Goal: Information Seeking & Learning: Learn about a topic

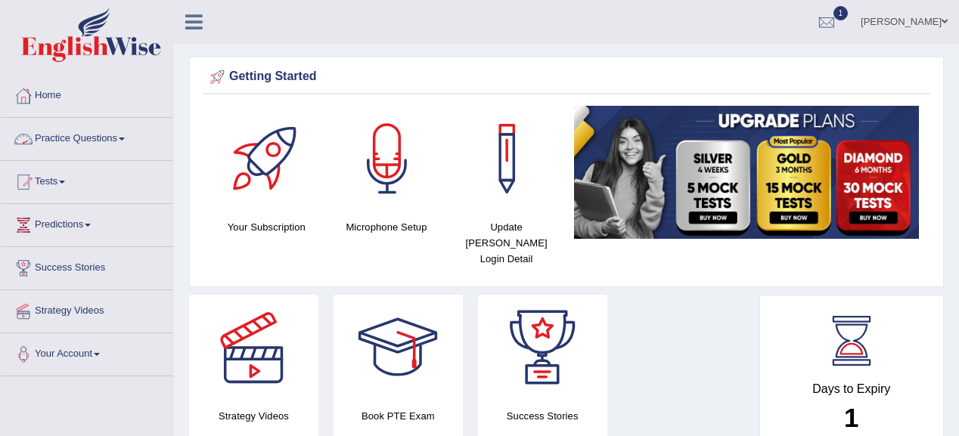
click at [54, 140] on link "Practice Questions" at bounding box center [87, 137] width 172 height 38
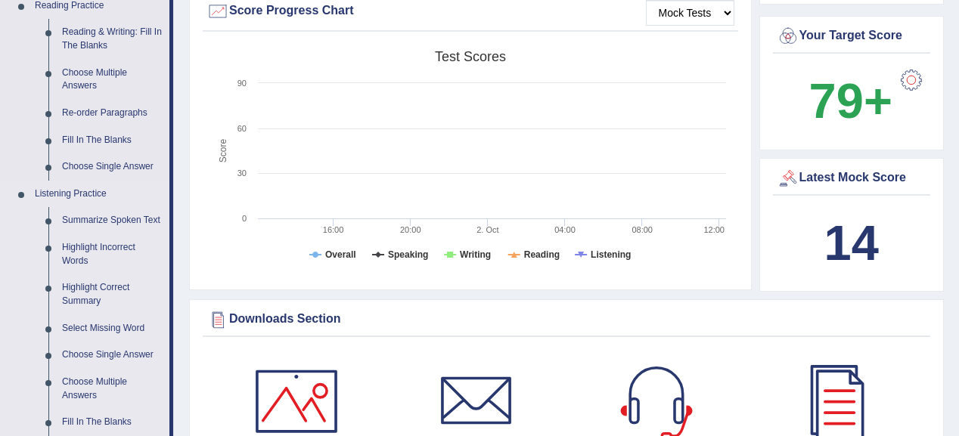
scroll to position [363, 0]
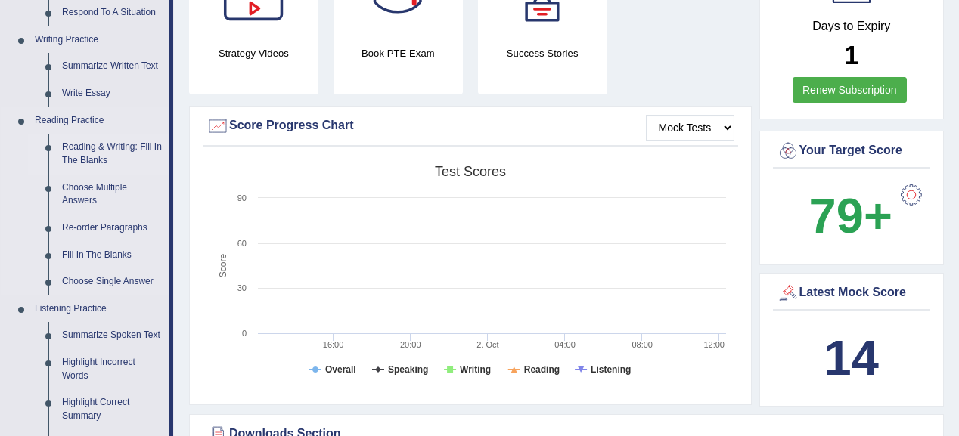
click at [61, 154] on link "Reading & Writing: Fill In The Blanks" at bounding box center [112, 154] width 114 height 40
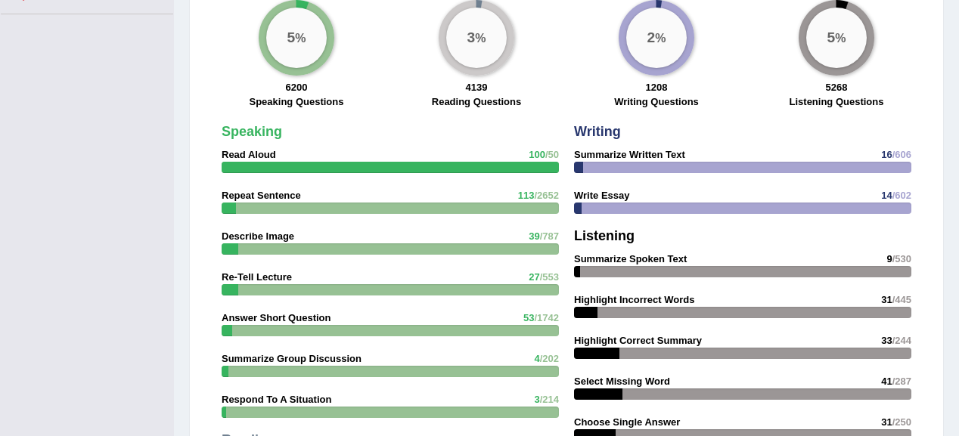
scroll to position [1037, 0]
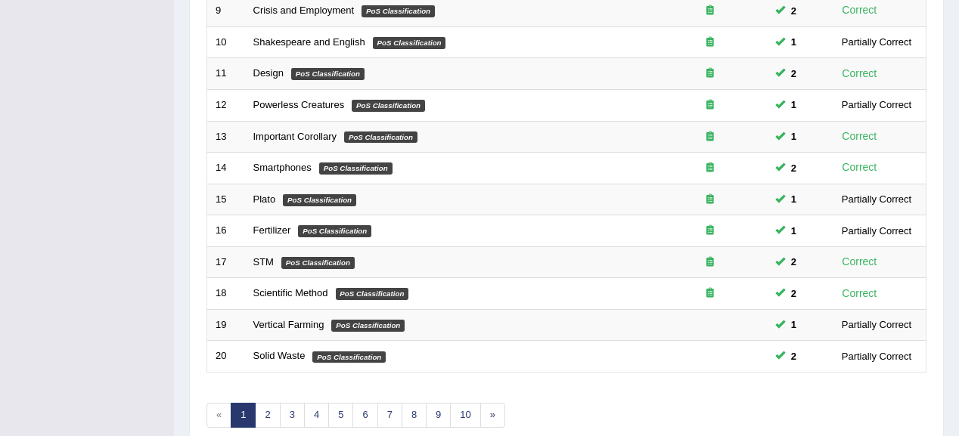
scroll to position [560, 0]
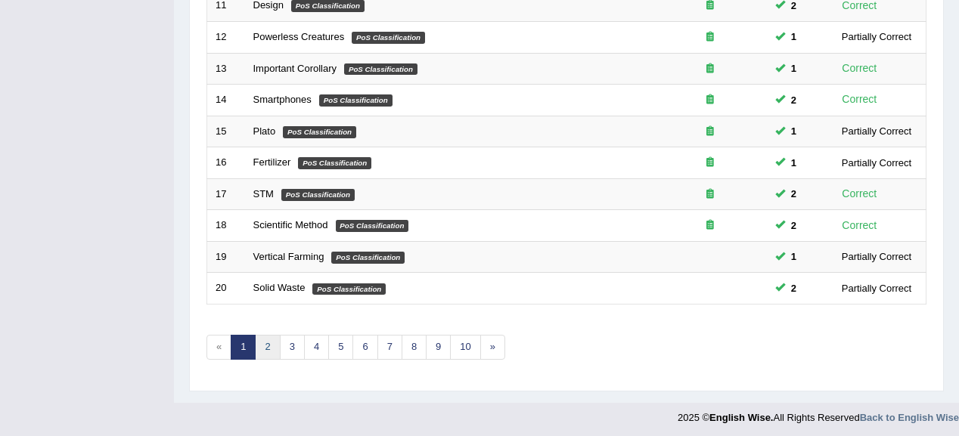
click at [266, 346] on link "2" at bounding box center [267, 347] width 25 height 25
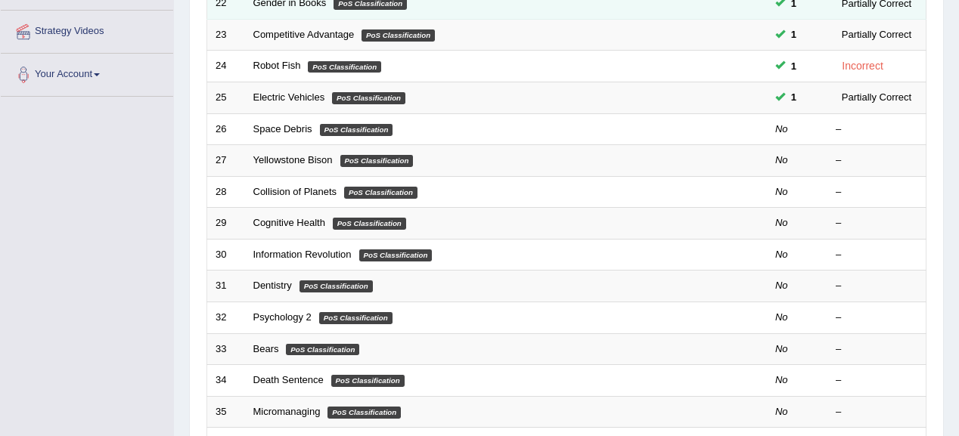
scroll to position [242, 0]
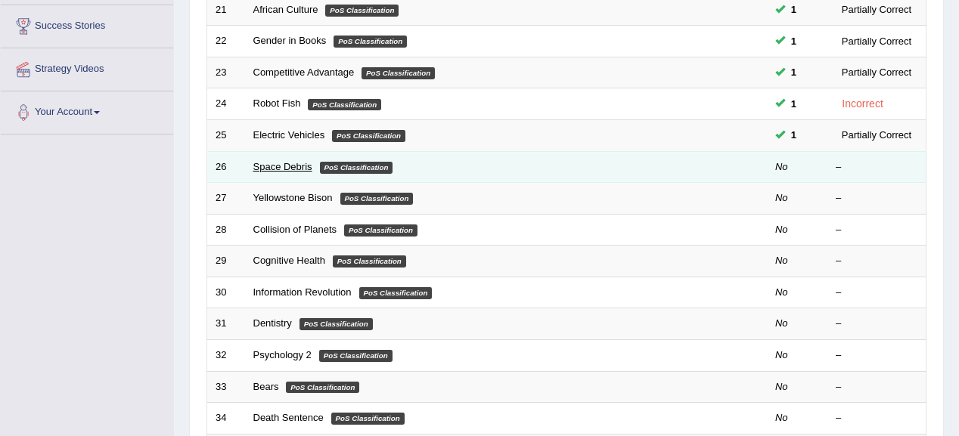
click at [281, 164] on link "Space Debris" at bounding box center [282, 166] width 59 height 11
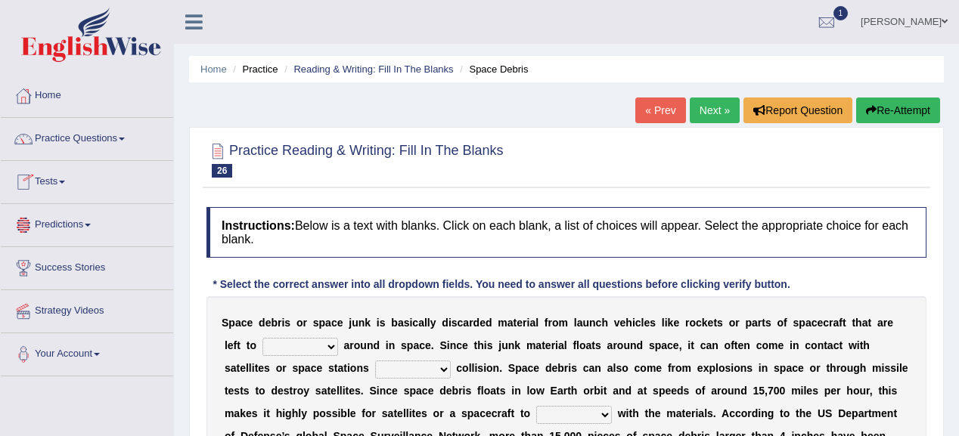
click at [335, 345] on select "twist center roam loll" at bounding box center [300, 347] width 76 height 18
select select "roam"
click at [262, 338] on select "twist center roam loll" at bounding box center [300, 347] width 76 height 18
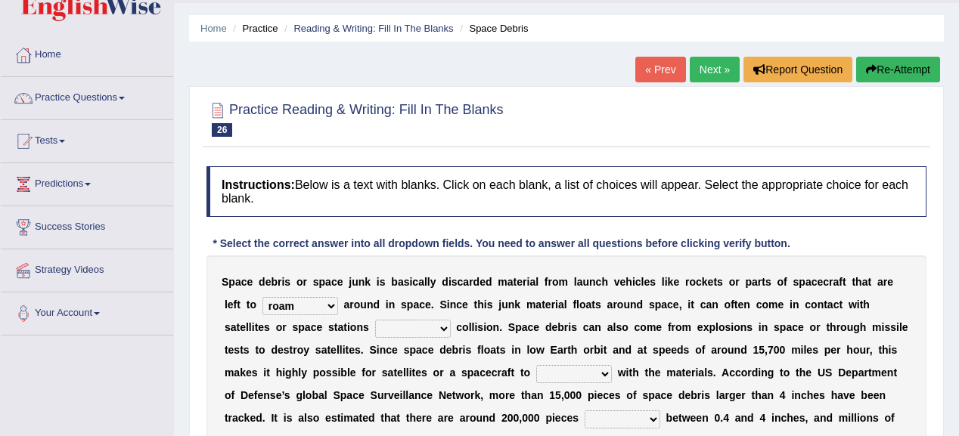
scroll to position [60, 0]
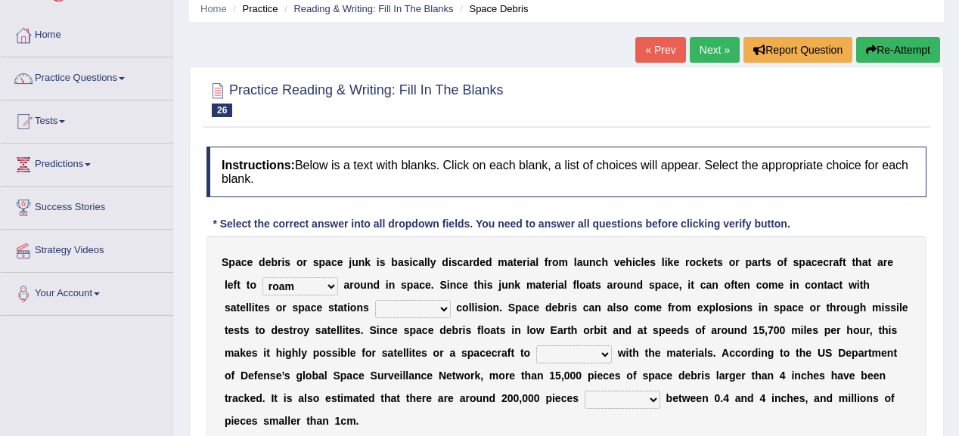
click at [444, 304] on select "risks risk risked risking" at bounding box center [413, 309] width 76 height 18
select select "risks"
click at [375, 300] on select "risks risk risked risking" at bounding box center [413, 309] width 76 height 18
click at [599, 352] on select "collect collate collide collocate" at bounding box center [574, 355] width 76 height 18
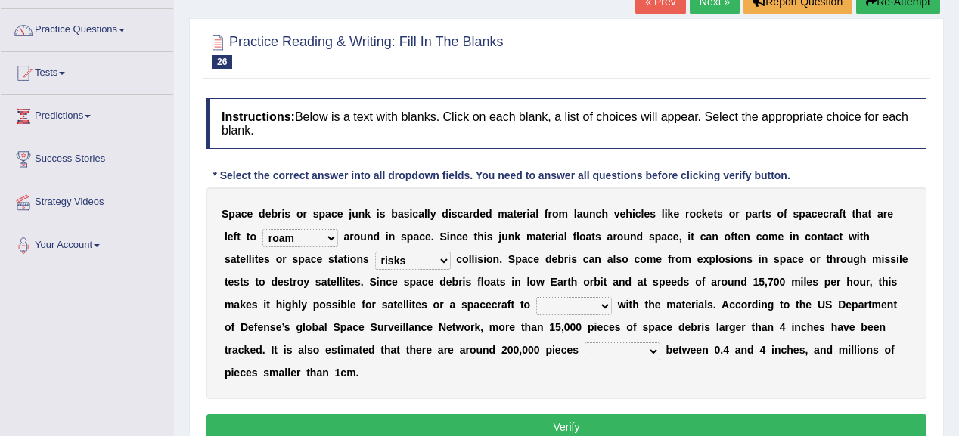
scroll to position [121, 0]
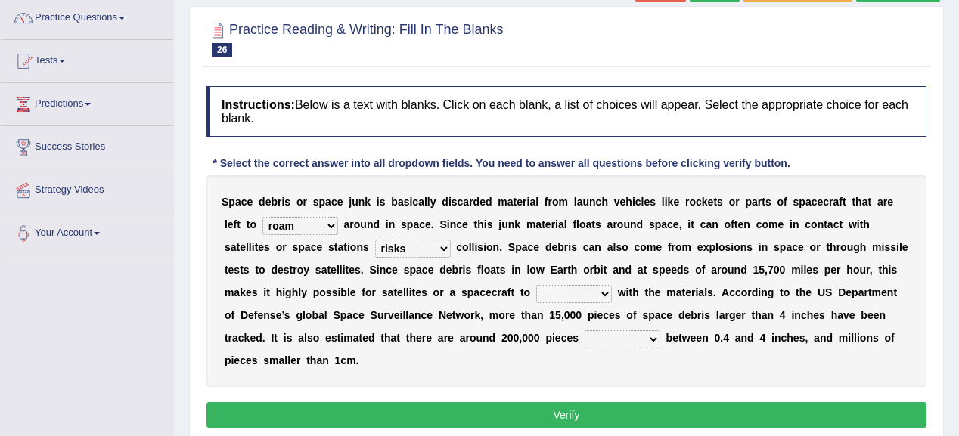
click at [603, 292] on select "collect collate collide collocate" at bounding box center [574, 294] width 76 height 18
select select "collide"
click at [536, 285] on select "collect collate collide collocate" at bounding box center [574, 294] width 76 height 18
click at [652, 333] on select "sized sizing size sizes" at bounding box center [622, 339] width 76 height 18
select select "sizes"
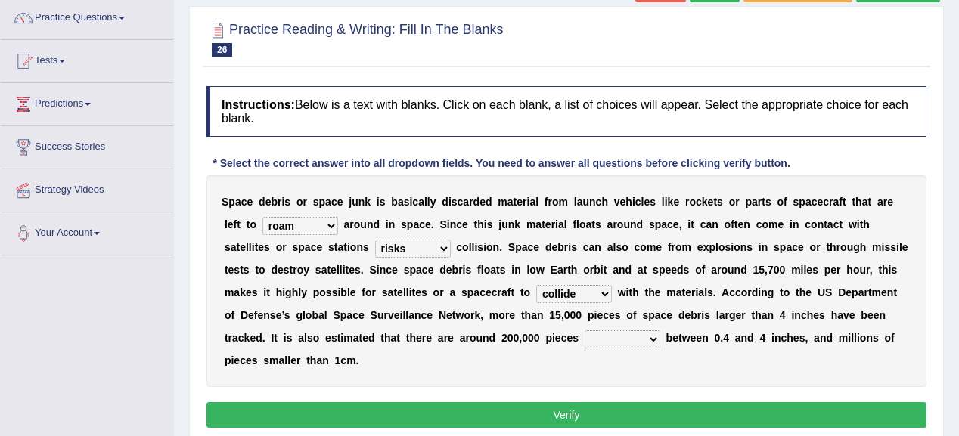
click at [584, 330] on select "sized sizing size sizes" at bounding box center [622, 339] width 76 height 18
click at [615, 420] on button "Verify" at bounding box center [566, 415] width 720 height 26
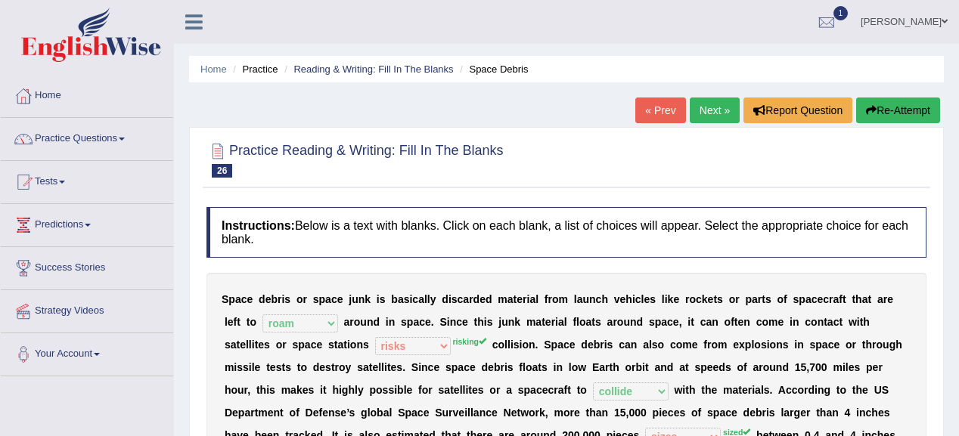
scroll to position [0, 0]
click at [706, 111] on link "Next »" at bounding box center [715, 111] width 50 height 26
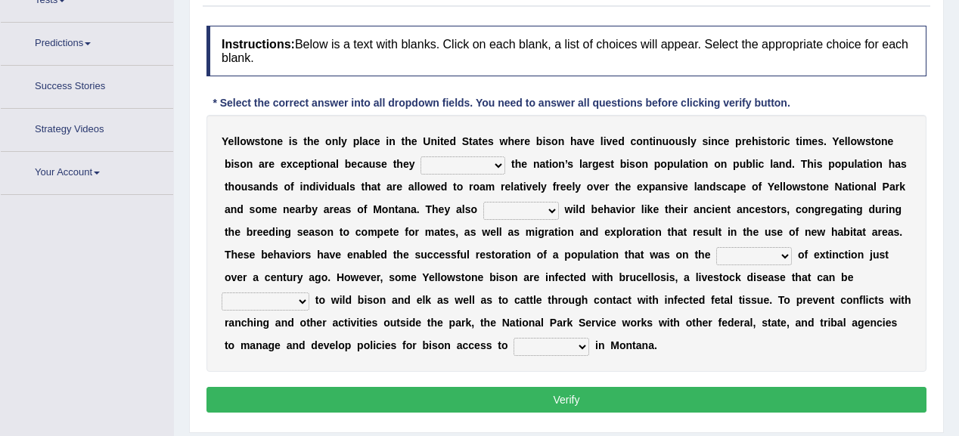
scroll to position [209, 0]
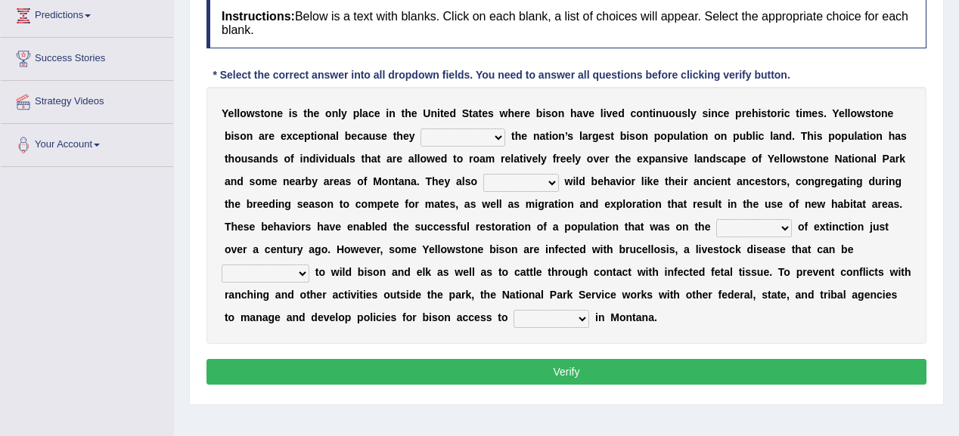
click at [496, 130] on select "congregate comprise consist compromise" at bounding box center [462, 138] width 85 height 18
click at [499, 130] on select "congregate comprise consist compromise" at bounding box center [462, 138] width 85 height 18
select select "congregate"
click at [420, 129] on select "congregate comprise consist compromise" at bounding box center [462, 138] width 85 height 18
click at [535, 177] on select "exhibit disregard resist encourage" at bounding box center [521, 183] width 76 height 18
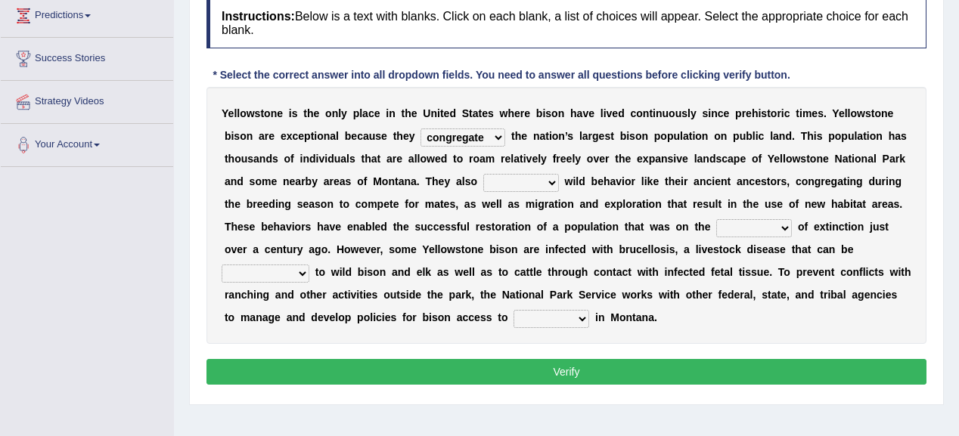
select select "exhibit"
click at [483, 174] on select "exhibit disregard resist encourage" at bounding box center [521, 183] width 76 height 18
click at [786, 219] on select "brine brink danger brindle" at bounding box center [754, 228] width 76 height 18
select select "brink"
click at [716, 219] on select "brine brink danger brindle" at bounding box center [754, 228] width 76 height 18
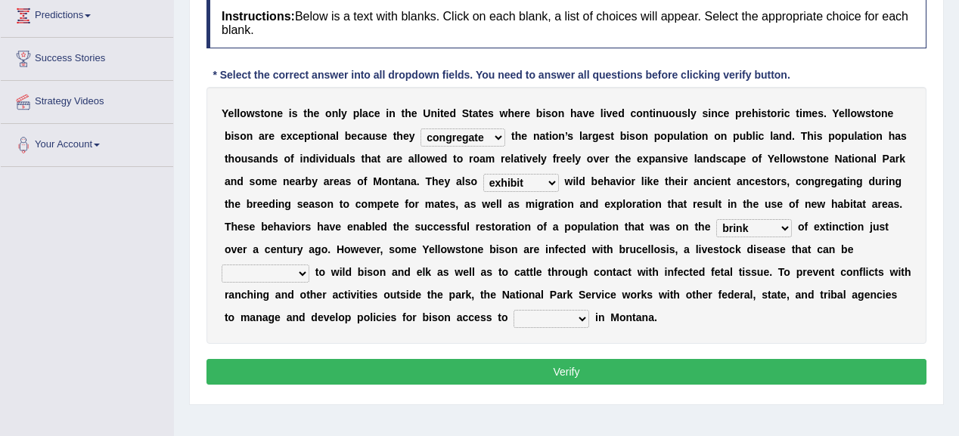
click at [302, 269] on select "transplanted transported transgressed transmitted" at bounding box center [266, 274] width 88 height 18
select select "transplanted"
click at [222, 265] on select "transplanted transported transgressed transmitted" at bounding box center [266, 274] width 88 height 18
click at [582, 315] on select "habitat habitat habitant food" at bounding box center [551, 319] width 76 height 18
select select "habitant"
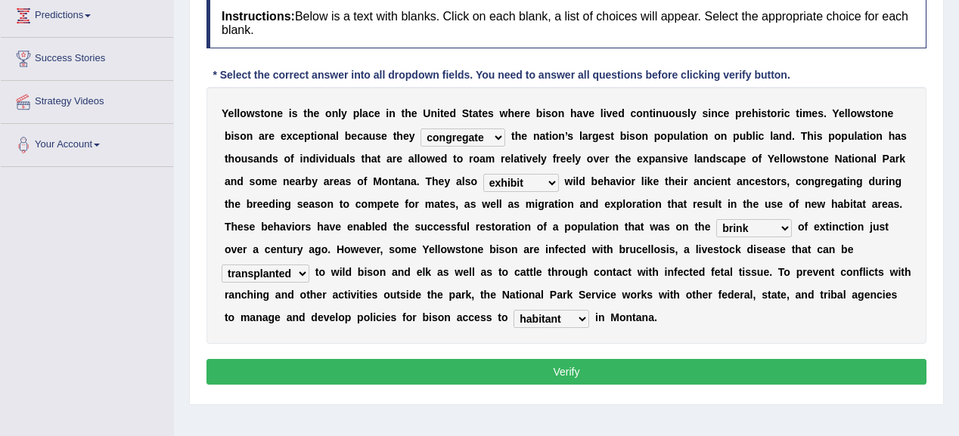
click at [513, 310] on select "habitat habitat habitant food" at bounding box center [551, 319] width 76 height 18
click at [555, 362] on button "Verify" at bounding box center [566, 372] width 720 height 26
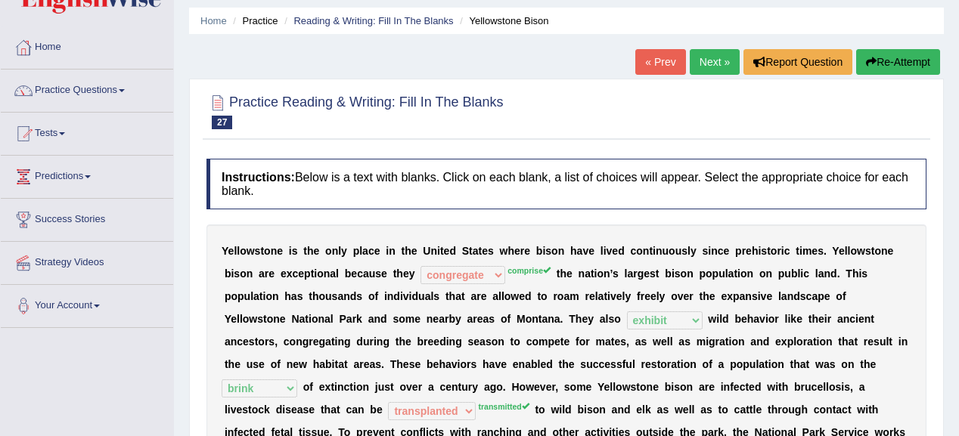
scroll to position [0, 0]
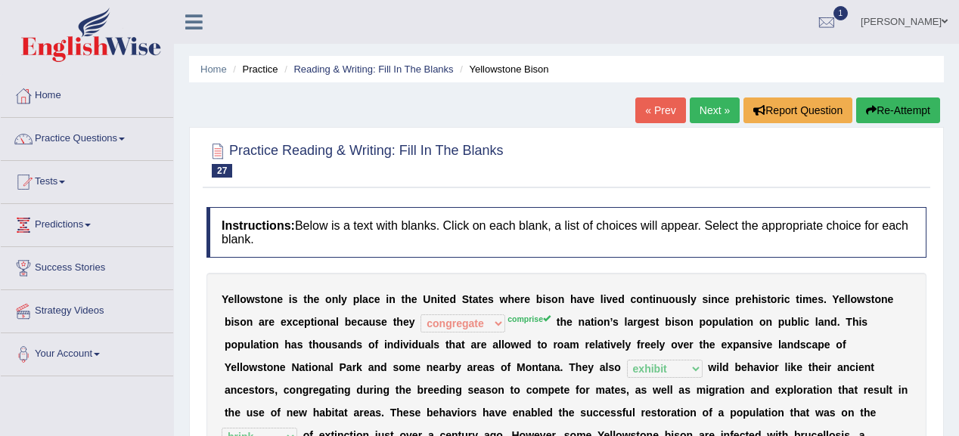
click at [714, 101] on link "Next »" at bounding box center [715, 111] width 50 height 26
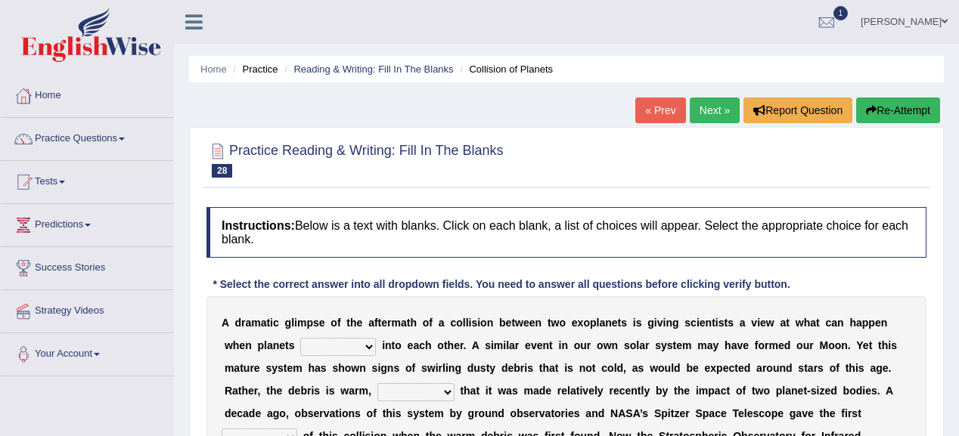
scroll to position [60, 0]
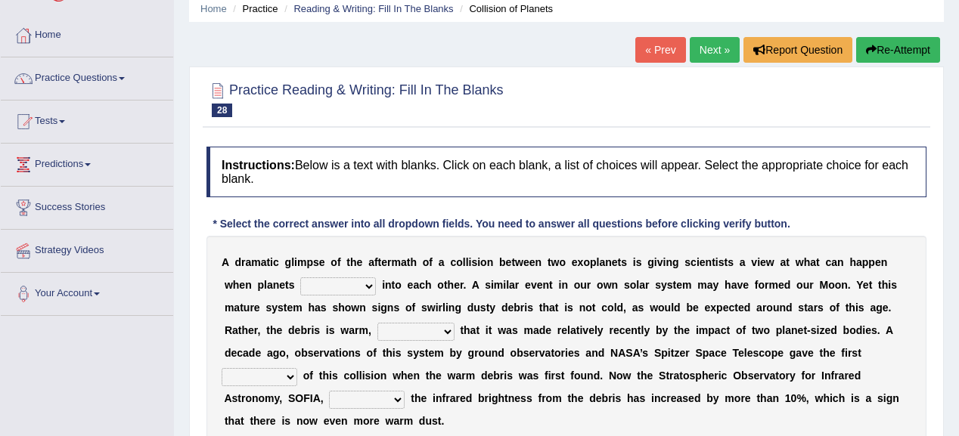
click at [370, 278] on select "crash explore roam implode" at bounding box center [338, 286] width 76 height 18
click at [368, 278] on select "crash explore roam implode" at bounding box center [338, 286] width 76 height 18
select select "crash"
click at [300, 277] on select "crash explore roam implode" at bounding box center [338, 286] width 76 height 18
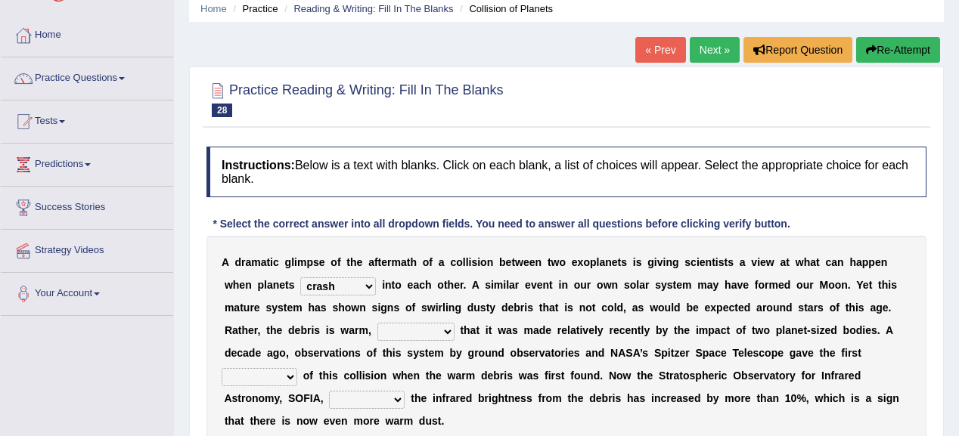
click at [447, 328] on select "reinforcing sentencing forging conducing" at bounding box center [415, 332] width 77 height 18
click at [436, 327] on select "reinforcing sentencing forging conducing" at bounding box center [415, 332] width 77 height 18
click at [457, 327] on b at bounding box center [457, 330] width 6 height 12
click at [442, 328] on select "reinforcing sentencing forging conducing" at bounding box center [415, 332] width 77 height 18
select select "conducing"
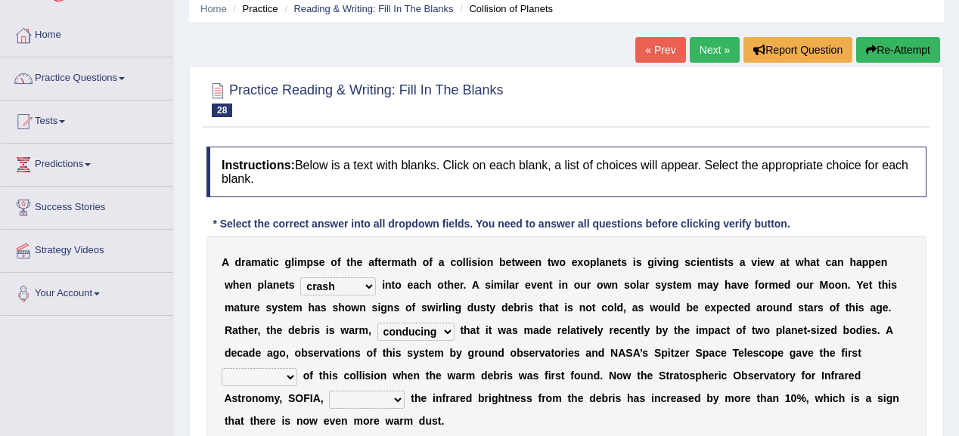
click at [377, 323] on select "reinforcing sentencing forging conducing" at bounding box center [415, 332] width 77 height 18
click at [290, 369] on select "pints faints hints taints" at bounding box center [260, 377] width 76 height 18
select select "hints"
click at [222, 368] on select "pints faints hints taints" at bounding box center [260, 377] width 76 height 18
click at [392, 395] on select "concealed revealed repealed unsealed" at bounding box center [367, 400] width 76 height 18
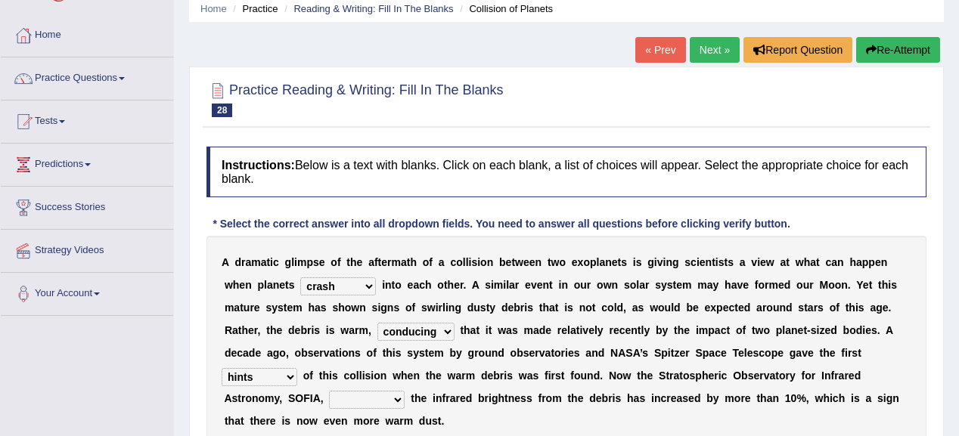
select select "revealed"
click at [329, 391] on select "concealed revealed repealed unsealed" at bounding box center [367, 400] width 76 height 18
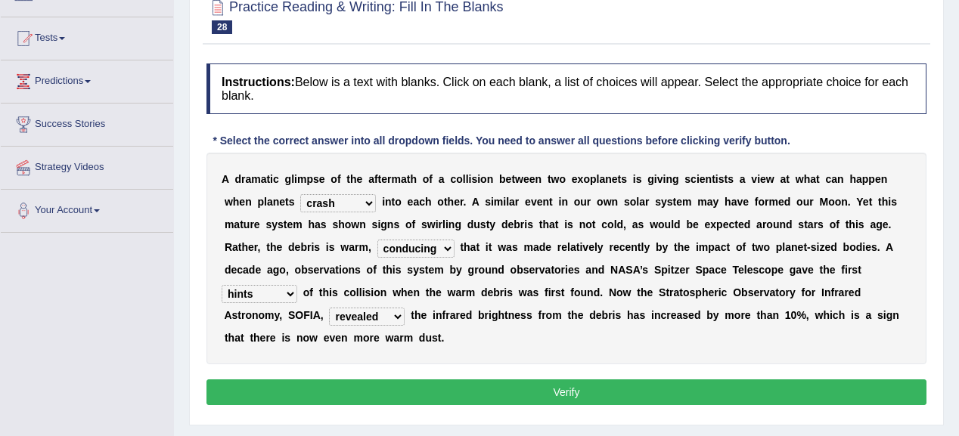
scroll to position [181, 0]
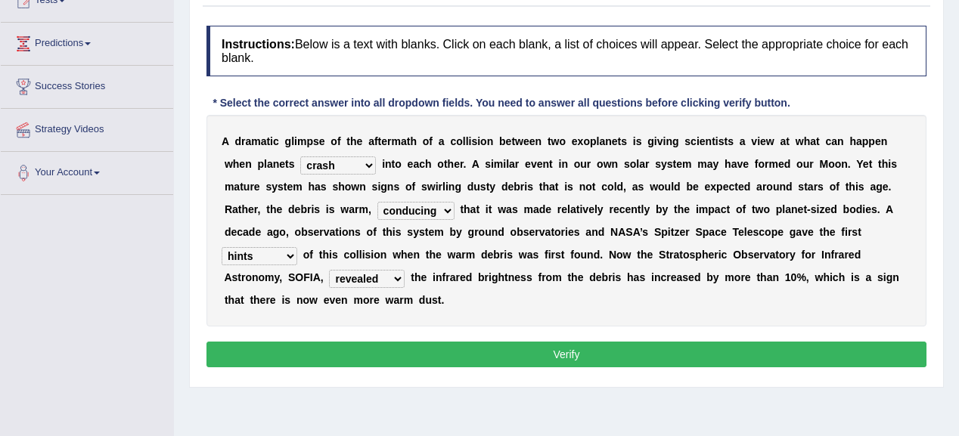
click at [364, 342] on button "Verify" at bounding box center [566, 355] width 720 height 26
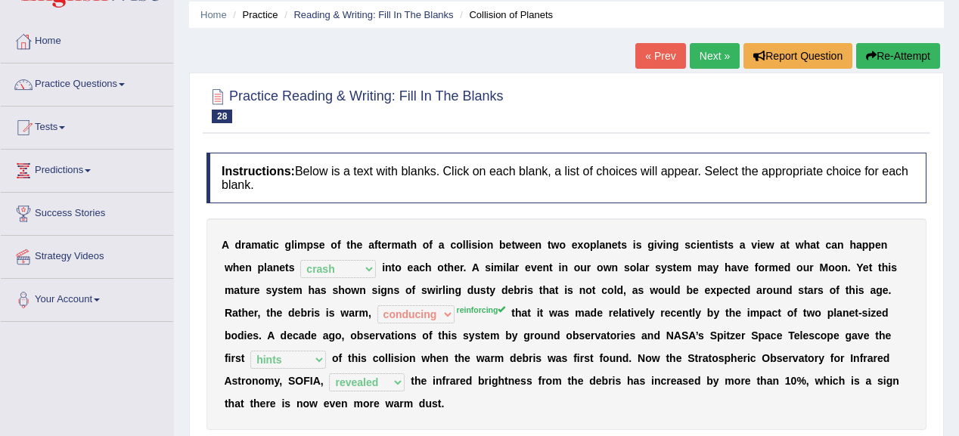
scroll to position [0, 0]
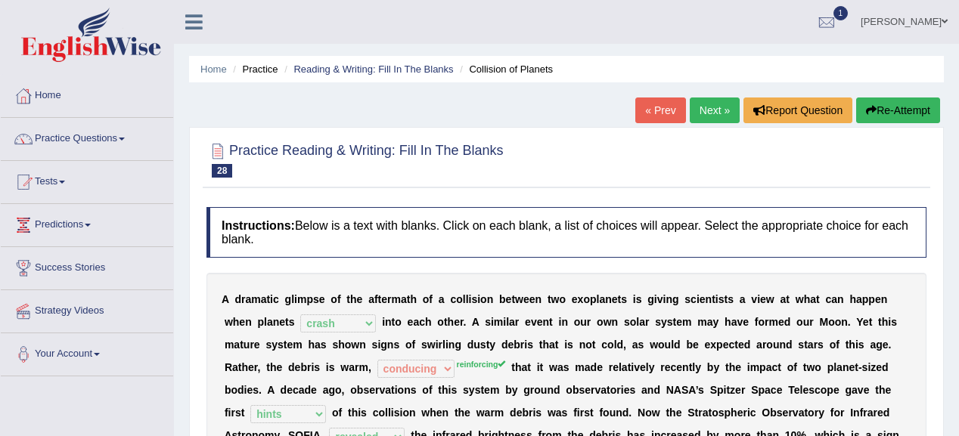
click at [690, 106] on link "Next »" at bounding box center [715, 111] width 50 height 26
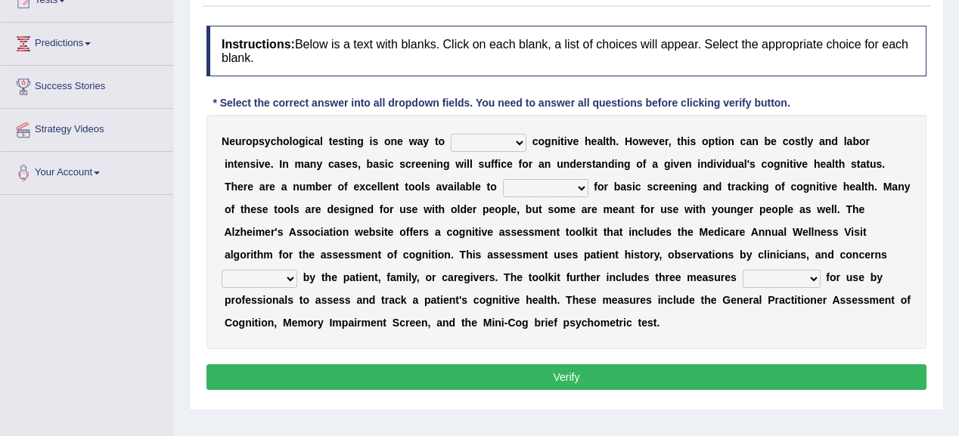
click at [517, 136] on select "obsess assess possess access" at bounding box center [489, 143] width 76 height 18
click at [522, 142] on select "obsess assess possess access" at bounding box center [489, 143] width 76 height 18
click at [324, 113] on div "Instructions: Below is a text with blanks. Click on each blank, a list of choic…" at bounding box center [566, 210] width 727 height 384
click at [523, 142] on select "obsess assess possess access" at bounding box center [489, 143] width 76 height 18
select select "access"
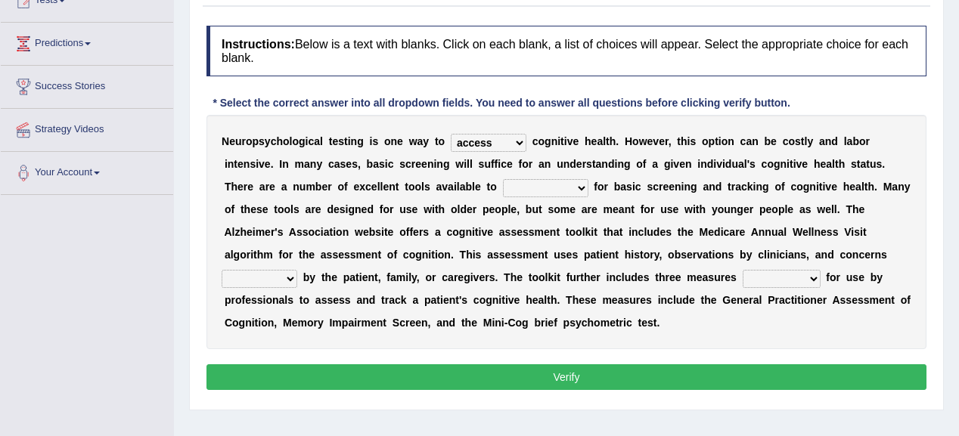
click at [451, 134] on select "obsess assess possess access" at bounding box center [489, 143] width 76 height 18
click at [584, 183] on select "stationers practitioners petitioners questioners" at bounding box center [545, 188] width 85 height 18
select select "practitioners"
click at [503, 179] on select "stationers practitioners petitioners questioners" at bounding box center [545, 188] width 85 height 18
click at [290, 277] on select "raised rising arising praised" at bounding box center [260, 279] width 76 height 18
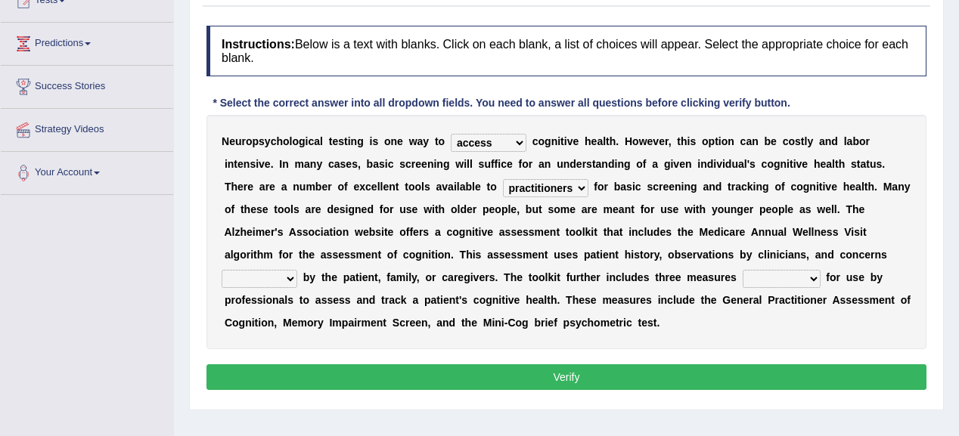
select select "raised"
click at [222, 270] on select "raised rising arising praised" at bounding box center [260, 279] width 76 height 18
click at [813, 275] on select "validated intimidated dilapidated antedated" at bounding box center [781, 279] width 78 height 18
select select "validated"
click at [742, 270] on select "validated intimidated dilapidated antedated" at bounding box center [781, 279] width 78 height 18
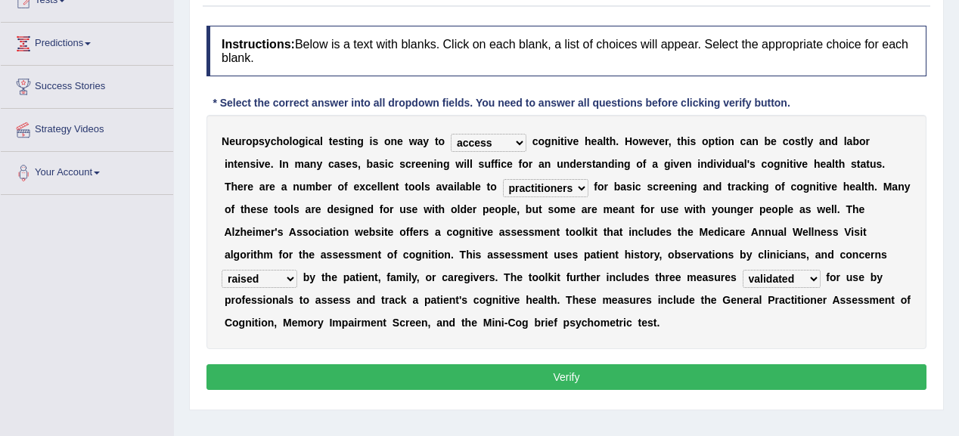
click at [608, 379] on button "Verify" at bounding box center [566, 377] width 720 height 26
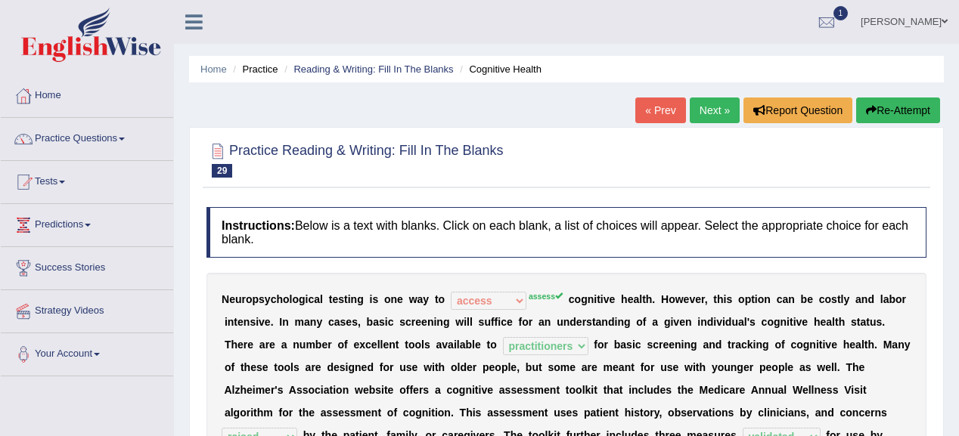
click at [716, 106] on link "Next »" at bounding box center [715, 111] width 50 height 26
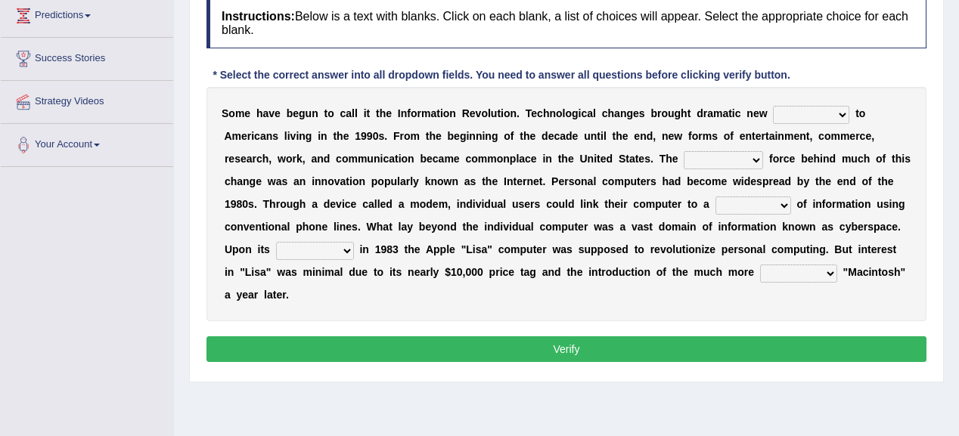
click at [840, 109] on select "challenges puzzles options confusion" at bounding box center [811, 115] width 76 height 18
select select "challenges"
click at [773, 106] on select "challenges puzzles options confusion" at bounding box center [811, 115] width 76 height 18
click at [755, 156] on select "unremitting uninspiring driving insinuating" at bounding box center [722, 160] width 79 height 18
select select "uninspiring"
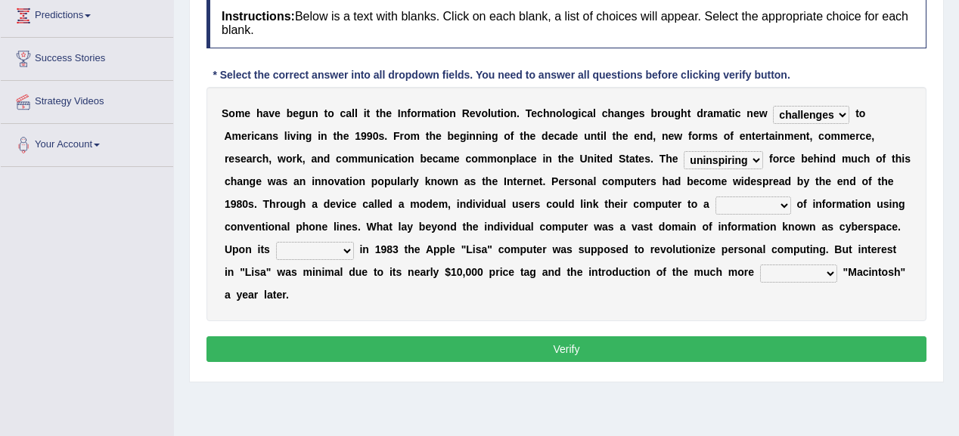
click at [683, 151] on select "unremitting uninspiring driving insinuating" at bounding box center [722, 160] width 79 height 18
click at [783, 201] on select "magnitude bulk wealth volume" at bounding box center [753, 206] width 76 height 18
select select "magnitude"
click at [715, 197] on select "magnitude bulk wealth volume" at bounding box center [753, 206] width 76 height 18
click at [344, 249] on select "relief release publication emission" at bounding box center [315, 251] width 78 height 18
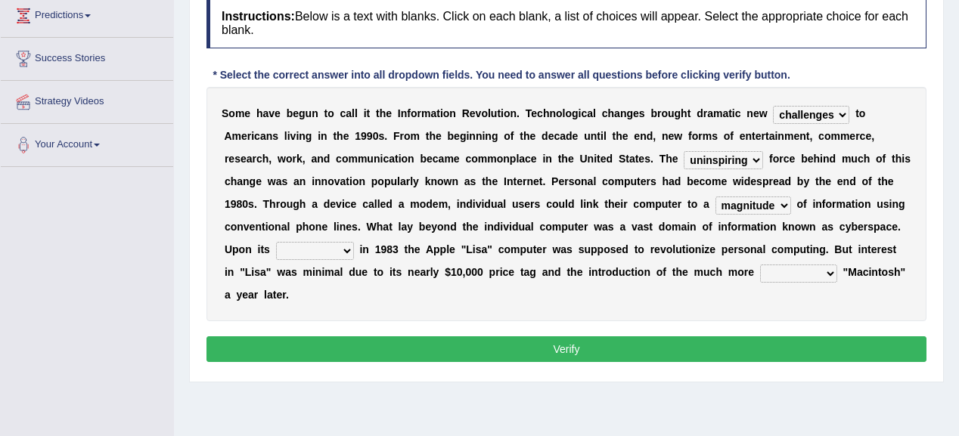
select select "release"
click at [276, 242] on select "relief release publication emission" at bounding box center [315, 251] width 78 height 18
click at [811, 266] on select "convenient affordable advanced formidable" at bounding box center [798, 274] width 77 height 18
select select "affordable"
click at [760, 265] on select "convenient affordable advanced formidable" at bounding box center [798, 274] width 77 height 18
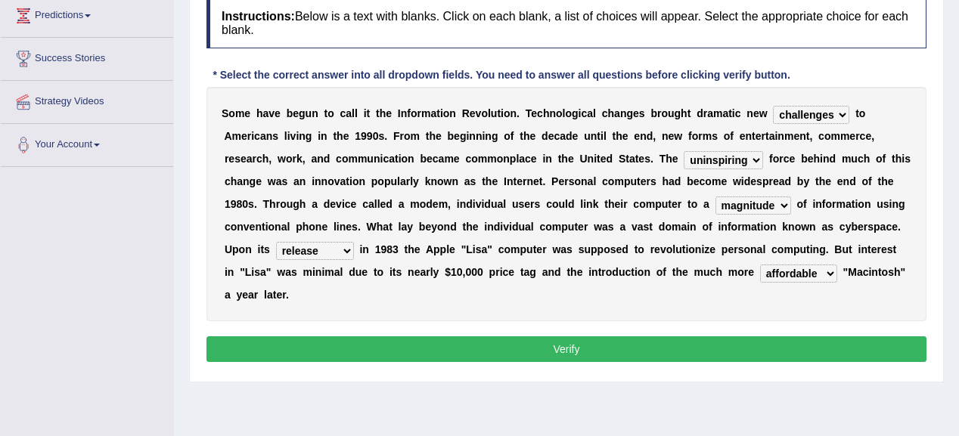
click at [537, 349] on button "Verify" at bounding box center [566, 349] width 720 height 26
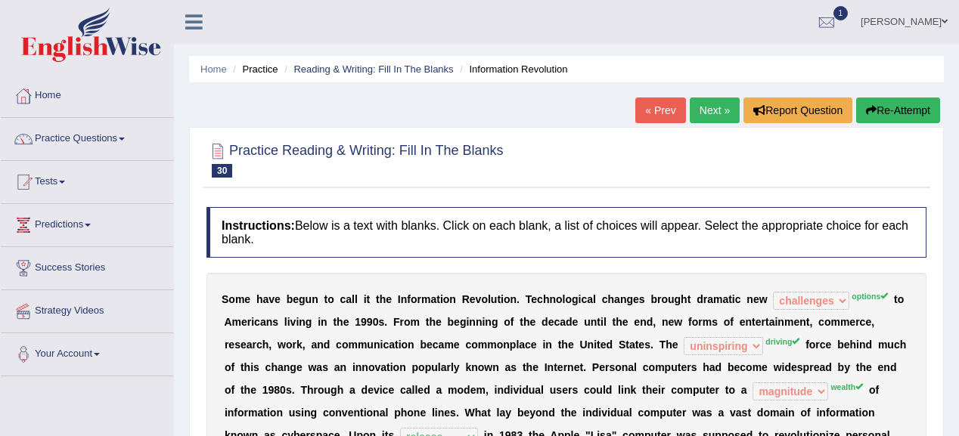
click at [702, 98] on link "Next »" at bounding box center [715, 111] width 50 height 26
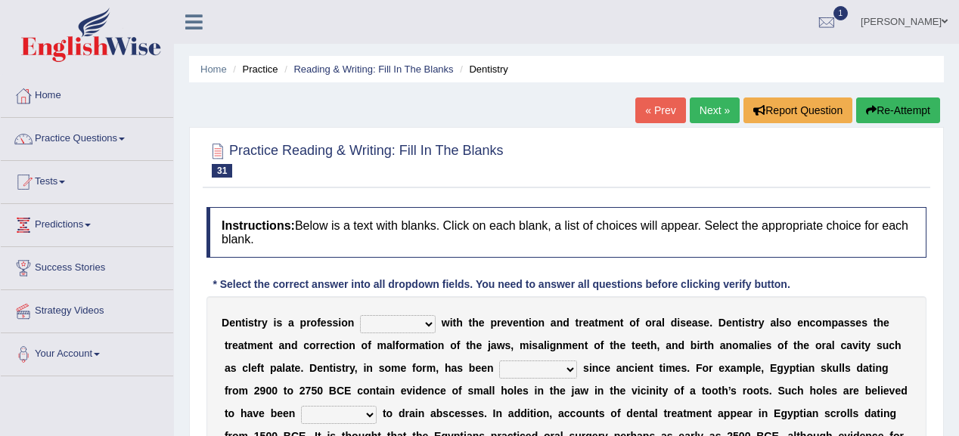
scroll to position [60, 0]
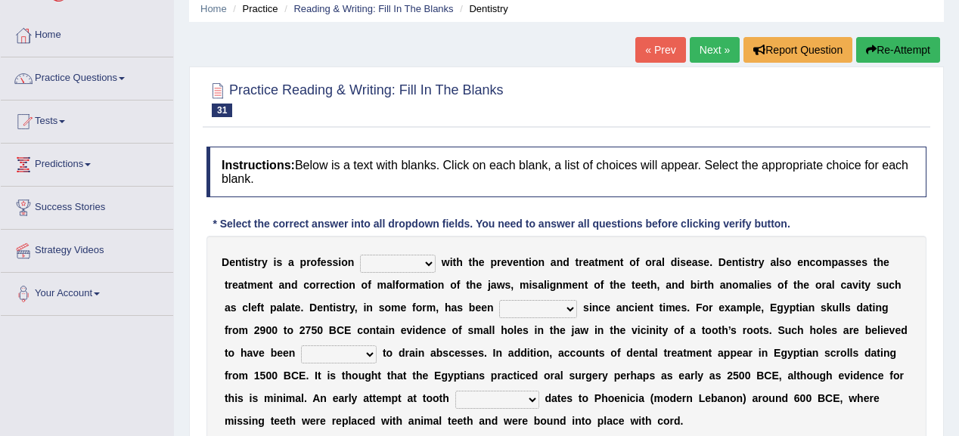
click at [430, 261] on select "agreed dealt concerned taken" at bounding box center [398, 264] width 76 height 18
select select "concerned"
click at [360, 255] on select "agreed dealt concerned taken" at bounding box center [398, 264] width 76 height 18
click at [571, 305] on select "criticized replaced practiced abandoned" at bounding box center [538, 309] width 78 height 18
select select "practiced"
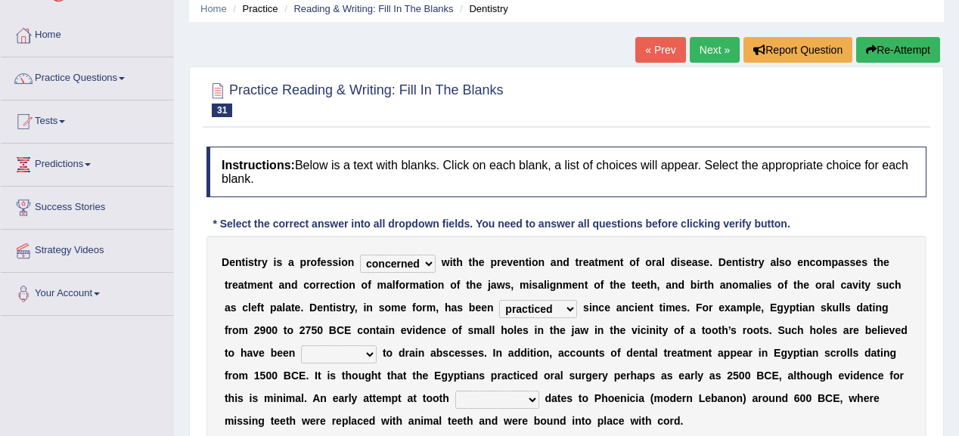
click at [499, 300] on select "criticized replaced practiced abandoned" at bounding box center [538, 309] width 78 height 18
click at [370, 348] on select "fluctuated laminated drilled sealed" at bounding box center [339, 355] width 76 height 18
select select "fluctuated"
click at [301, 346] on select "fluctuated laminated drilled sealed" at bounding box center [339, 355] width 76 height 18
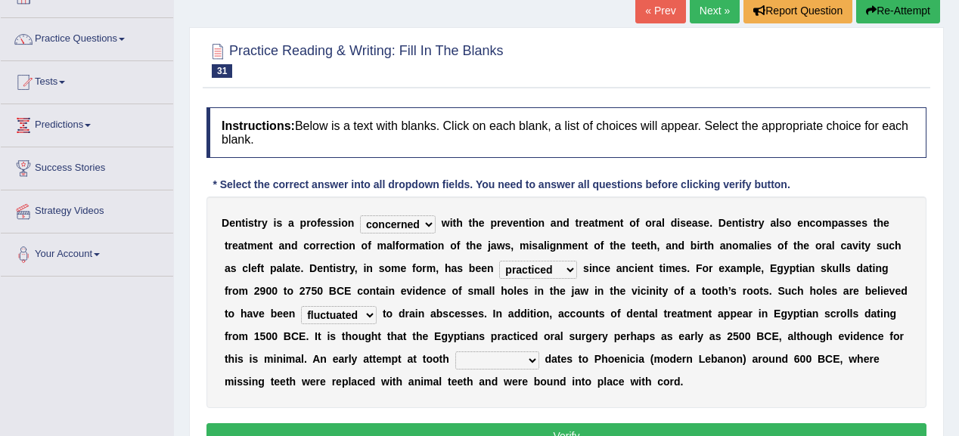
scroll to position [121, 0]
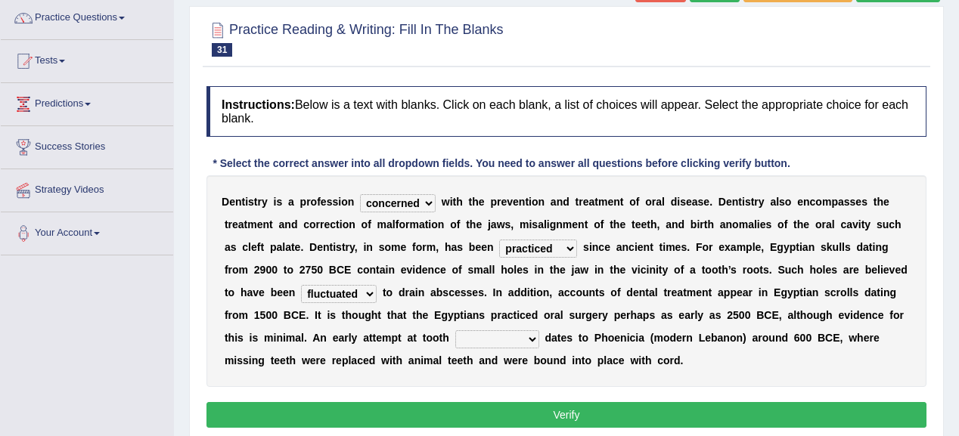
click at [528, 336] on select "reparation sacrament restitution replacement" at bounding box center [497, 339] width 84 height 18
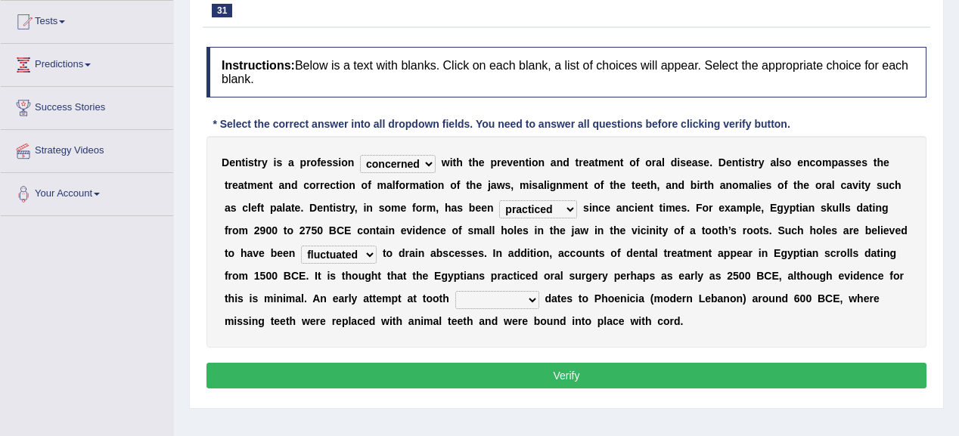
scroll to position [181, 0]
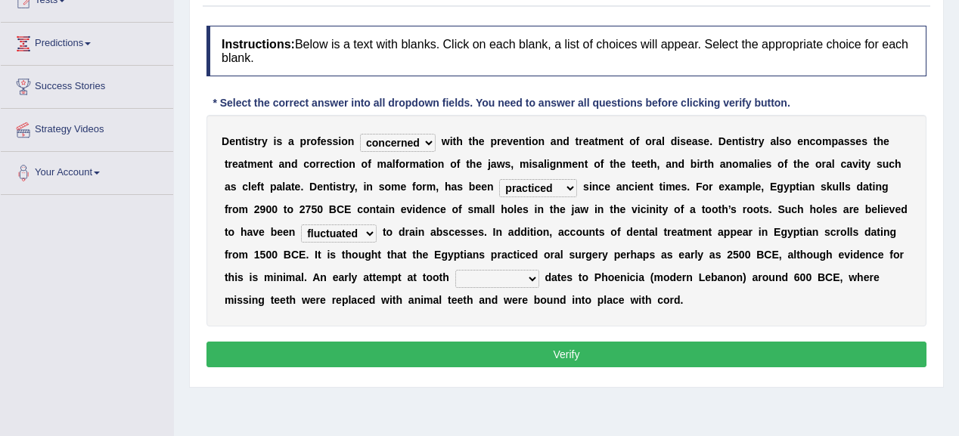
click at [531, 271] on select "reparation sacrament restitution replacement" at bounding box center [497, 279] width 84 height 18
select select "replacement"
click at [455, 270] on select "reparation sacrament restitution replacement" at bounding box center [497, 279] width 84 height 18
click at [519, 346] on button "Verify" at bounding box center [566, 355] width 720 height 26
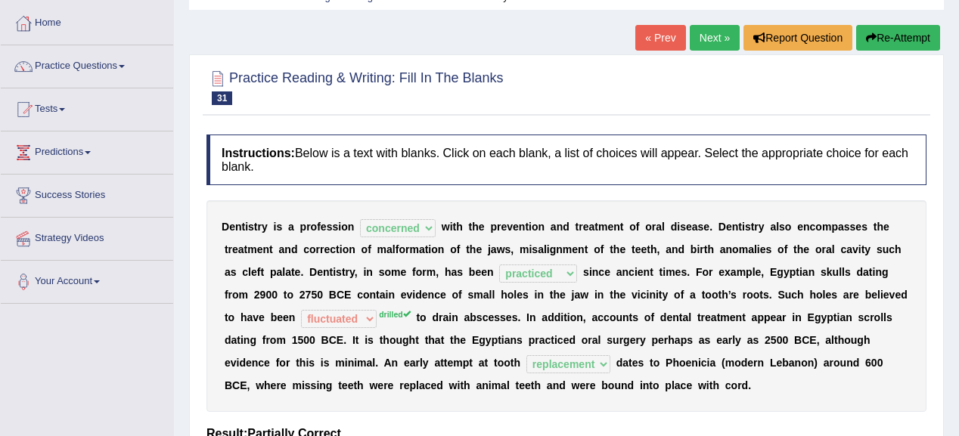
scroll to position [0, 0]
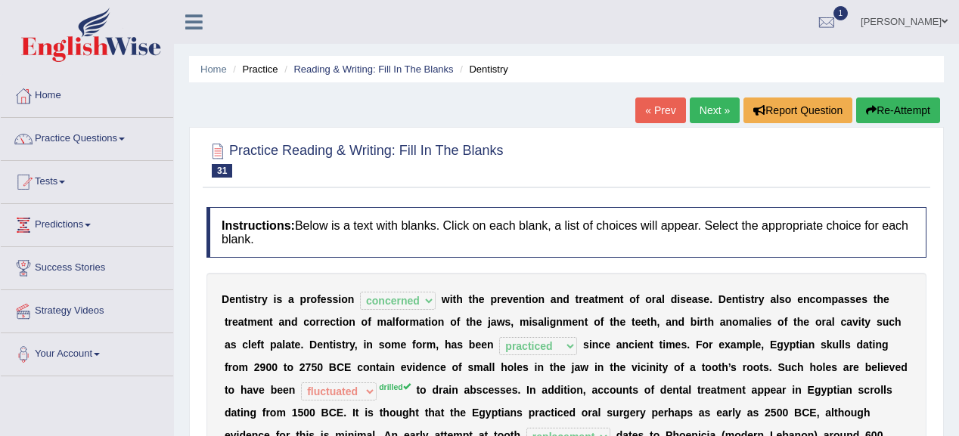
click at [702, 116] on link "Next »" at bounding box center [715, 111] width 50 height 26
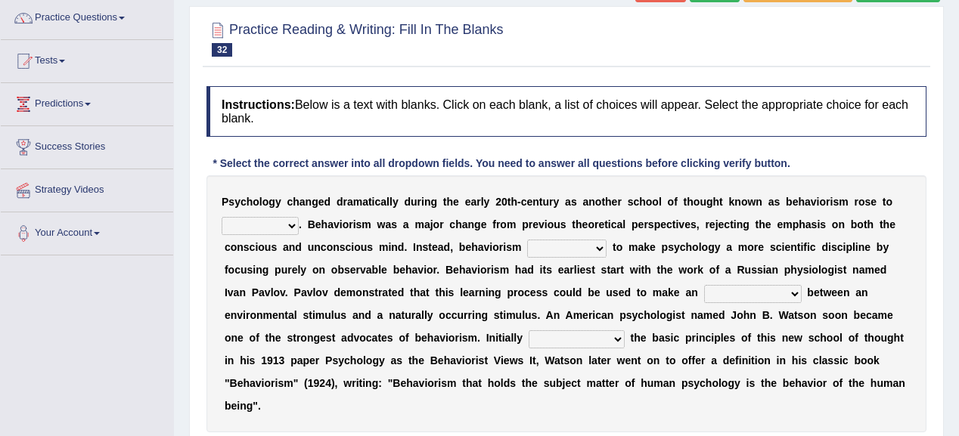
click at [292, 224] on select "dominance temptation challenge temper" at bounding box center [260, 226] width 77 height 18
click at [291, 223] on select "dominance temptation challenge temper" at bounding box center [260, 226] width 77 height 18
click at [292, 222] on select "dominance temptation challenge temper" at bounding box center [260, 226] width 77 height 18
select select "dominance"
click at [222, 217] on select "dominance temptation challenge temper" at bounding box center [260, 226] width 77 height 18
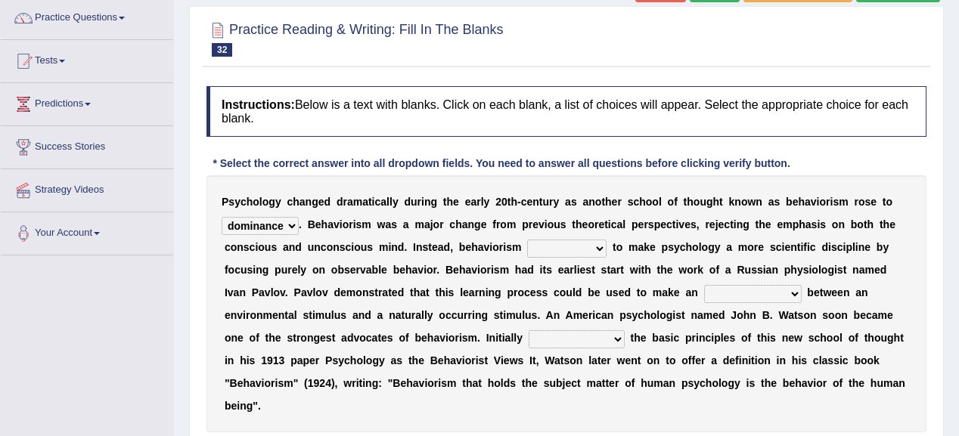
click at [599, 242] on select "reproached reproved strove rewove" at bounding box center [566, 249] width 79 height 18
select select "reproached"
click at [527, 240] on select "reproached reproved strove rewove" at bounding box center [566, 249] width 79 height 18
click at [795, 287] on select "acclimatization association union combination" at bounding box center [753, 294] width 98 height 18
click at [793, 288] on select "acclimatization association union combination" at bounding box center [753, 294] width 98 height 18
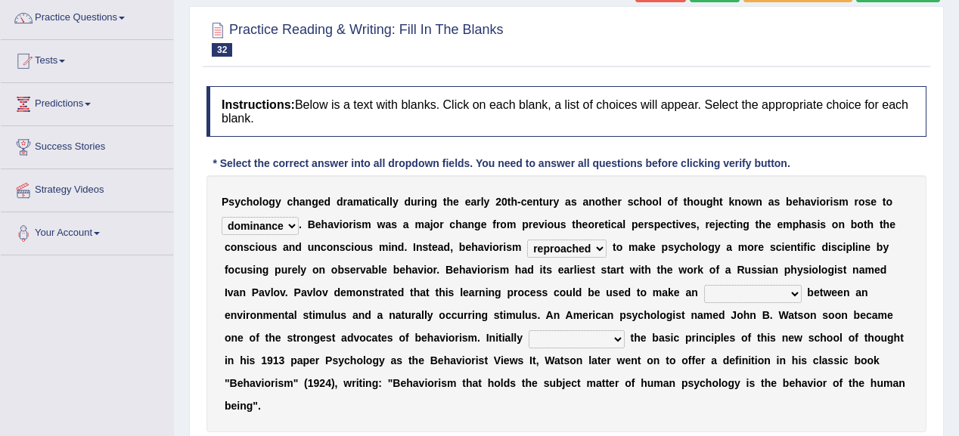
select select "acclimatization"
click at [704, 285] on select "acclimatization association union combination" at bounding box center [753, 294] width 98 height 18
click at [618, 337] on select "questioning foreshortening unburdening outlining" at bounding box center [576, 339] width 96 height 18
select select "foreshortening"
click at [528, 330] on select "questioning foreshortening unburdening outlining" at bounding box center [576, 339] width 96 height 18
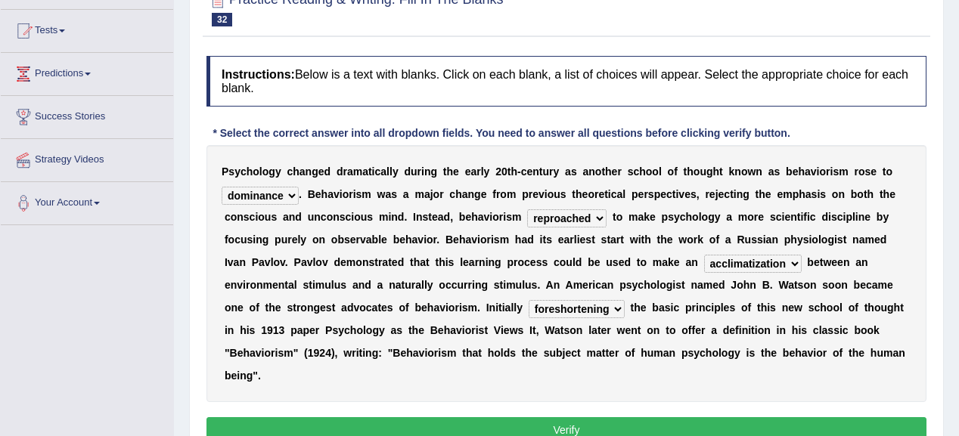
scroll to position [181, 0]
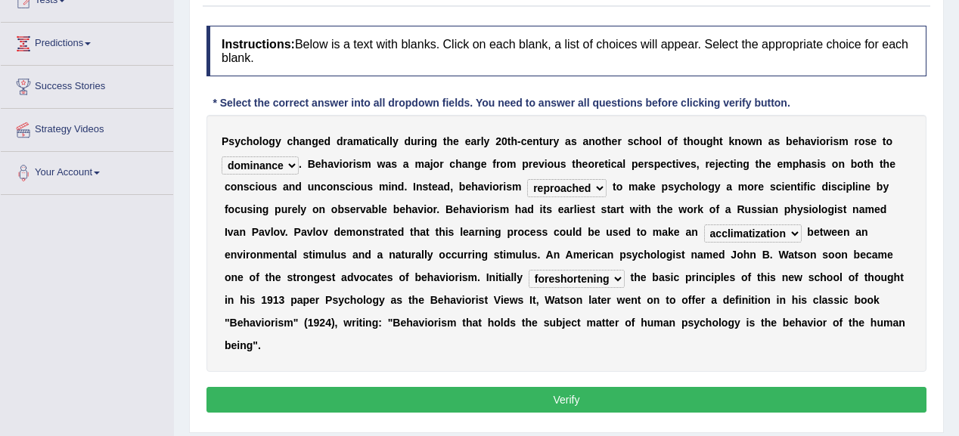
click at [587, 393] on button "Verify" at bounding box center [566, 400] width 720 height 26
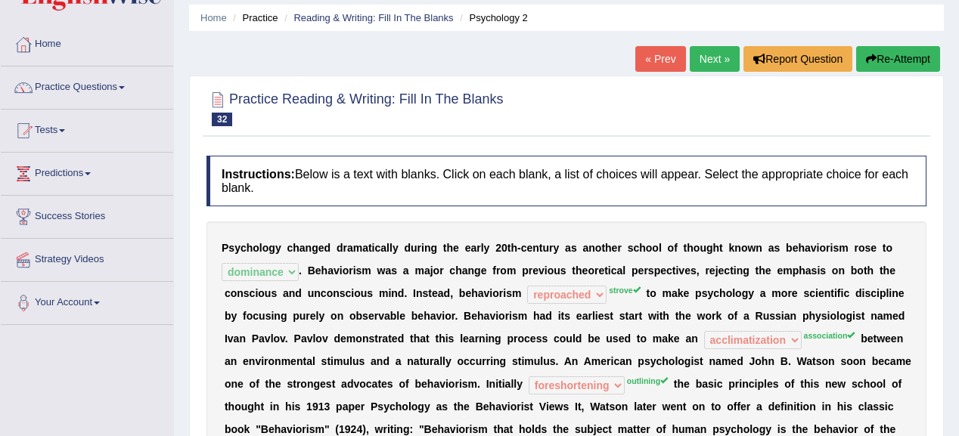
scroll to position [0, 0]
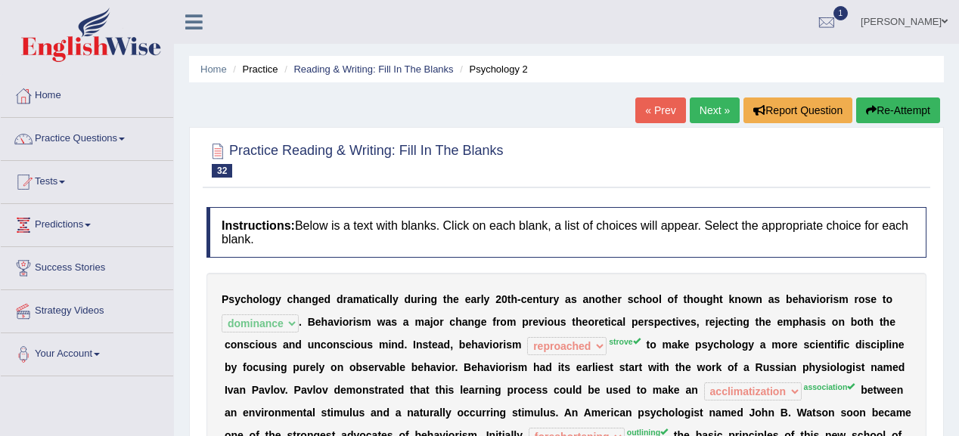
click at [724, 108] on link "Next »" at bounding box center [715, 111] width 50 height 26
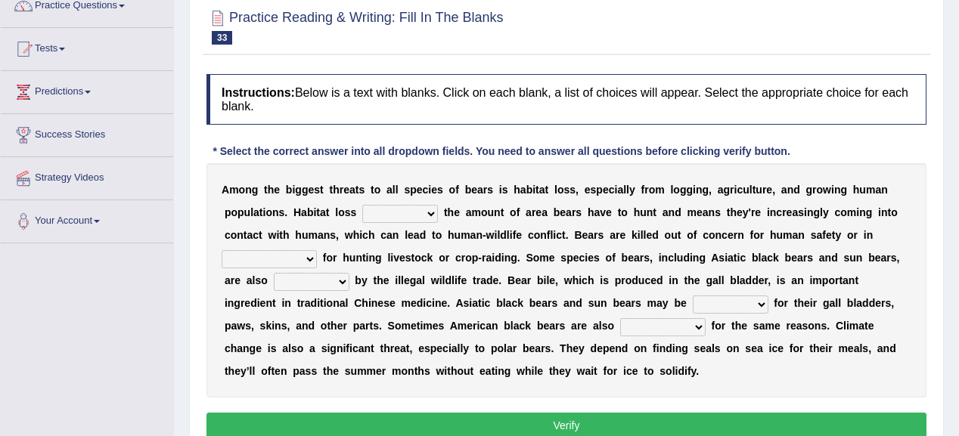
scroll to position [194, 0]
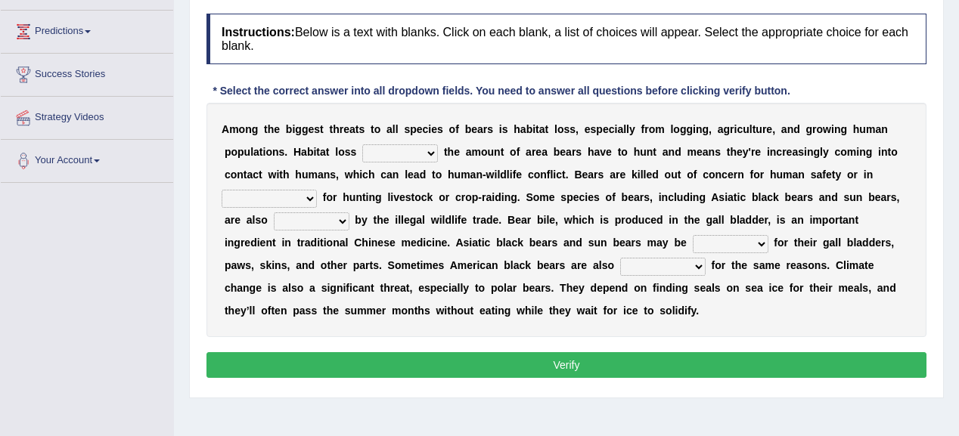
click at [432, 147] on select "increases reduces complies interacts" at bounding box center [400, 153] width 76 height 18
select select "increases"
click at [362, 144] on select "increases reduces complies interacts" at bounding box center [400, 153] width 76 height 18
click at [309, 195] on select "coalition retaliation appreciation disinformation" at bounding box center [269, 199] width 95 height 18
select select "retaliation"
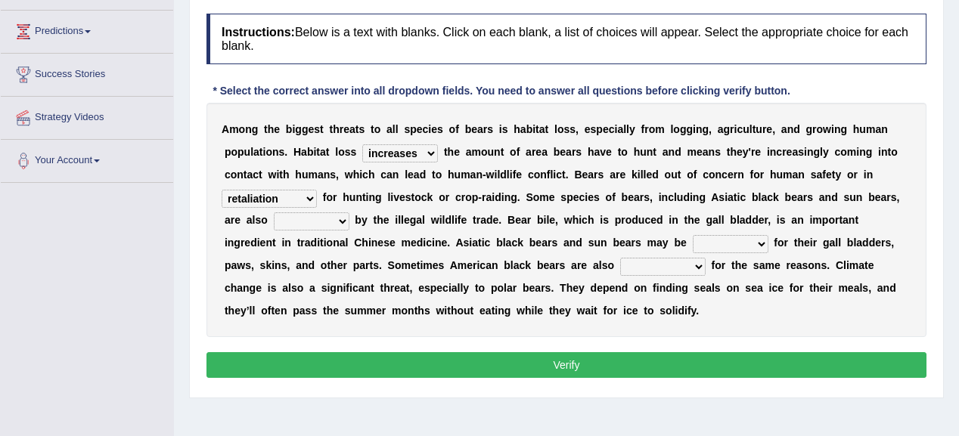
click at [222, 190] on select "coalition retaliation appreciation disinformation" at bounding box center [269, 199] width 95 height 18
click at [339, 220] on select "protected prohibited fattened threatened" at bounding box center [312, 221] width 76 height 18
select select "threatened"
click at [274, 212] on select "protected prohibited fattened threatened" at bounding box center [312, 221] width 76 height 18
click at [756, 241] on select "poached squelched coached blenched" at bounding box center [731, 244] width 76 height 18
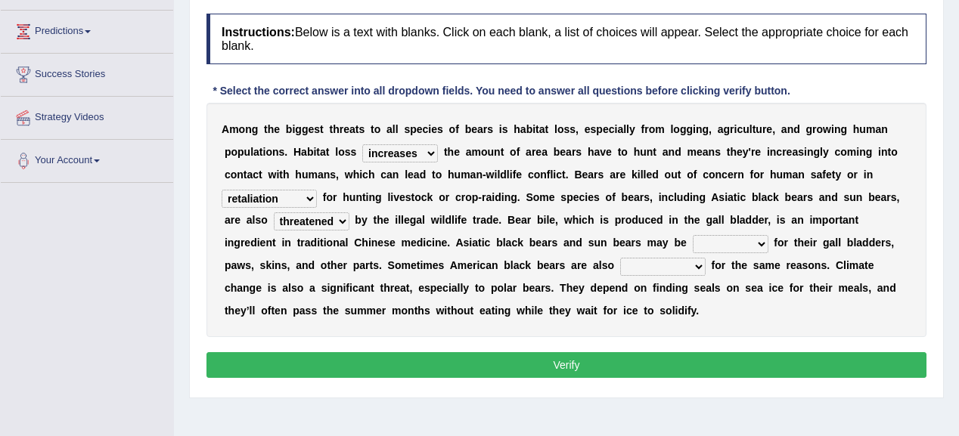
select select "squelched"
click at [693, 235] on select "poached squelched coached blenched" at bounding box center [731, 244] width 76 height 18
click at [693, 265] on select "begot foreseen encountered targeted" at bounding box center [662, 267] width 85 height 18
select select "encountered"
click at [620, 258] on select "begot foreseen encountered targeted" at bounding box center [662, 267] width 85 height 18
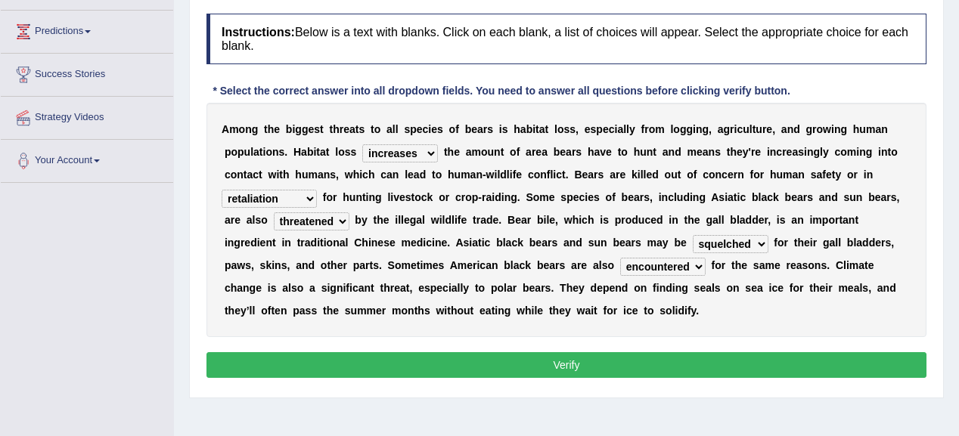
click at [619, 352] on button "Verify" at bounding box center [566, 365] width 720 height 26
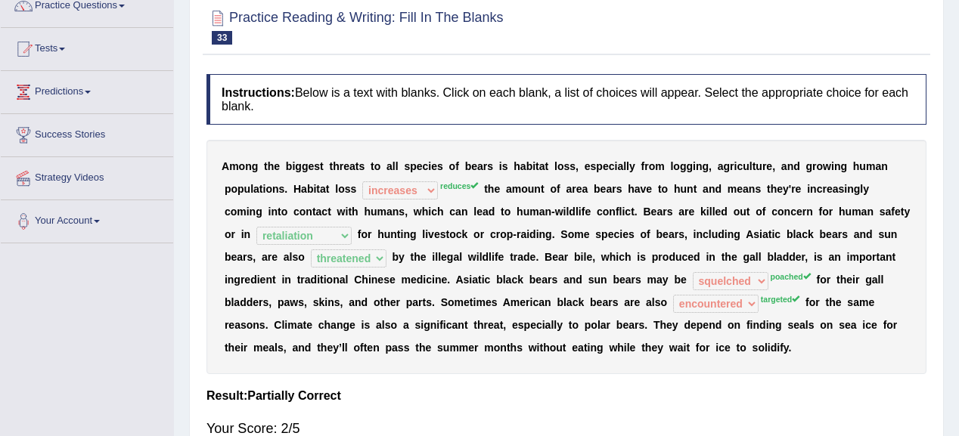
scroll to position [0, 0]
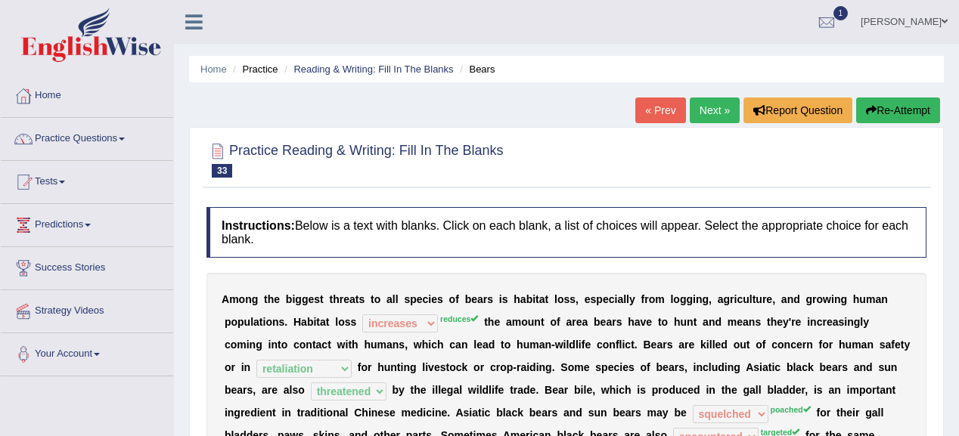
click at [699, 110] on link "Next »" at bounding box center [715, 111] width 50 height 26
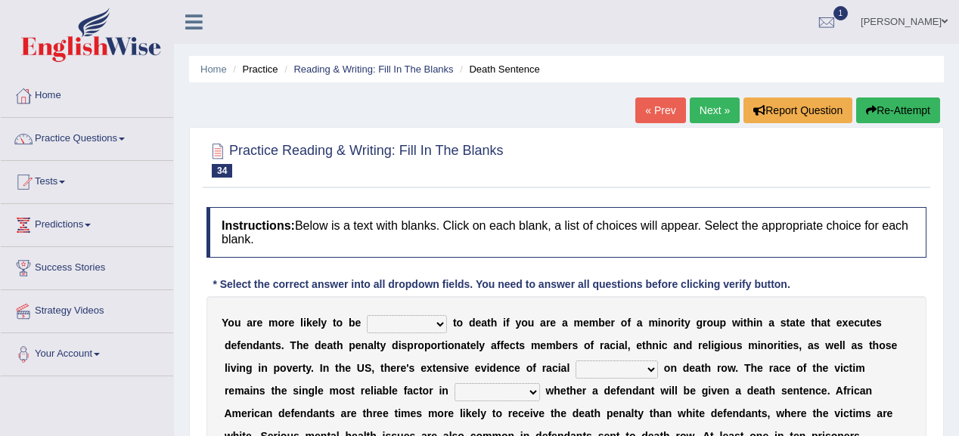
click at [437, 326] on select "penalized blamed complained sentenced" at bounding box center [407, 324] width 80 height 18
select select "penalized"
click at [367, 315] on select "penalized blamed complained sentenced" at bounding box center [407, 324] width 80 height 18
click at [644, 365] on select "bias equality appearance background" at bounding box center [616, 370] width 82 height 18
select select "appearance"
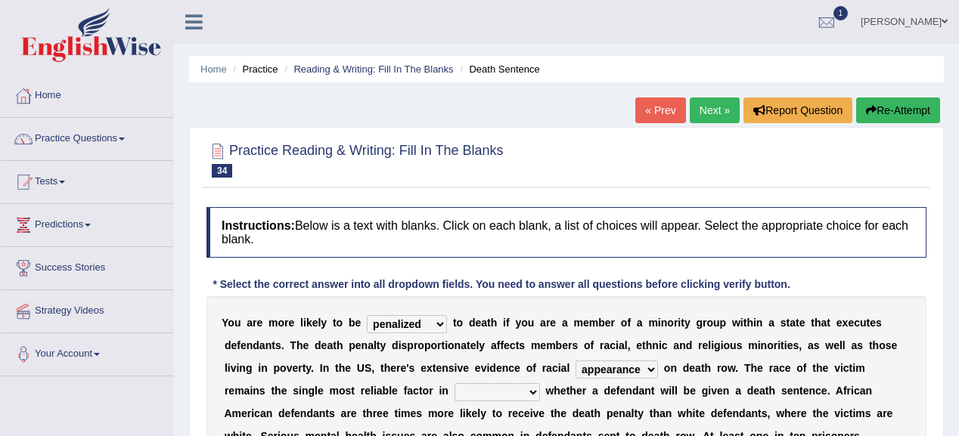
click at [575, 361] on select "bias equality appearance background" at bounding box center [616, 370] width 82 height 18
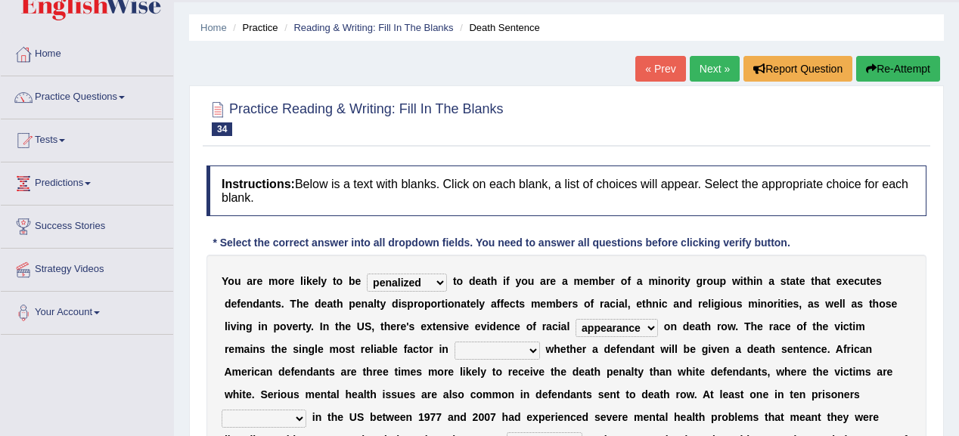
scroll to position [60, 0]
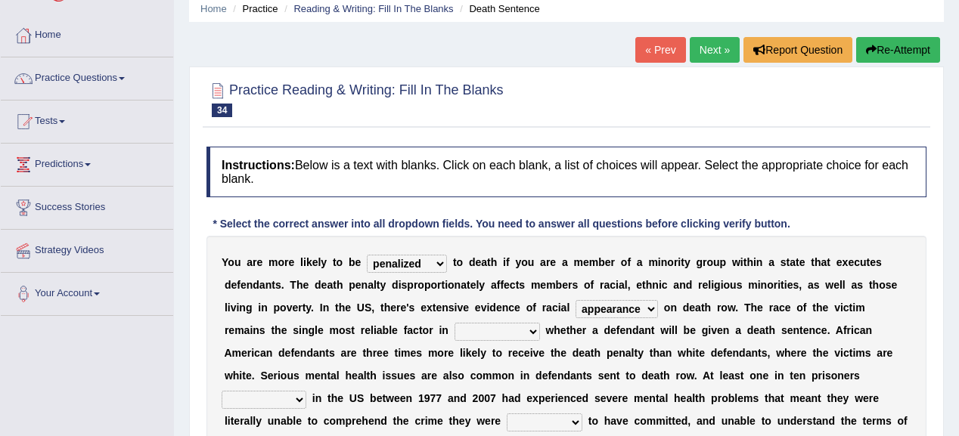
click at [487, 330] on select "determining adjoining undermining examining" at bounding box center [496, 332] width 85 height 18
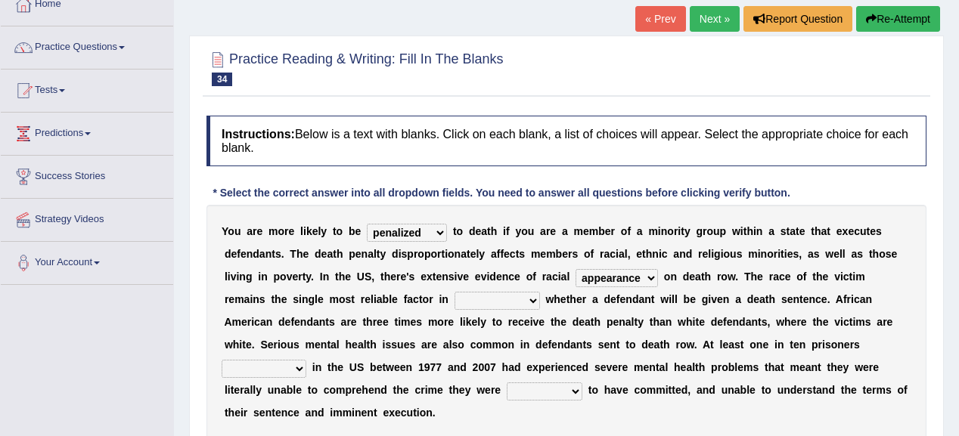
scroll to position [121, 0]
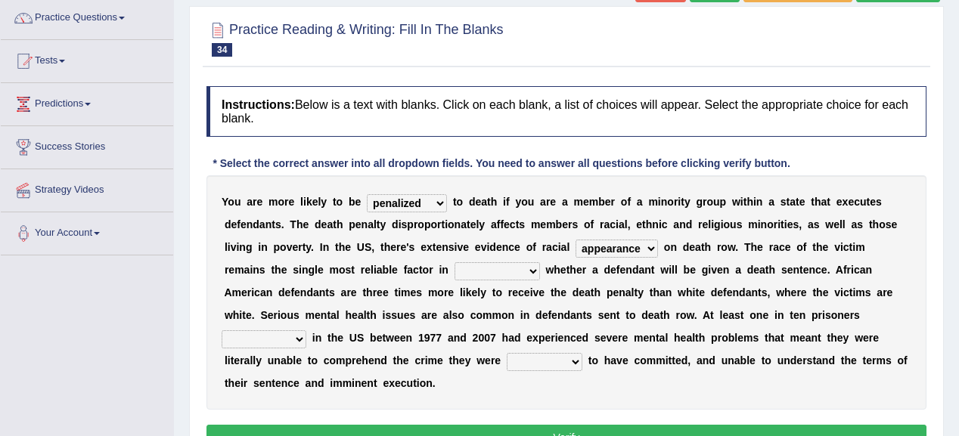
click at [487, 268] on select "determining adjoining undermining examining" at bounding box center [496, 271] width 85 height 18
select select "determining"
click at [454, 262] on select "determining adjoining undermining examining" at bounding box center [496, 271] width 85 height 18
click at [299, 333] on select "electrocuted persecuted executed captured" at bounding box center [264, 339] width 85 height 18
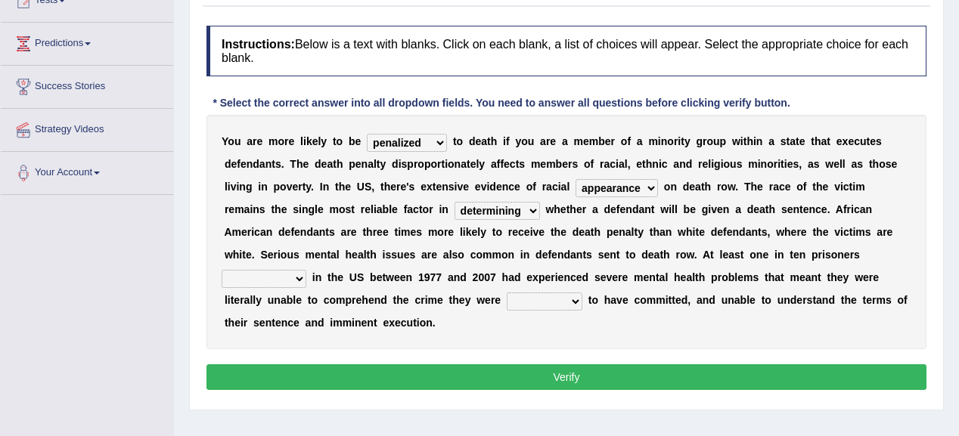
click at [302, 278] on select "electrocuted persecuted executed captured" at bounding box center [264, 279] width 85 height 18
select select "persecuted"
click at [222, 270] on select "electrocuted persecuted executed captured" at bounding box center [264, 279] width 85 height 18
click at [573, 297] on select "alleged acclaimed persuaded claimed" at bounding box center [545, 302] width 76 height 18
select select "acclaimed"
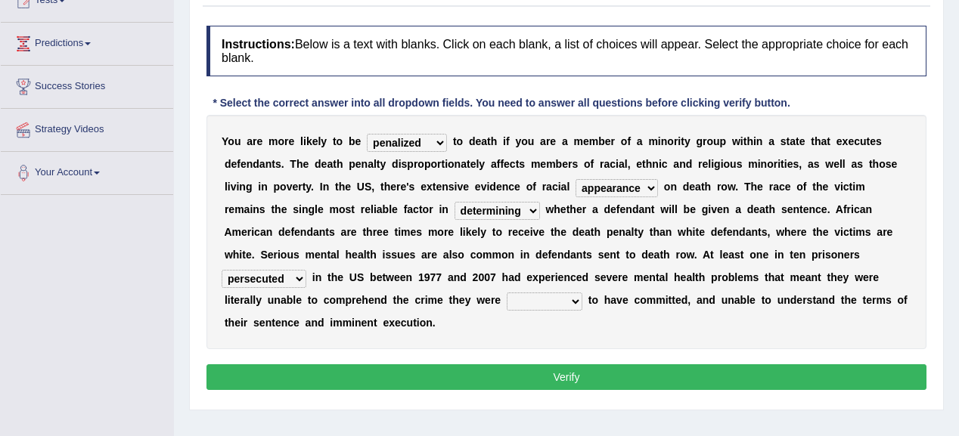
click at [507, 293] on select "alleged acclaimed persuaded claimed" at bounding box center [545, 302] width 76 height 18
click at [530, 370] on button "Verify" at bounding box center [566, 377] width 720 height 26
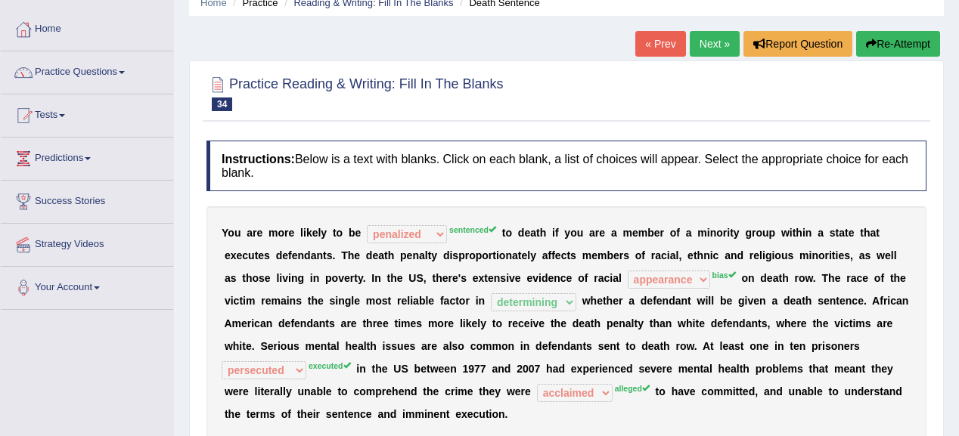
scroll to position [0, 0]
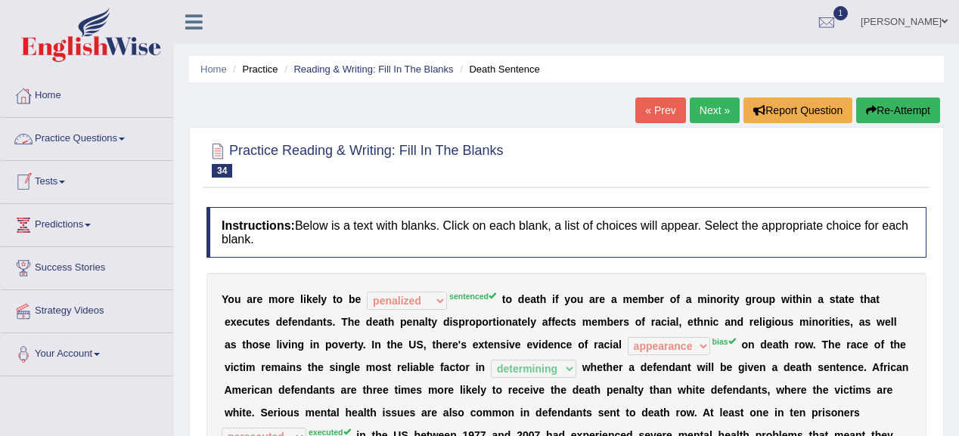
click at [106, 133] on link "Practice Questions" at bounding box center [87, 137] width 172 height 38
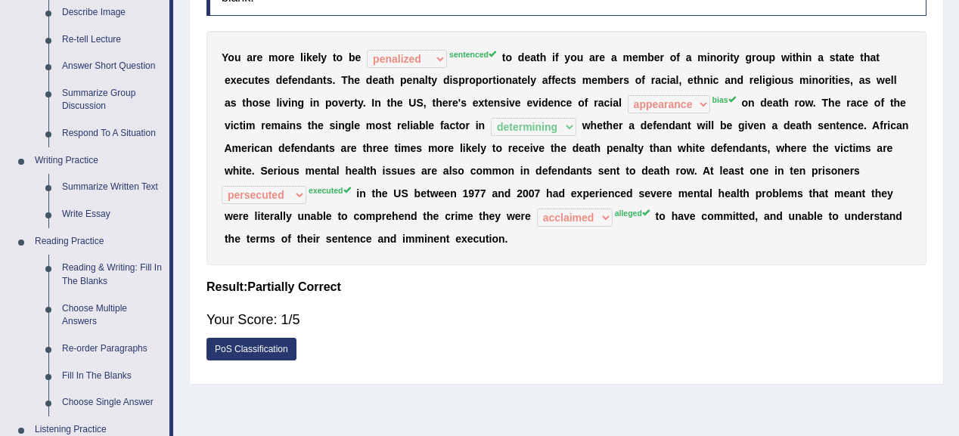
scroll to position [302, 0]
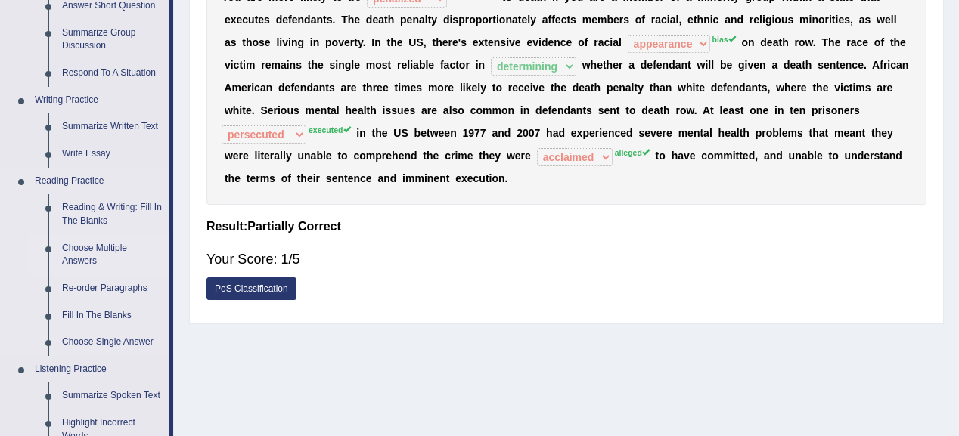
click at [85, 245] on link "Choose Multiple Answers" at bounding box center [112, 255] width 114 height 40
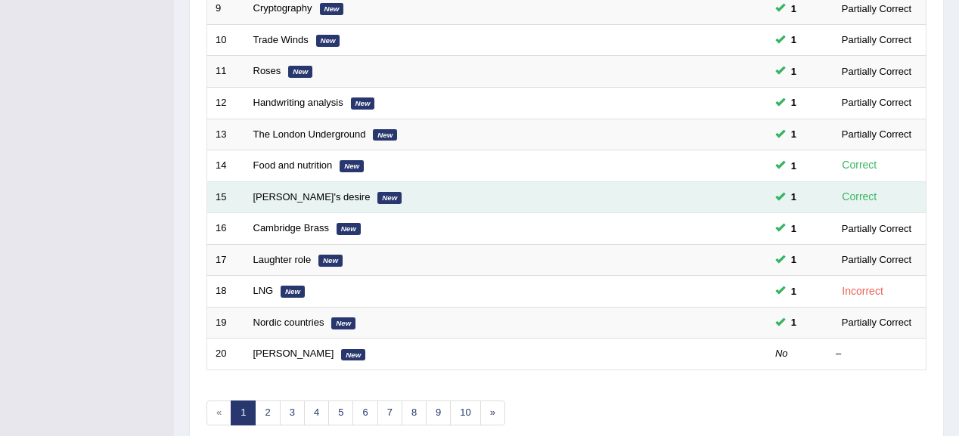
scroll to position [560, 0]
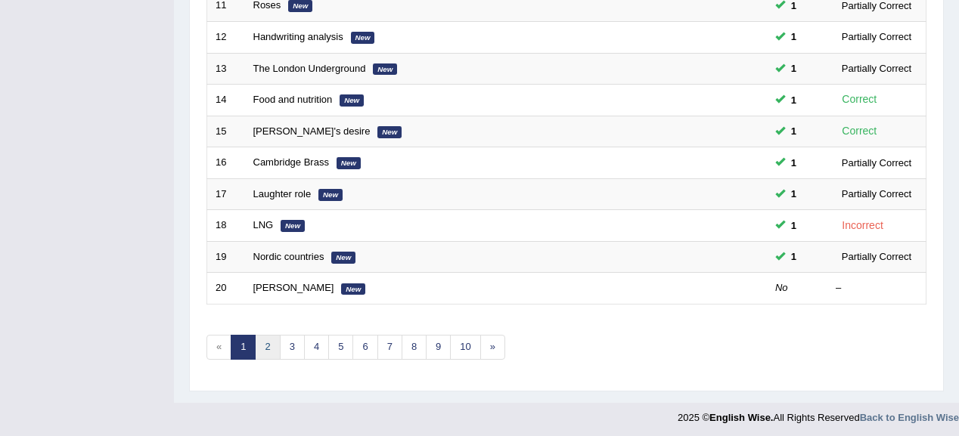
click at [272, 336] on link "2" at bounding box center [267, 347] width 25 height 25
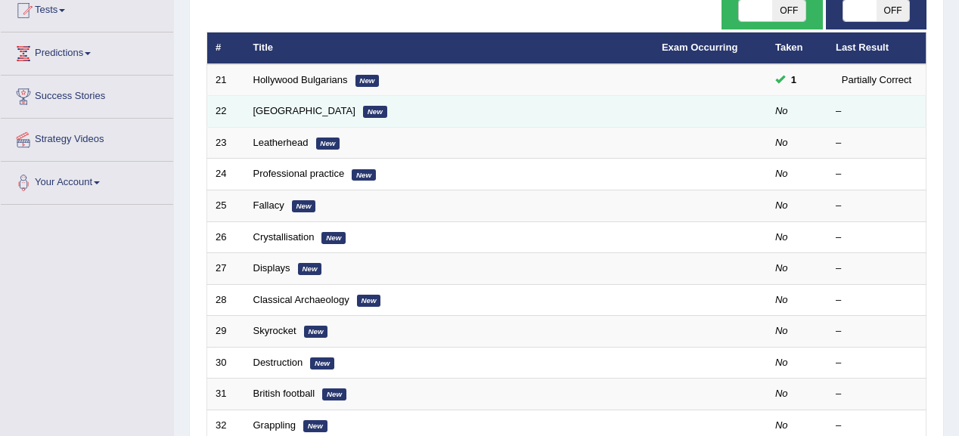
scroll to position [181, 0]
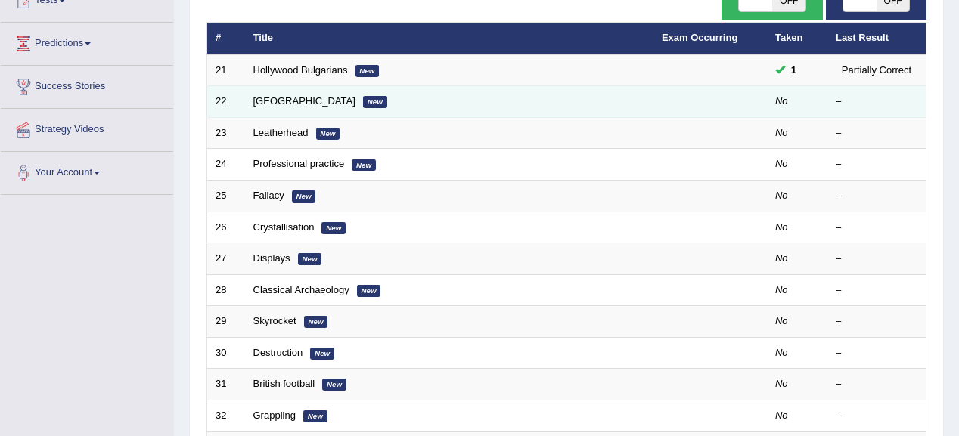
click at [284, 106] on td "[GEOGRAPHIC_DATA] New" at bounding box center [449, 102] width 408 height 32
click at [270, 101] on link "[GEOGRAPHIC_DATA]" at bounding box center [304, 100] width 102 height 11
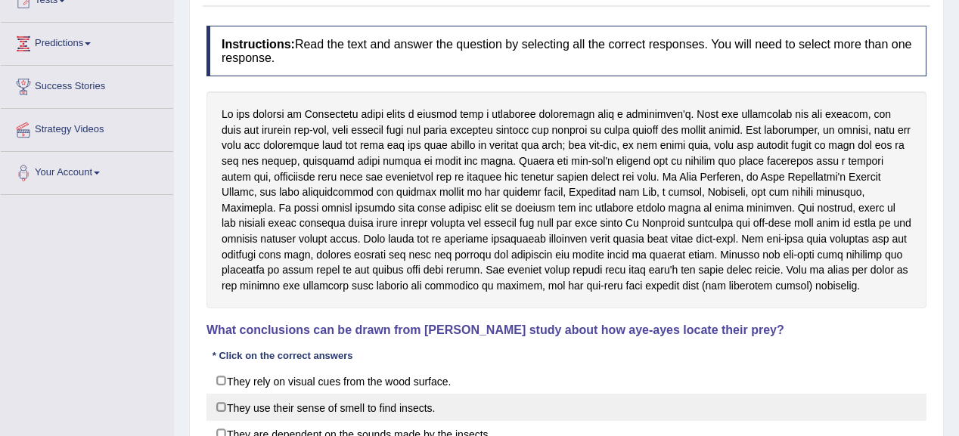
scroll to position [242, 0]
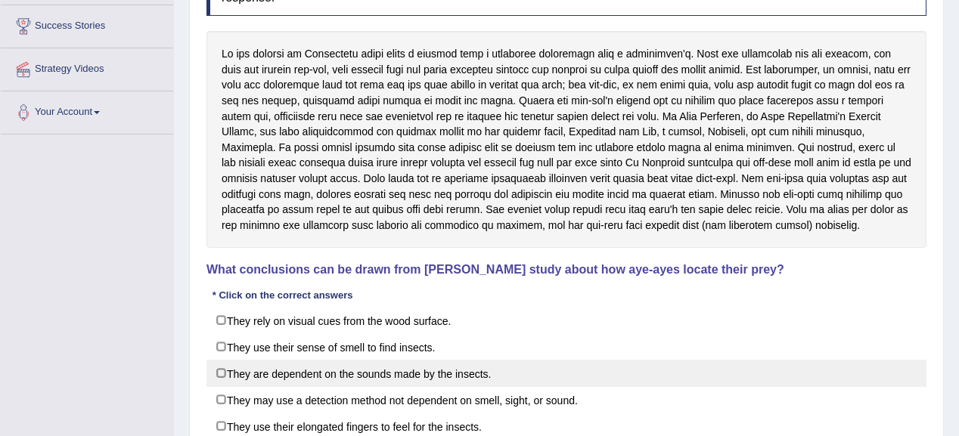
click at [386, 371] on label "They are dependent on the sounds made by the insects." at bounding box center [566, 373] width 720 height 27
checkbox input "true"
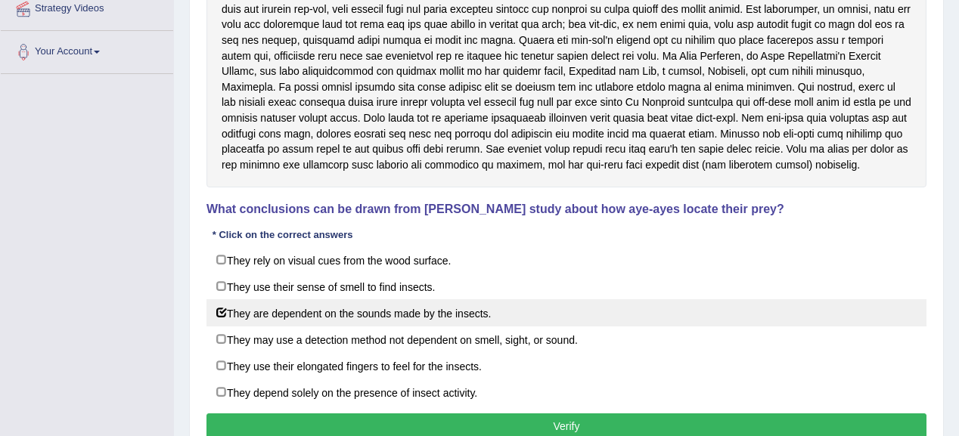
scroll to position [363, 0]
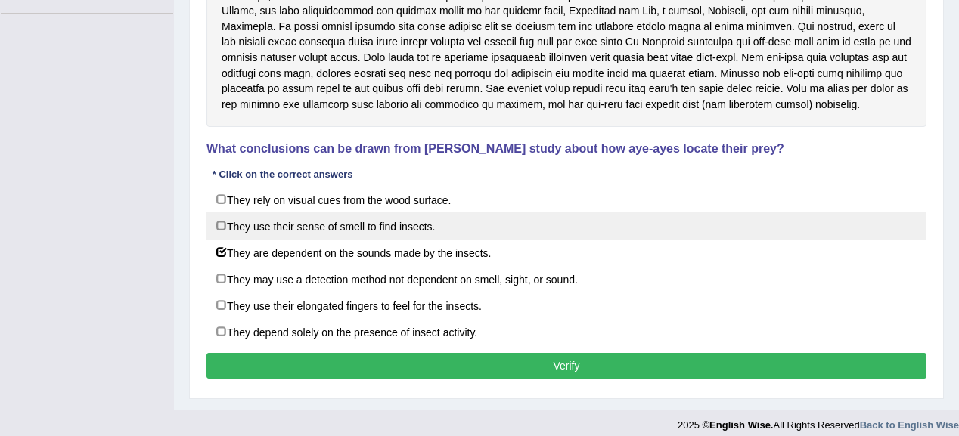
click at [404, 231] on label "They use their sense of smell to find insects." at bounding box center [566, 225] width 720 height 27
checkbox input "true"
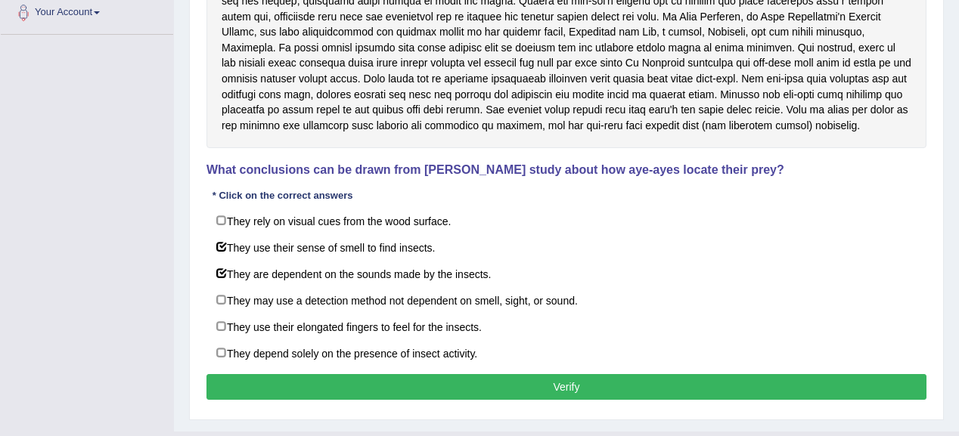
scroll to position [373, 0]
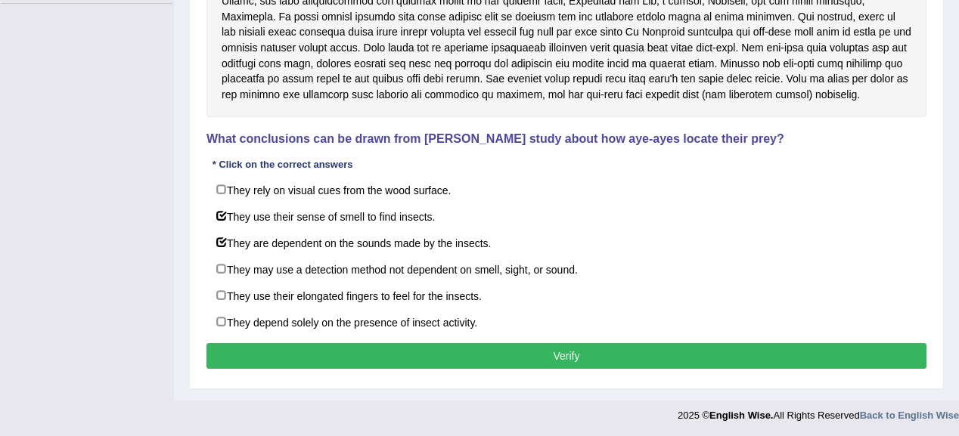
click at [467, 343] on button "Verify" at bounding box center [566, 356] width 720 height 26
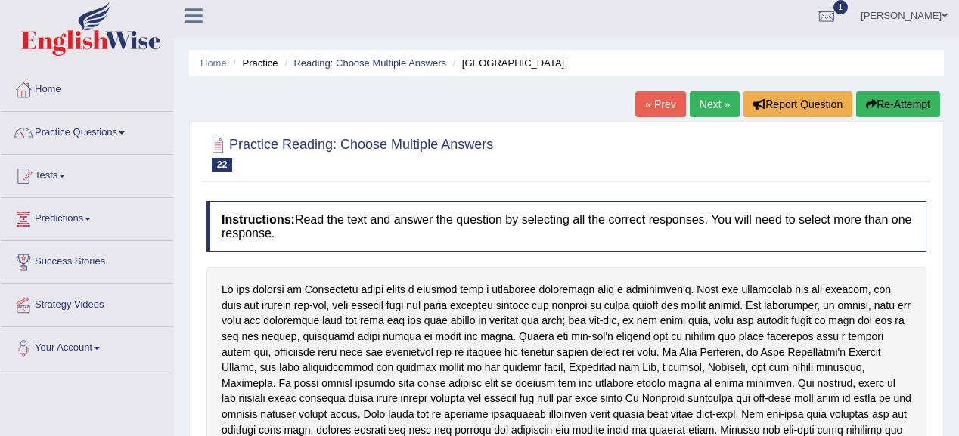
scroll to position [5, 0]
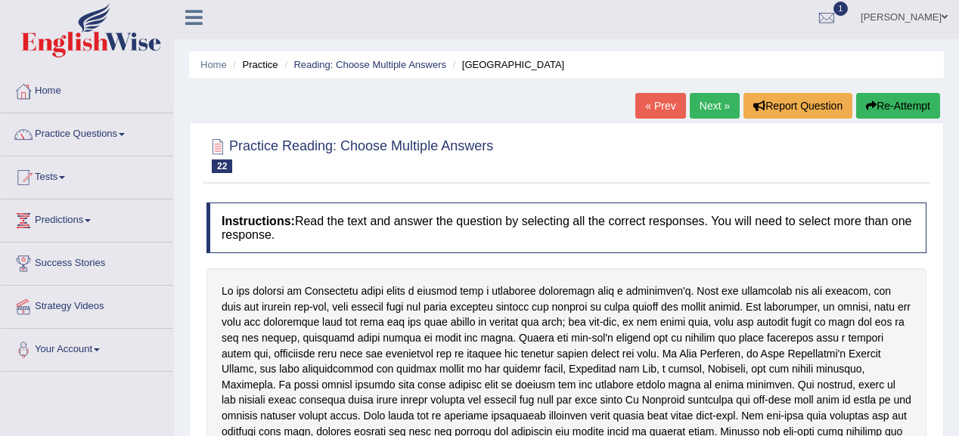
click at [703, 98] on link "Next »" at bounding box center [715, 106] width 50 height 26
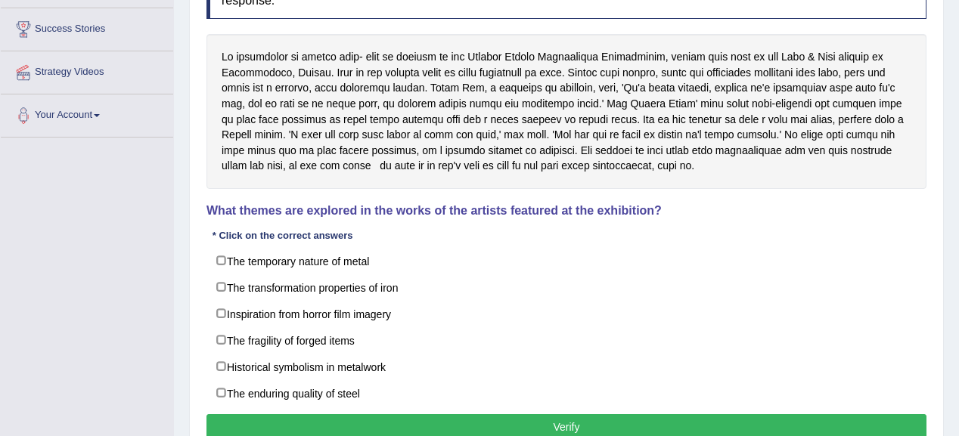
scroll to position [242, 0]
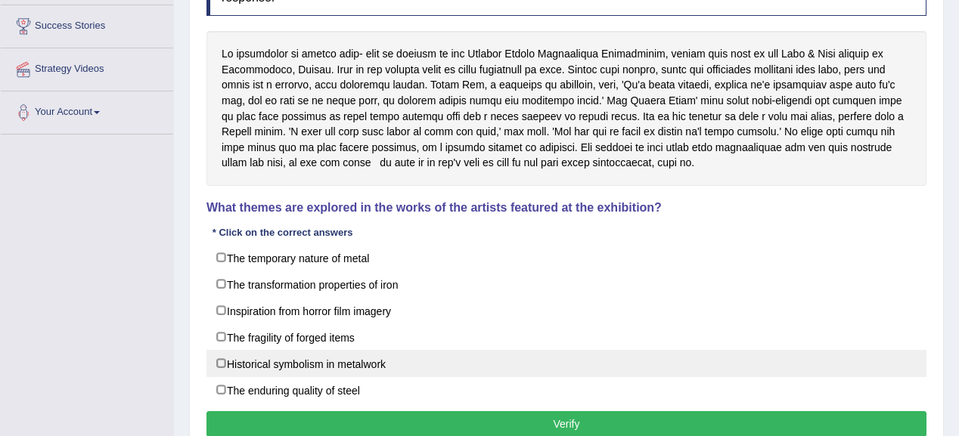
click at [237, 367] on label "Historical symbolism in metalwork" at bounding box center [566, 363] width 720 height 27
checkbox input "true"
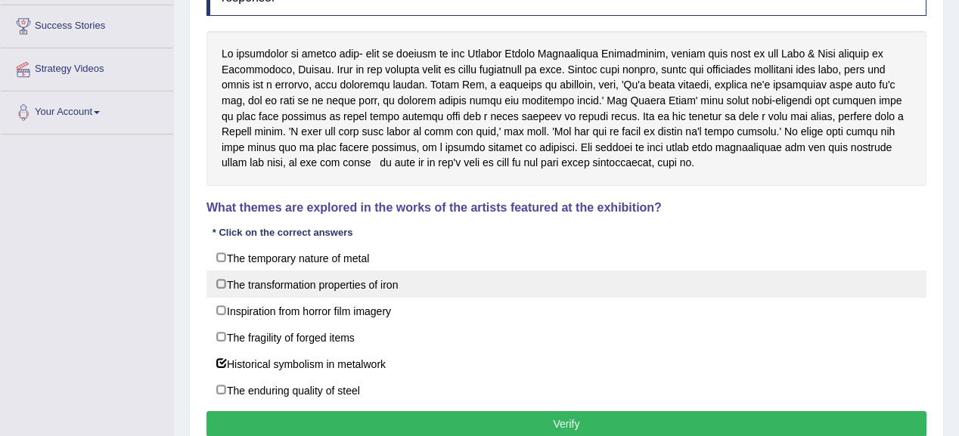
click at [296, 271] on label "The transformation properties of iron" at bounding box center [566, 284] width 720 height 27
checkbox input "true"
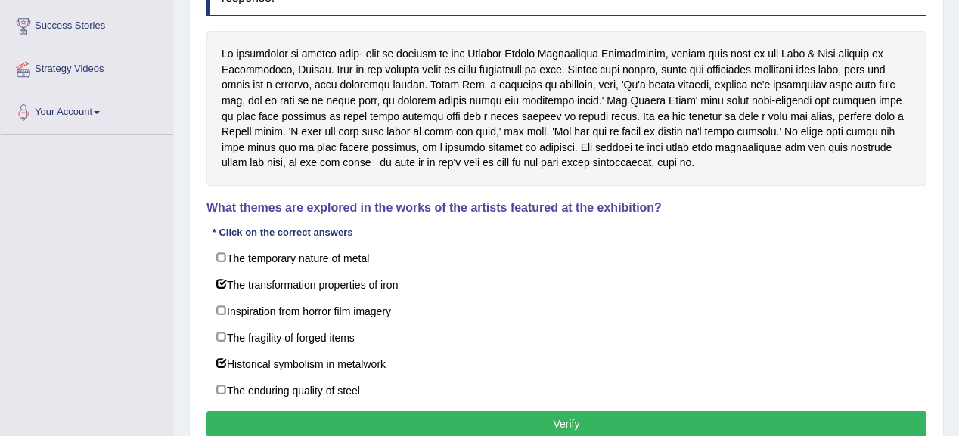
click at [510, 408] on div "Instructions: Read the text and answer the question by selecting all the correc…" at bounding box center [566, 203] width 727 height 491
click at [513, 417] on button "Verify" at bounding box center [566, 424] width 720 height 26
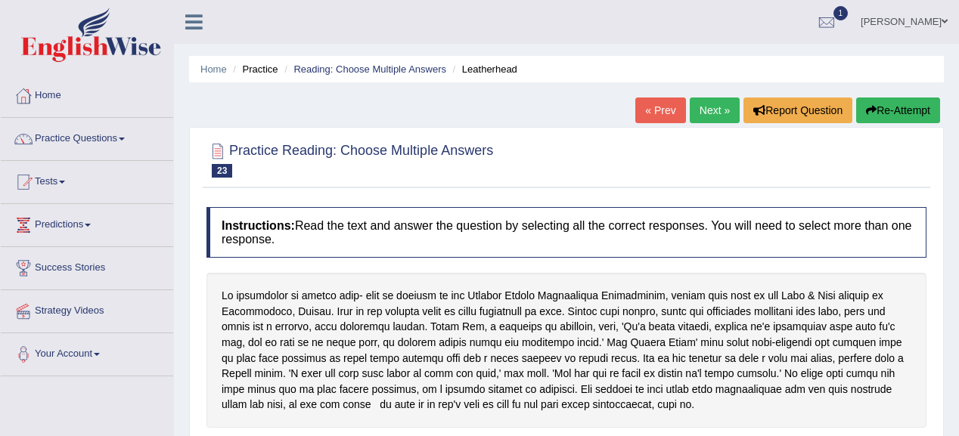
scroll to position [0, 0]
click at [95, 135] on link "Practice Questions" at bounding box center [87, 137] width 172 height 38
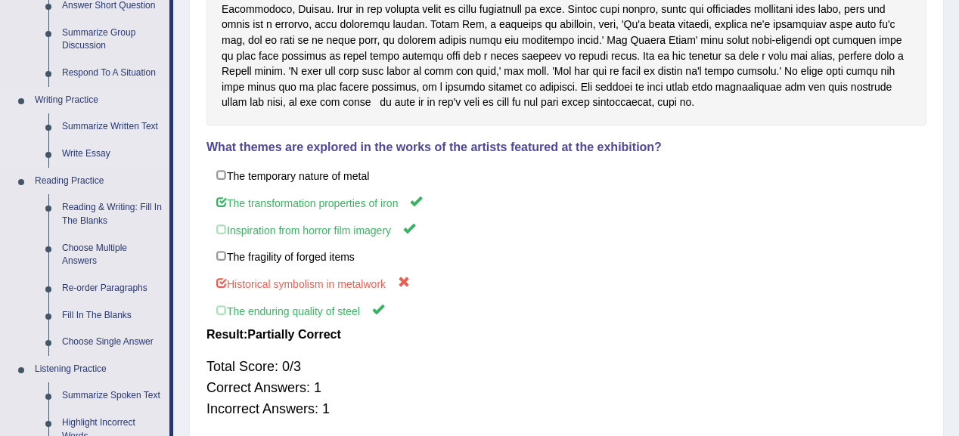
scroll to position [363, 0]
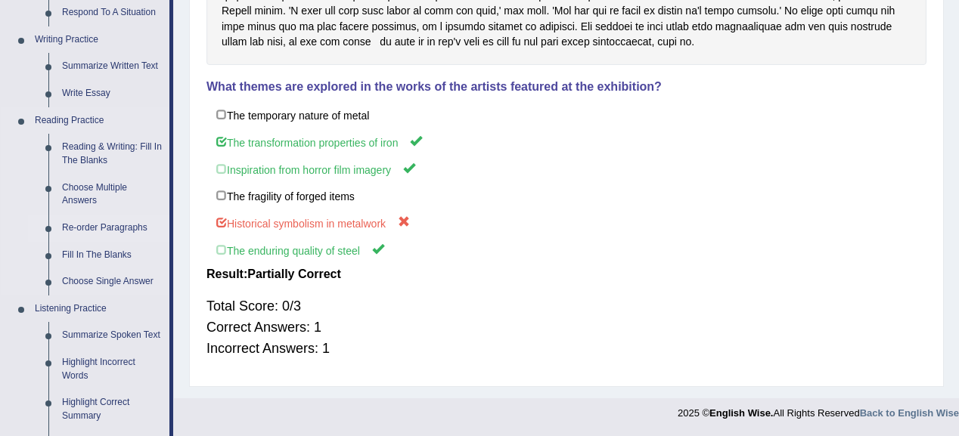
click at [102, 233] on link "Re-order Paragraphs" at bounding box center [112, 228] width 114 height 27
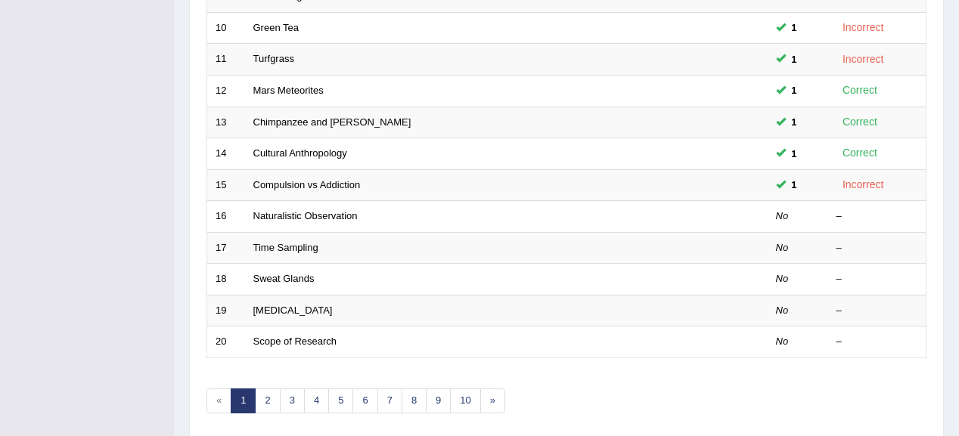
scroll to position [544, 0]
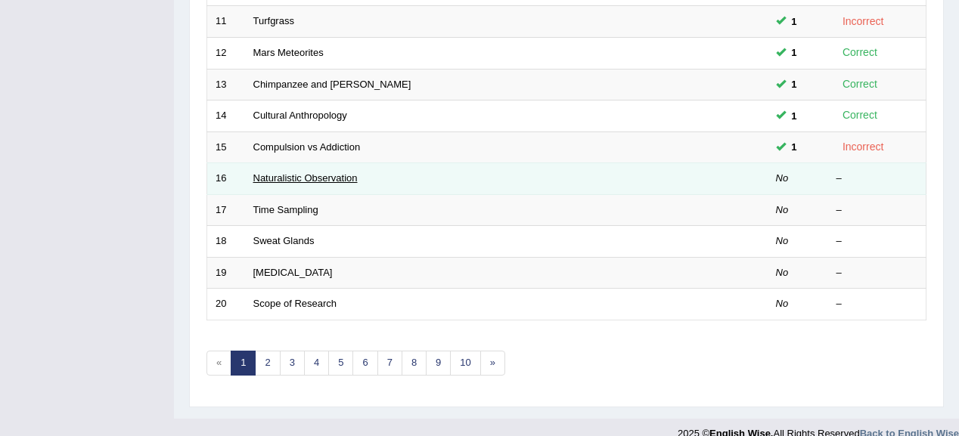
click at [277, 178] on link "Naturalistic Observation" at bounding box center [305, 177] width 104 height 11
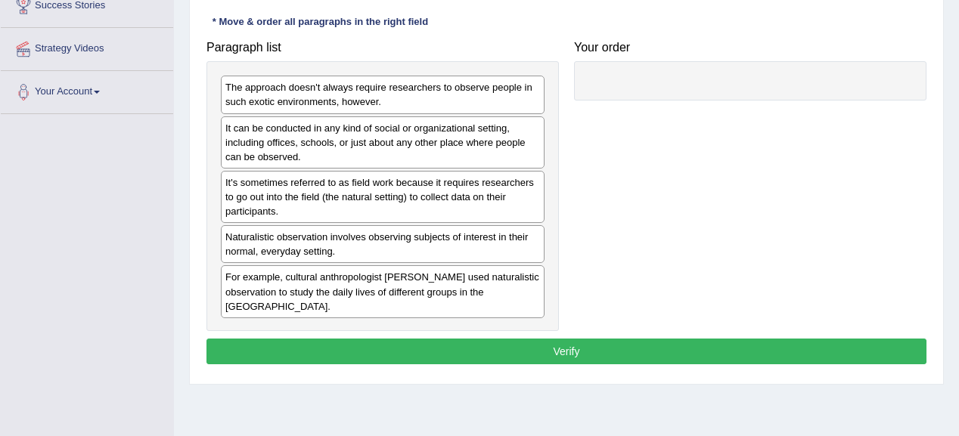
scroll to position [234, 0]
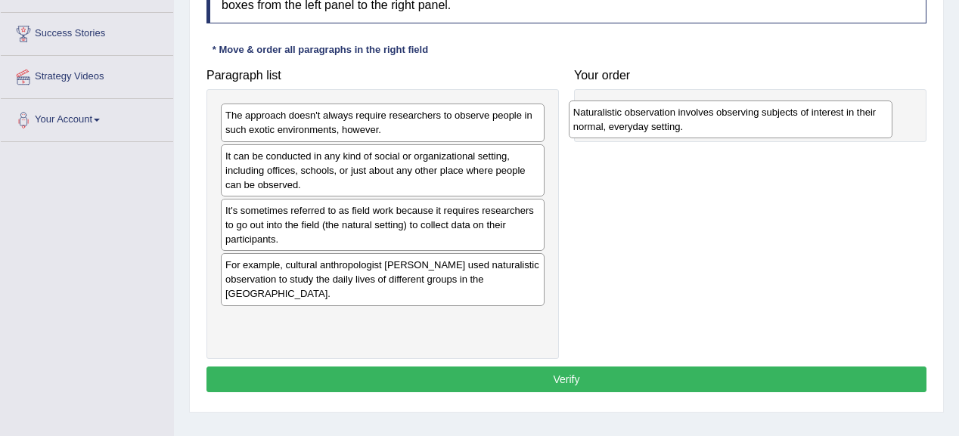
drag, startPoint x: 285, startPoint y: 273, endPoint x: 633, endPoint y: 121, distance: 379.5
click at [633, 121] on div "Naturalistic observation involves observing subjects of interest in their norma…" at bounding box center [731, 120] width 324 height 38
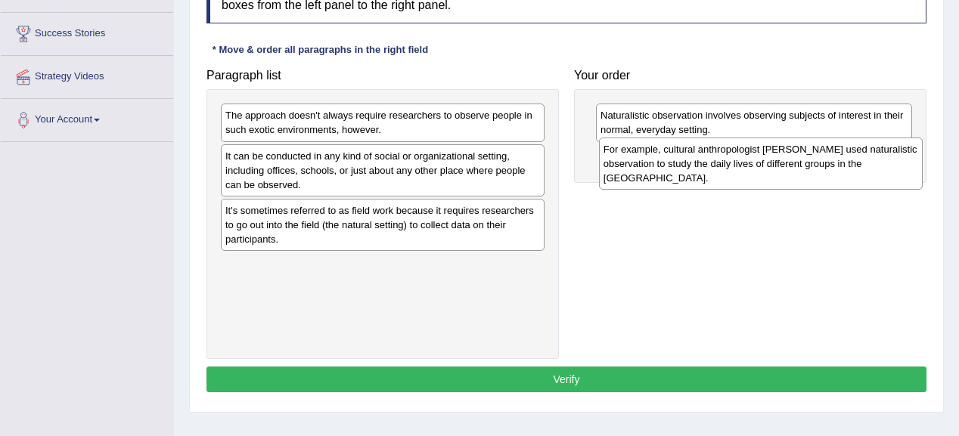
drag, startPoint x: 339, startPoint y: 278, endPoint x: 717, endPoint y: 163, distance: 395.8
click at [717, 163] on div "For example, cultural anthropologist Margaret Mead used naturalistic observatio…" at bounding box center [761, 164] width 324 height 52
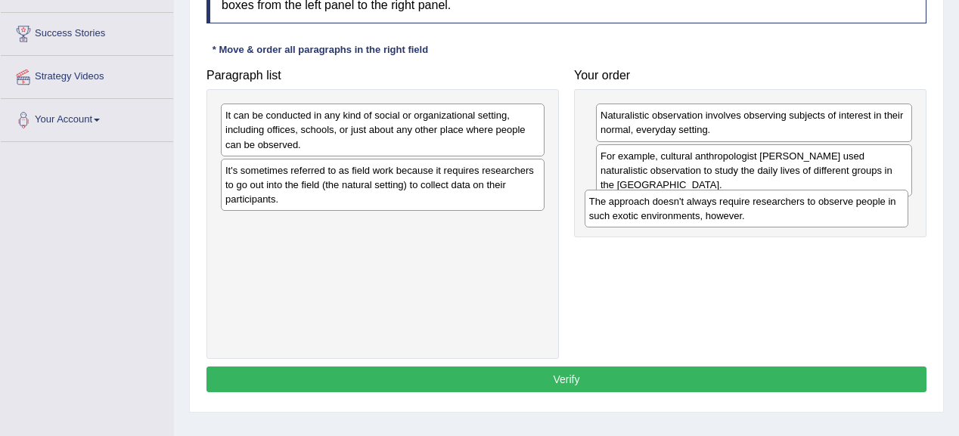
drag, startPoint x: 385, startPoint y: 119, endPoint x: 753, endPoint y: 209, distance: 378.8
click at [749, 206] on div "The approach doesn't always require researchers to observe people in such exoti…" at bounding box center [746, 209] width 324 height 38
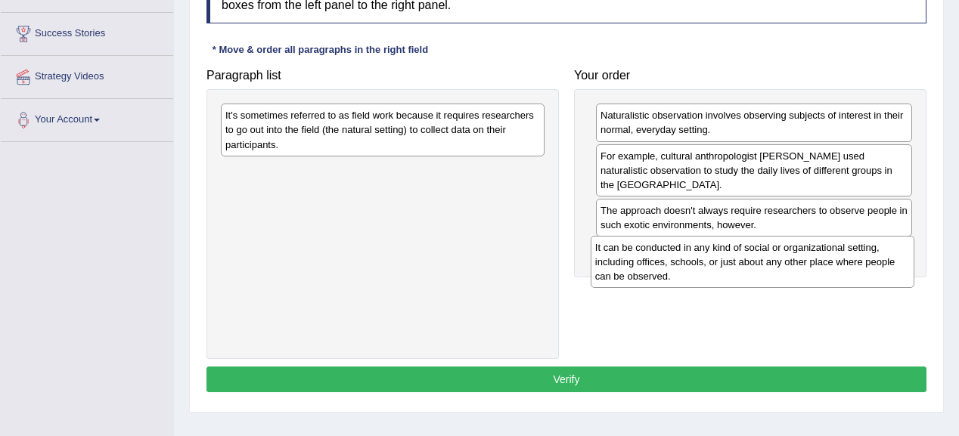
drag, startPoint x: 333, startPoint y: 131, endPoint x: 703, endPoint y: 263, distance: 392.7
click at [703, 263] on div "It can be conducted in any kind of social or organizational setting, including …" at bounding box center [752, 262] width 324 height 52
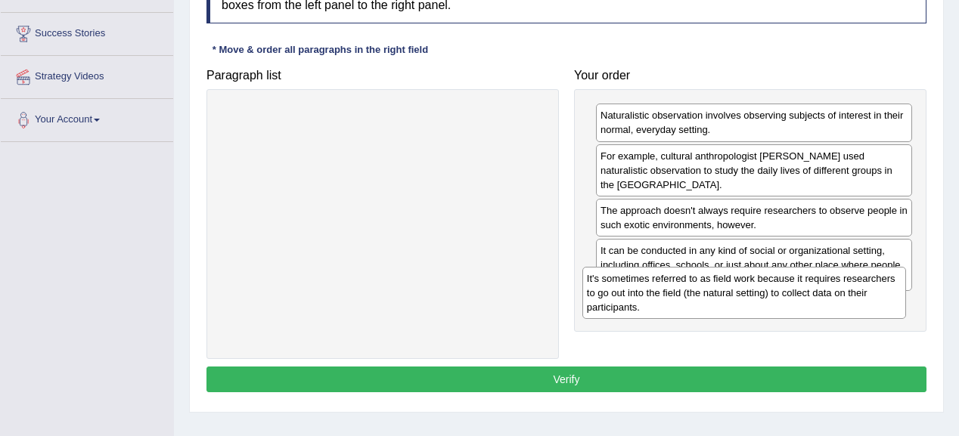
drag, startPoint x: 299, startPoint y: 141, endPoint x: 623, endPoint y: 335, distance: 377.4
click at [662, 303] on div "It's sometimes referred to as field work because it requires researchers to go …" at bounding box center [744, 293] width 324 height 52
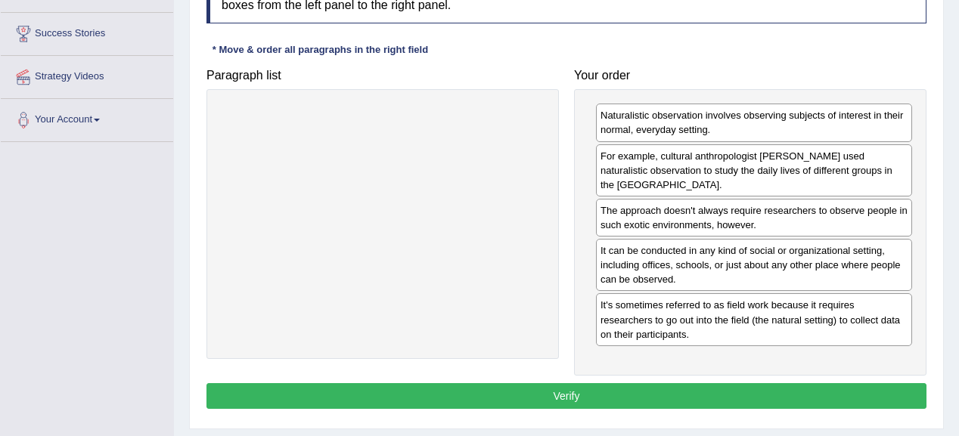
click at [573, 384] on button "Verify" at bounding box center [566, 396] width 720 height 26
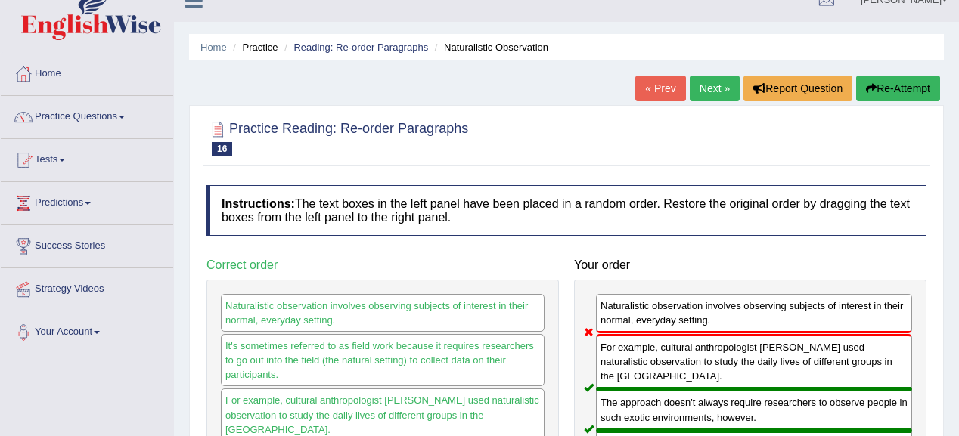
scroll to position [0, 0]
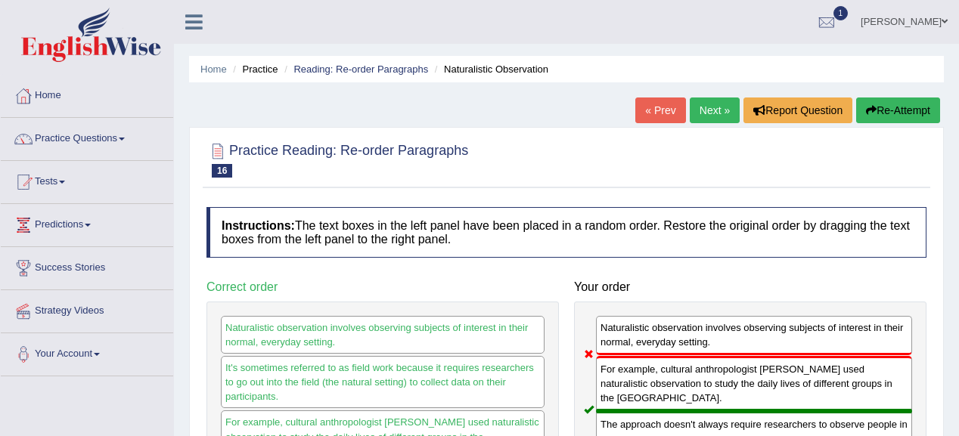
click at [704, 110] on link "Next »" at bounding box center [715, 111] width 50 height 26
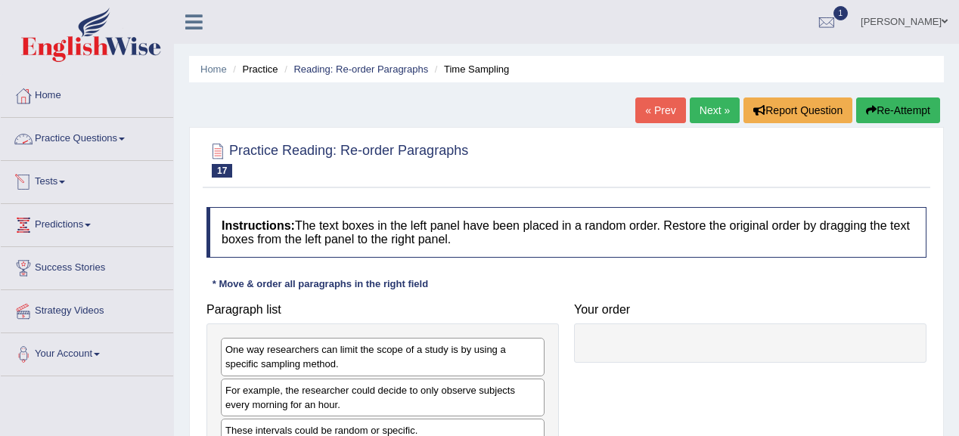
click at [54, 145] on link "Practice Questions" at bounding box center [87, 137] width 172 height 38
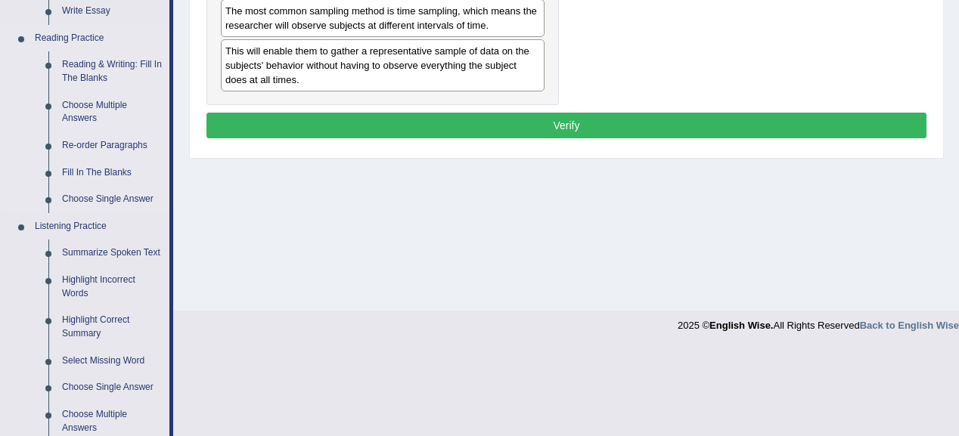
scroll to position [484, 0]
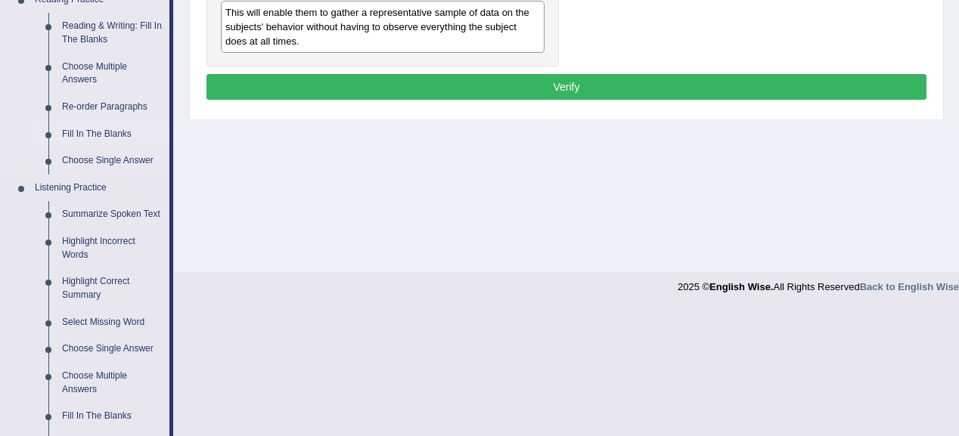
click at [101, 127] on link "Fill In The Blanks" at bounding box center [112, 134] width 114 height 27
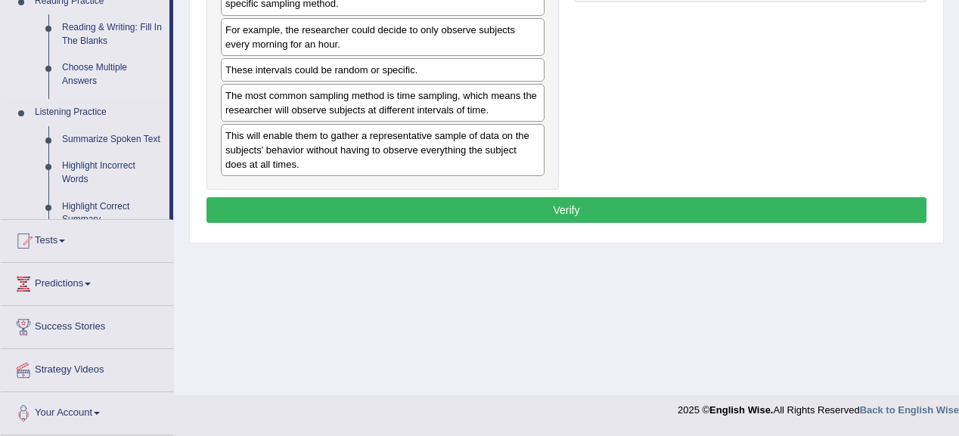
scroll to position [358, 0]
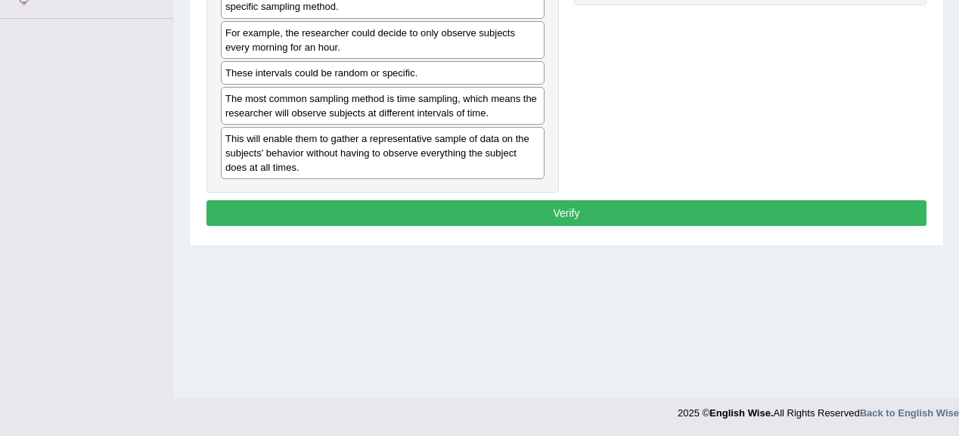
scroll to position [116, 0]
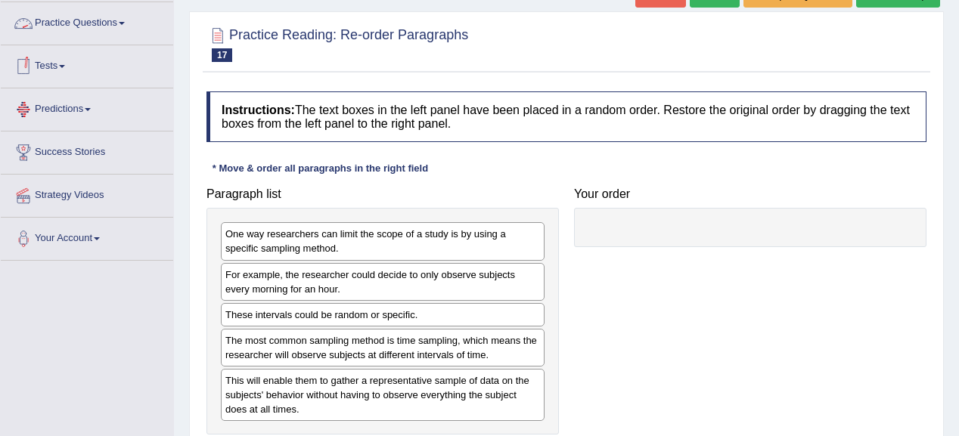
click at [67, 23] on link "Practice Questions" at bounding box center [87, 21] width 172 height 38
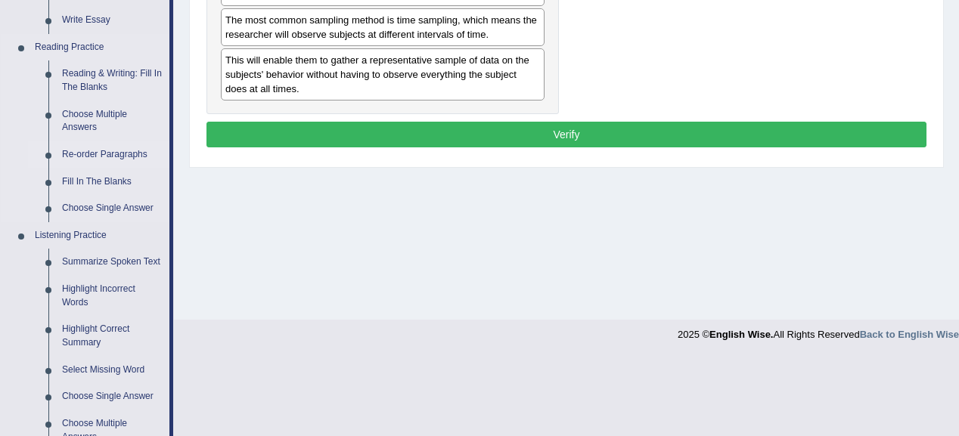
scroll to position [418, 0]
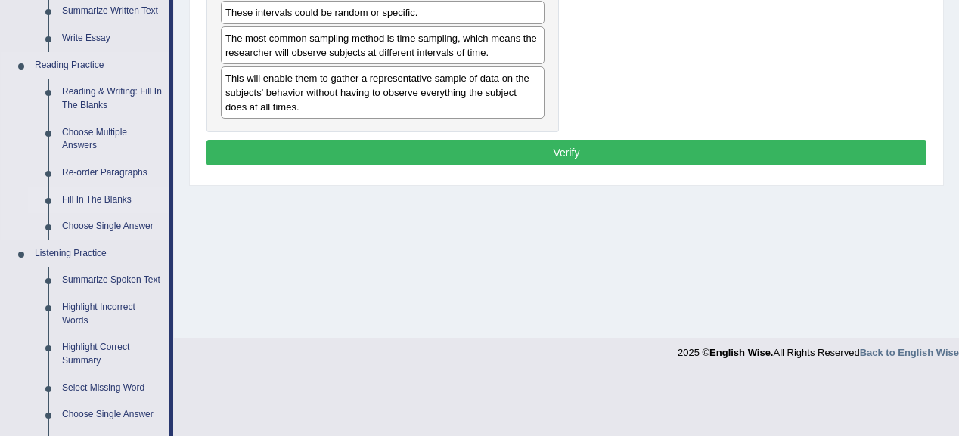
click at [79, 197] on link "Fill In The Blanks" at bounding box center [112, 200] width 114 height 27
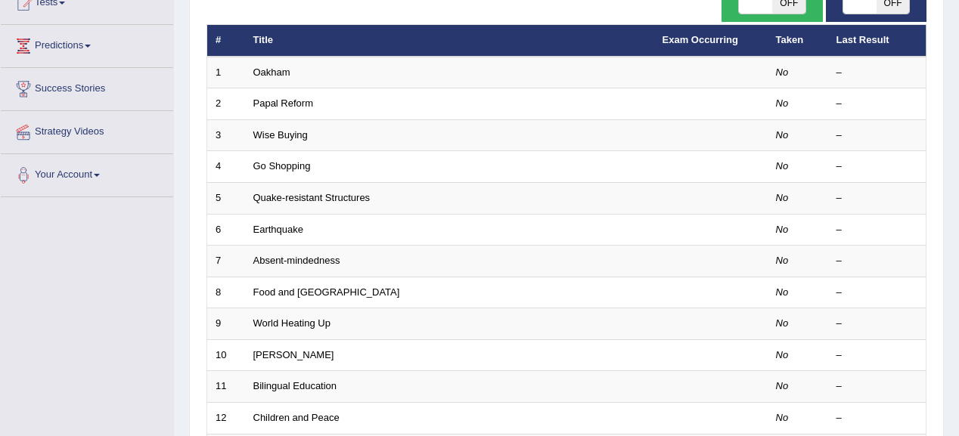
scroll to position [181, 0]
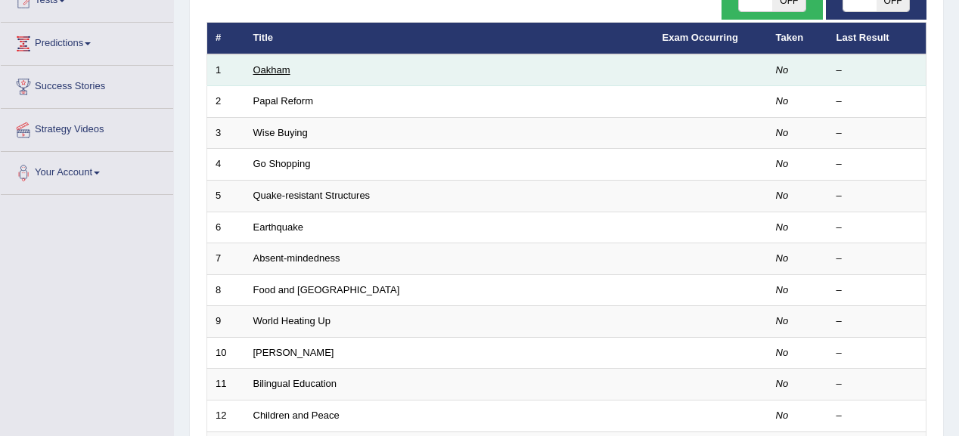
click at [260, 73] on link "Oakham" at bounding box center [271, 69] width 37 height 11
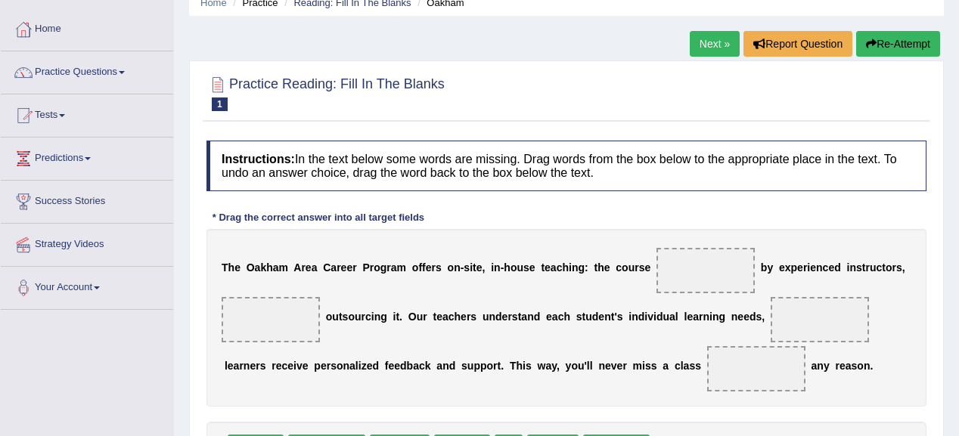
scroll to position [181, 0]
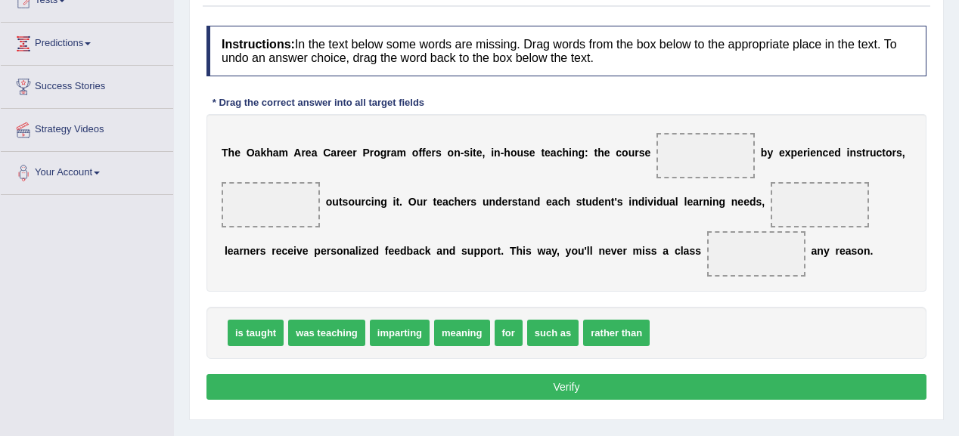
click at [699, 156] on span at bounding box center [705, 155] width 98 height 45
drag, startPoint x: 260, startPoint y: 328, endPoint x: 717, endPoint y: 151, distance: 489.7
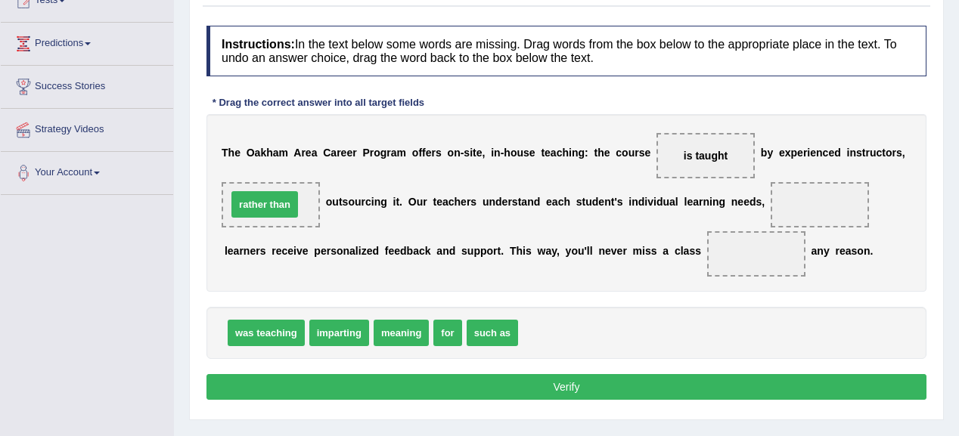
drag, startPoint x: 547, startPoint y: 334, endPoint x: 256, endPoint y: 206, distance: 318.2
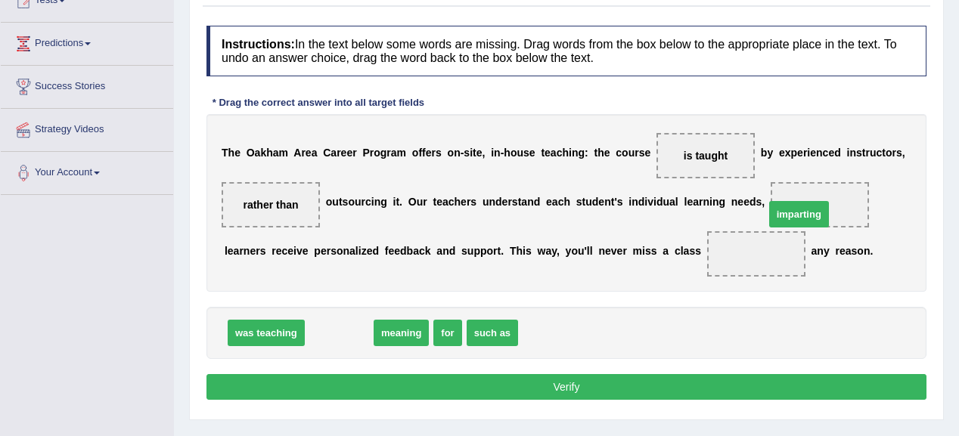
drag, startPoint x: 342, startPoint y: 333, endPoint x: 802, endPoint y: 215, distance: 474.8
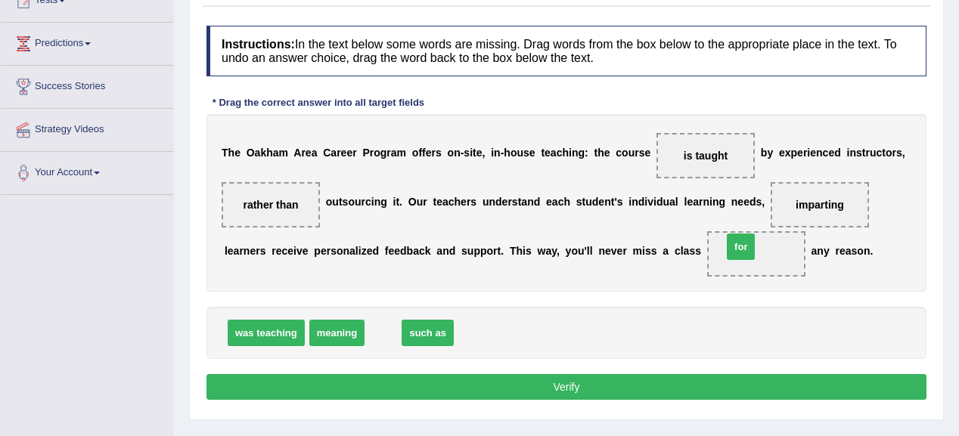
drag, startPoint x: 383, startPoint y: 331, endPoint x: 744, endPoint y: 245, distance: 370.8
click at [543, 389] on button "Verify" at bounding box center [566, 387] width 720 height 26
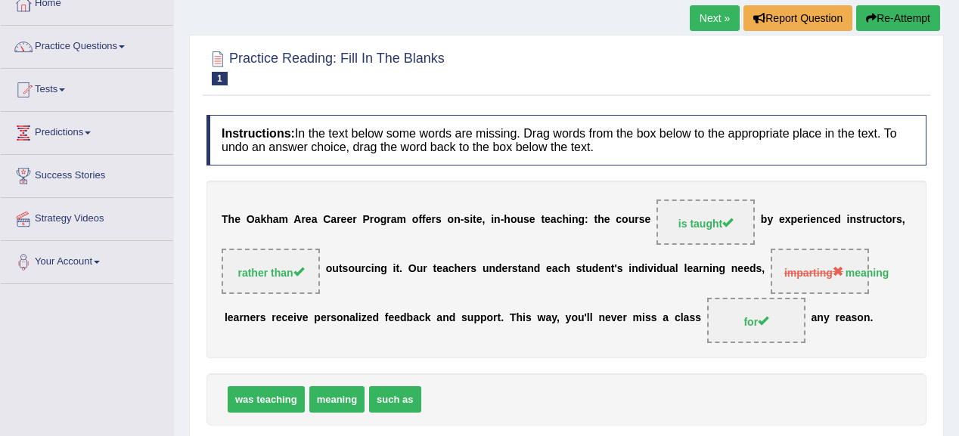
scroll to position [60, 0]
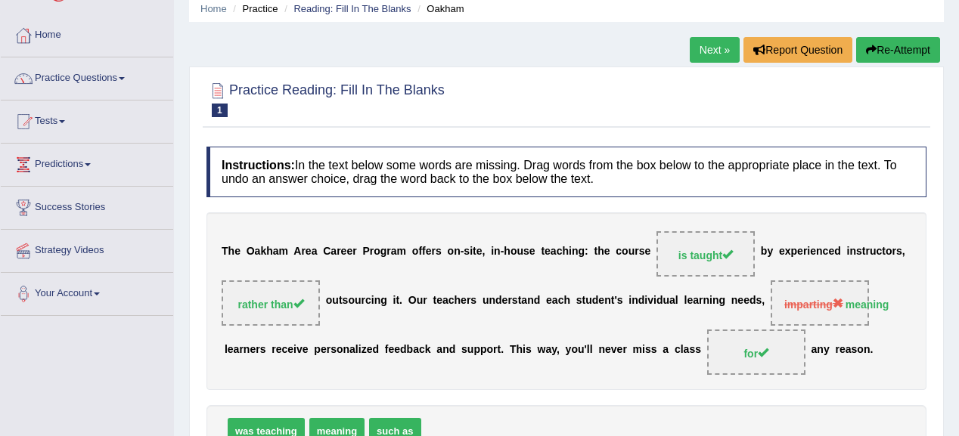
click at [707, 51] on link "Next »" at bounding box center [715, 50] width 50 height 26
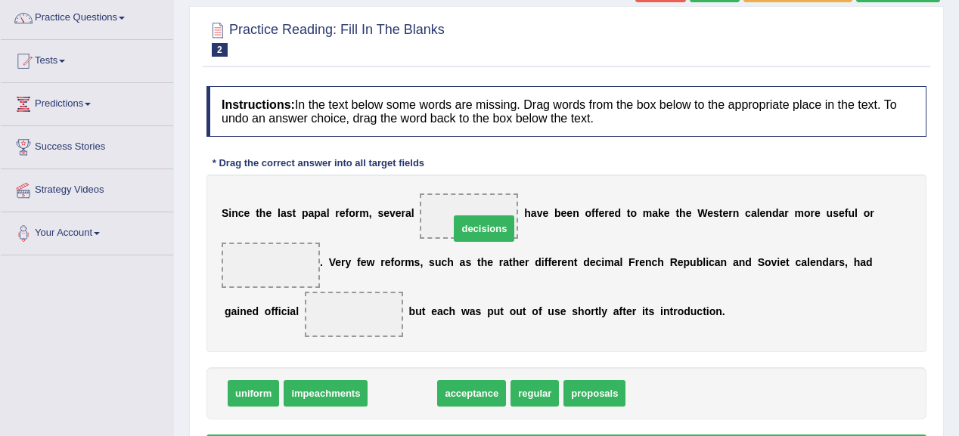
drag, startPoint x: 392, startPoint y: 399, endPoint x: 473, endPoint y: 234, distance: 183.9
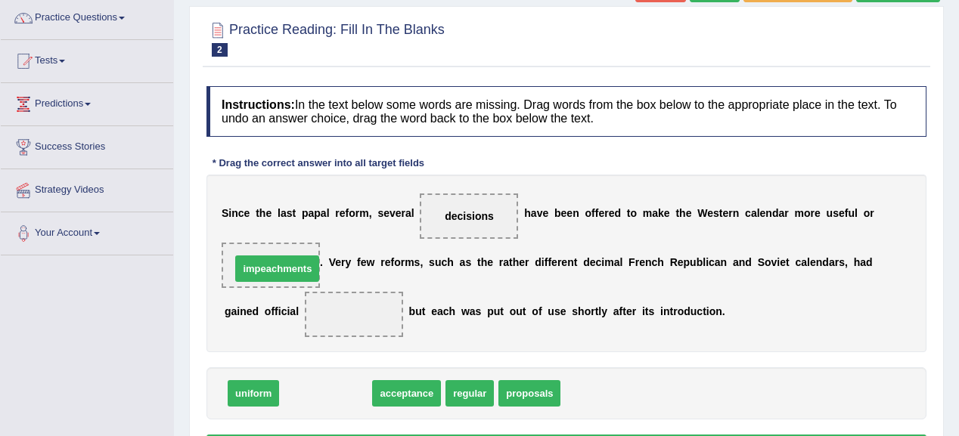
drag, startPoint x: 339, startPoint y: 391, endPoint x: 290, endPoint y: 266, distance: 133.8
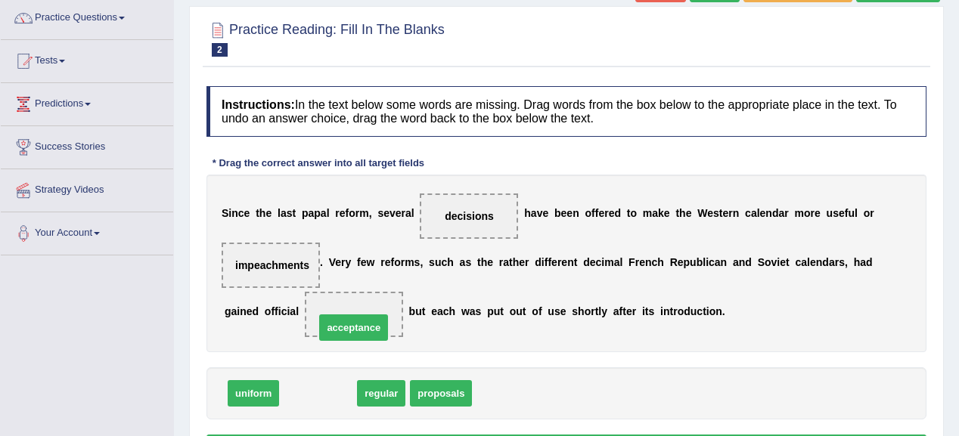
drag, startPoint x: 324, startPoint y: 389, endPoint x: 360, endPoint y: 324, distance: 74.8
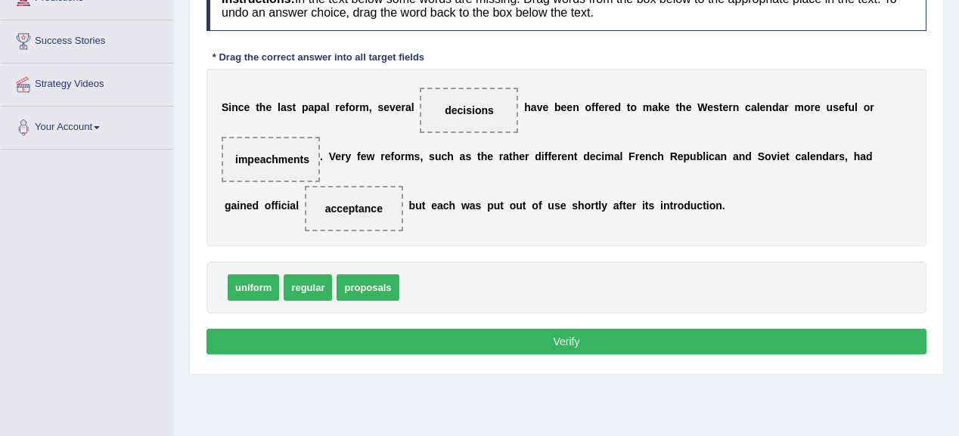
scroll to position [242, 0]
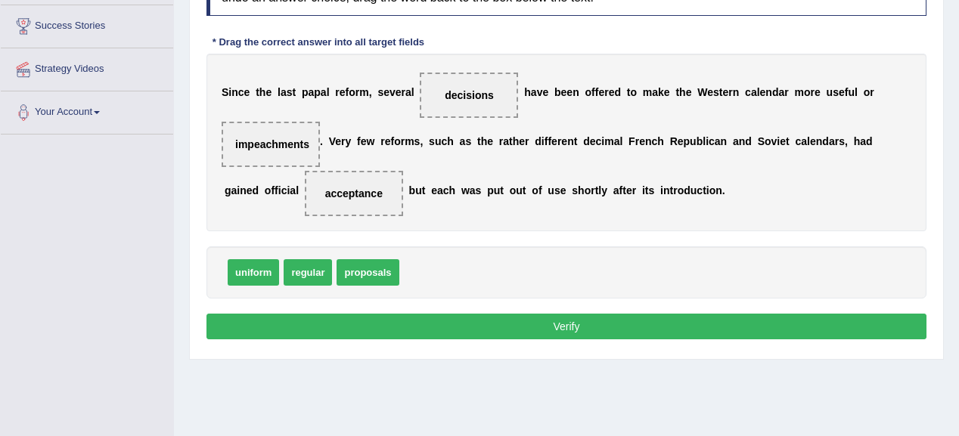
click at [460, 330] on button "Verify" at bounding box center [566, 327] width 720 height 26
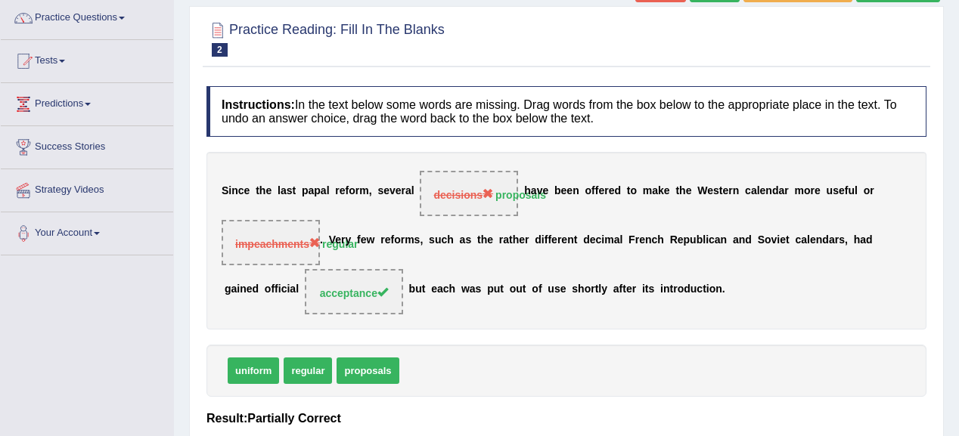
scroll to position [0, 0]
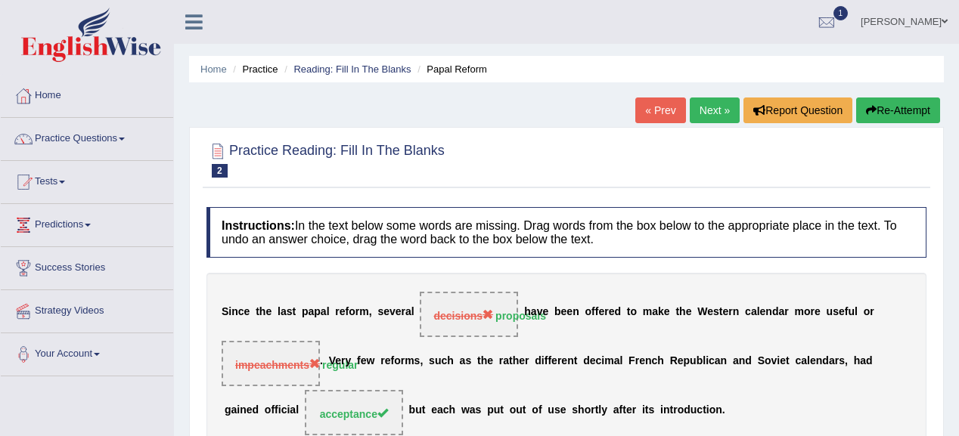
click at [703, 112] on link "Next »" at bounding box center [715, 111] width 50 height 26
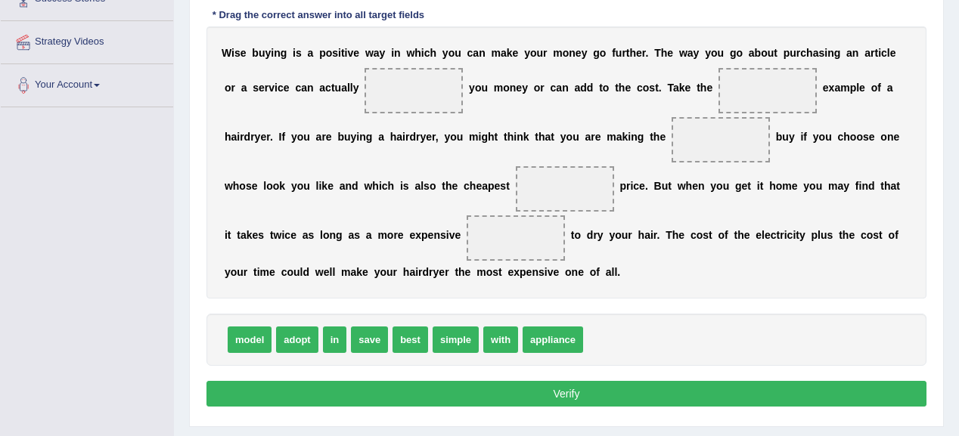
scroll to position [242, 0]
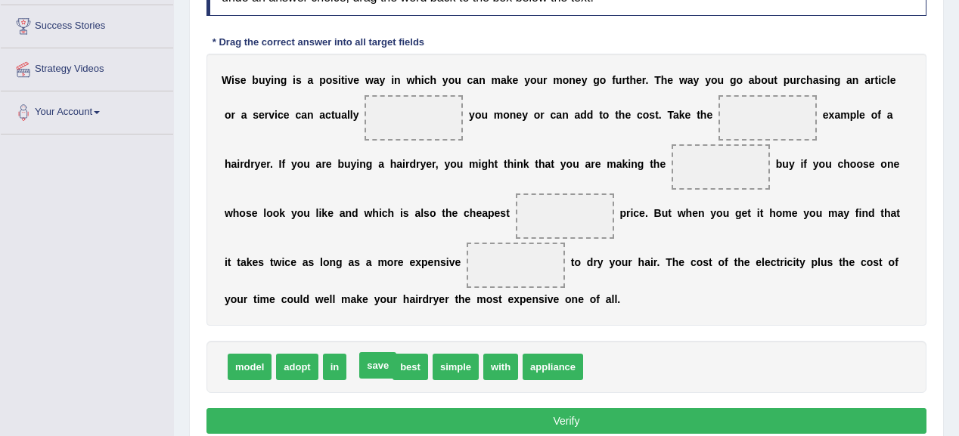
drag, startPoint x: 366, startPoint y: 358, endPoint x: 374, endPoint y: 357, distance: 8.5
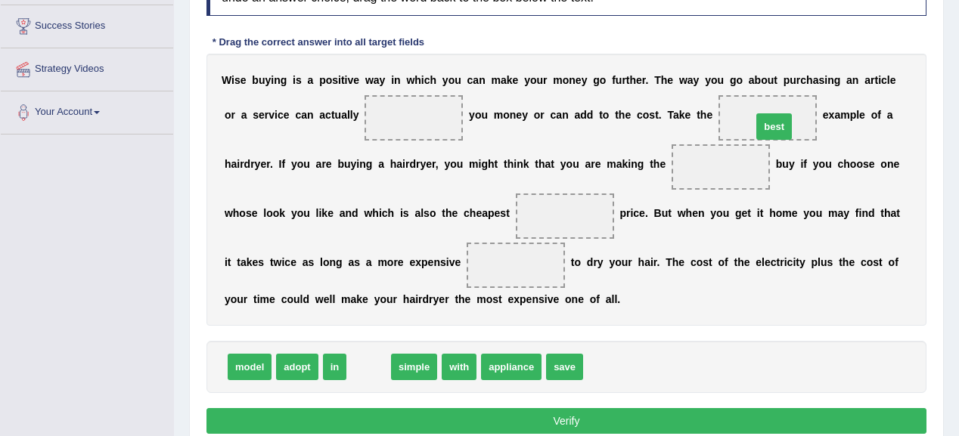
drag, startPoint x: 363, startPoint y: 359, endPoint x: 767, endPoint y: 118, distance: 470.9
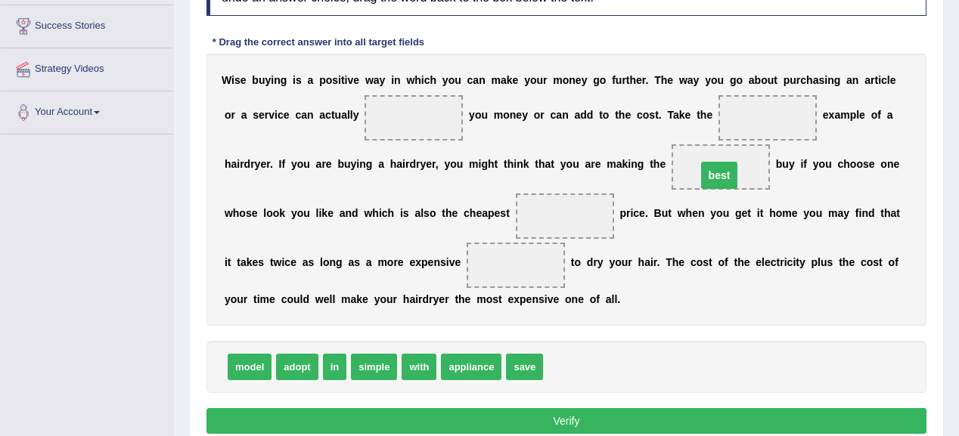
drag, startPoint x: 767, startPoint y: 115, endPoint x: 718, endPoint y: 172, distance: 75.1
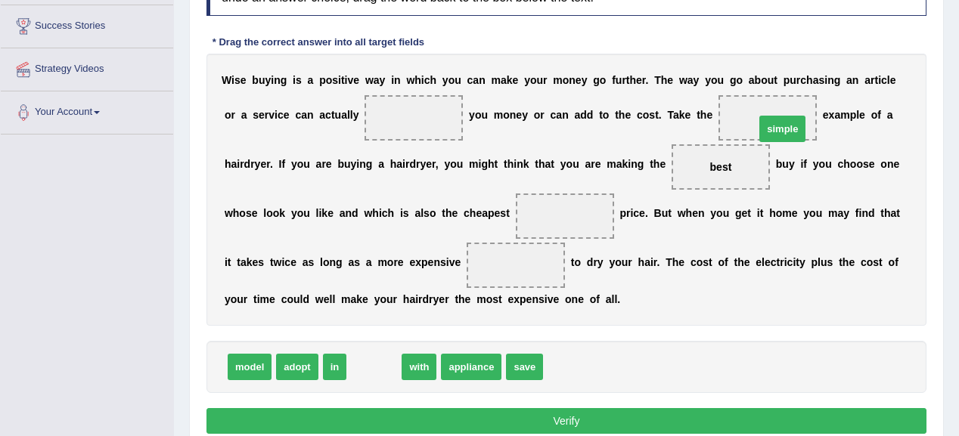
drag, startPoint x: 368, startPoint y: 360, endPoint x: 769, endPoint y: 119, distance: 467.7
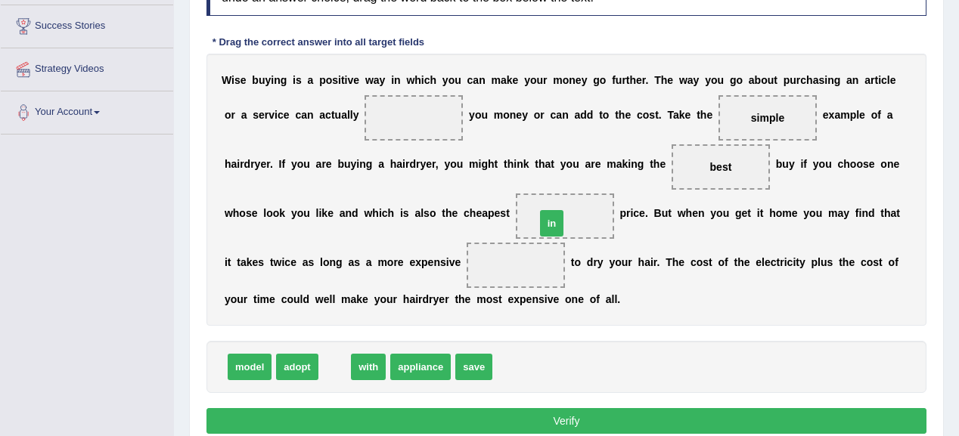
drag, startPoint x: 336, startPoint y: 366, endPoint x: 553, endPoint y: 222, distance: 260.2
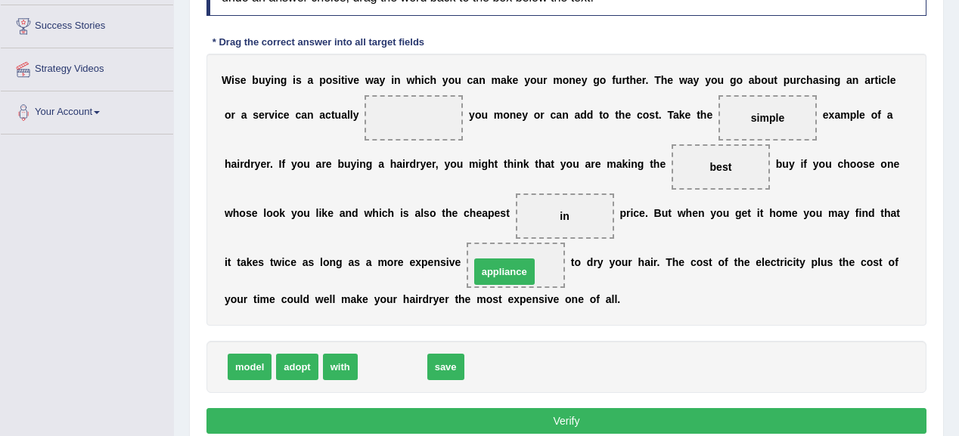
drag, startPoint x: 380, startPoint y: 361, endPoint x: 492, endPoint y: 266, distance: 147.0
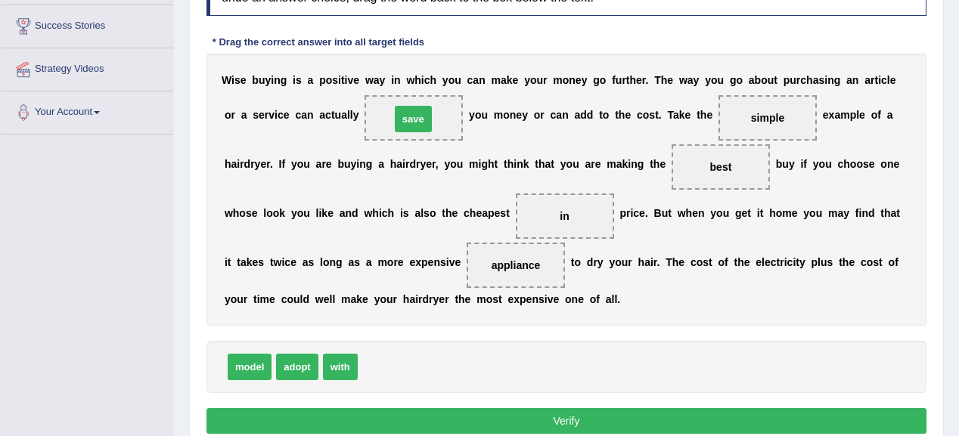
drag, startPoint x: 377, startPoint y: 363, endPoint x: 410, endPoint y: 115, distance: 250.1
click at [504, 420] on button "Verify" at bounding box center [566, 421] width 720 height 26
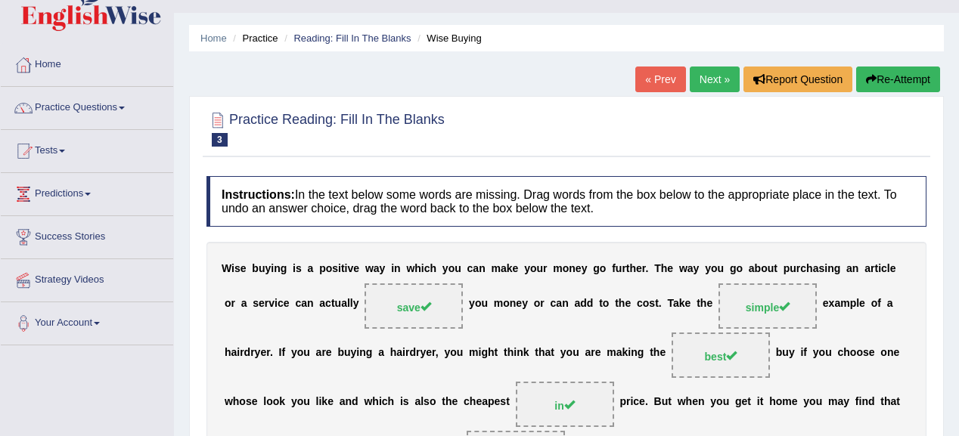
scroll to position [0, 0]
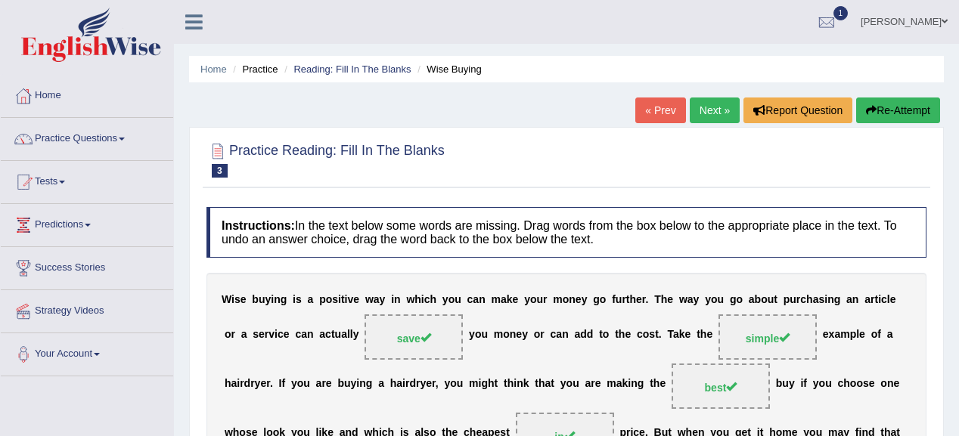
click at [690, 103] on link "Next »" at bounding box center [715, 111] width 50 height 26
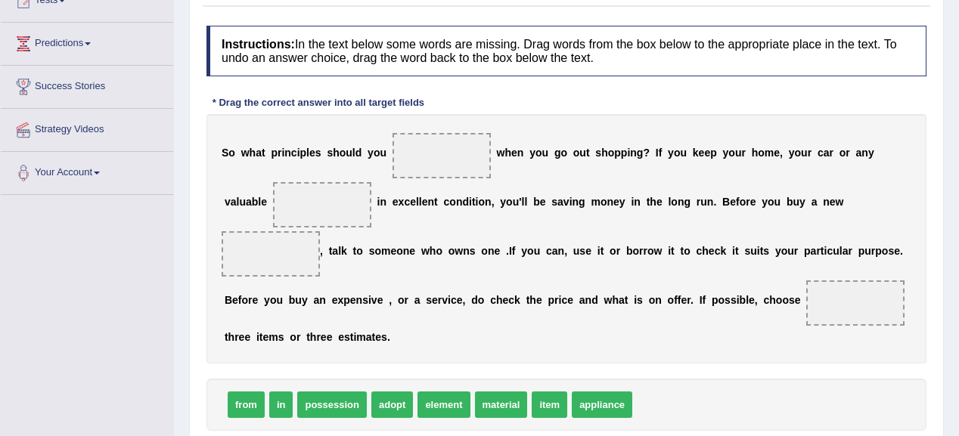
scroll to position [242, 0]
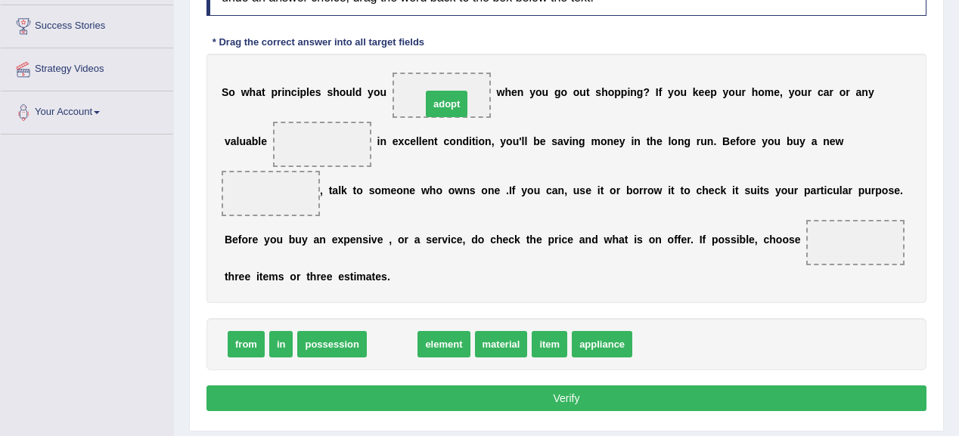
drag, startPoint x: 384, startPoint y: 342, endPoint x: 439, endPoint y: 102, distance: 246.5
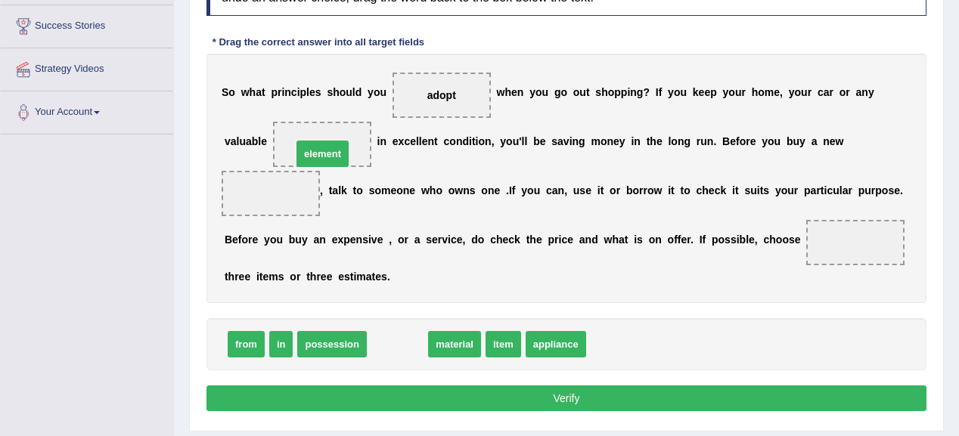
drag, startPoint x: 398, startPoint y: 351, endPoint x: 324, endPoint y: 160, distance: 204.7
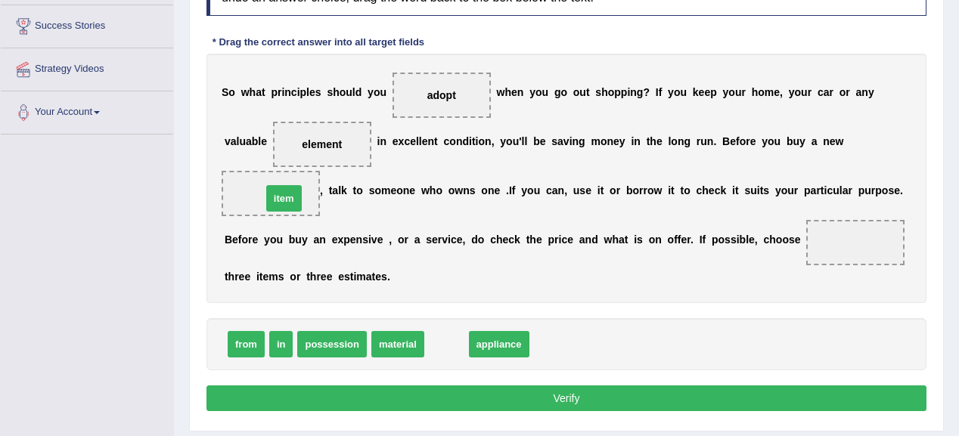
drag, startPoint x: 444, startPoint y: 345, endPoint x: 281, endPoint y: 199, distance: 218.4
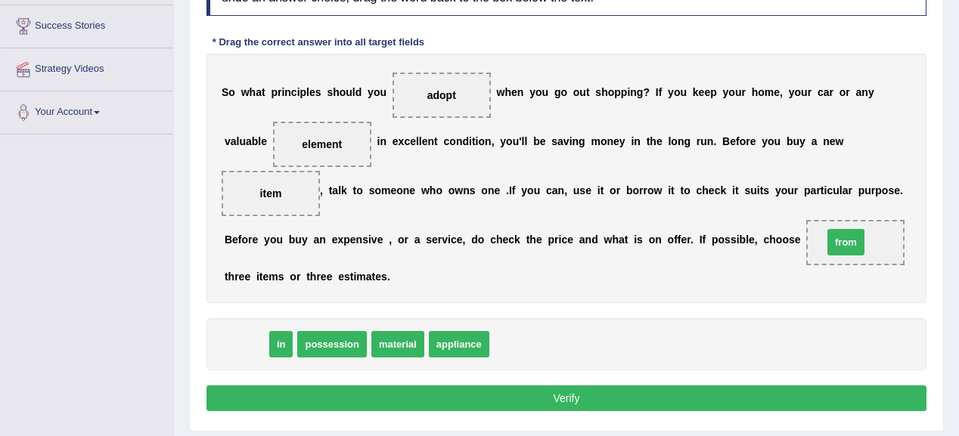
drag, startPoint x: 235, startPoint y: 342, endPoint x: 835, endPoint y: 240, distance: 608.2
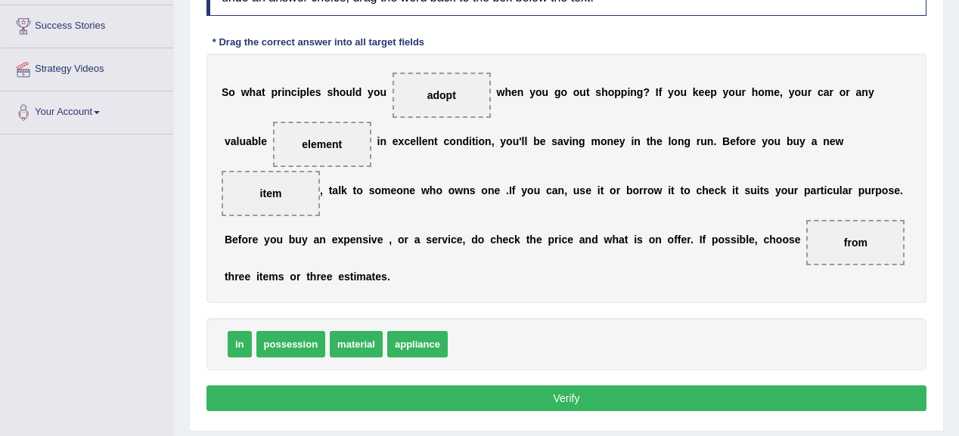
click at [612, 393] on button "Verify" at bounding box center [566, 399] width 720 height 26
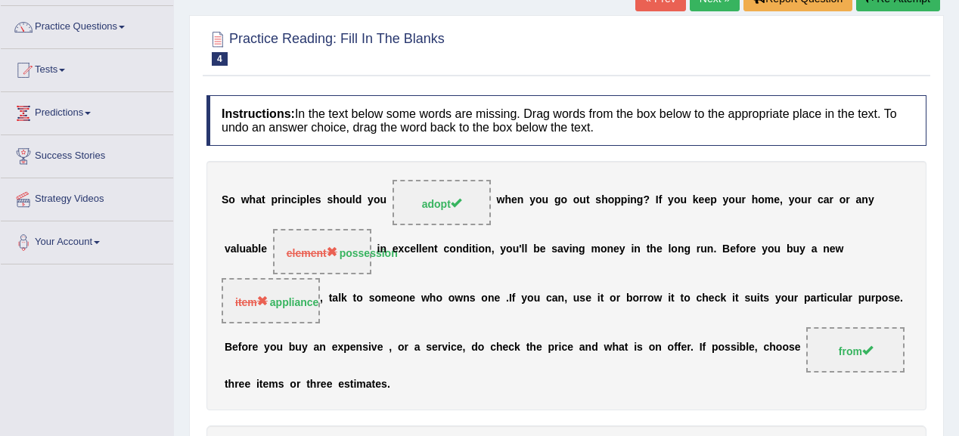
scroll to position [0, 0]
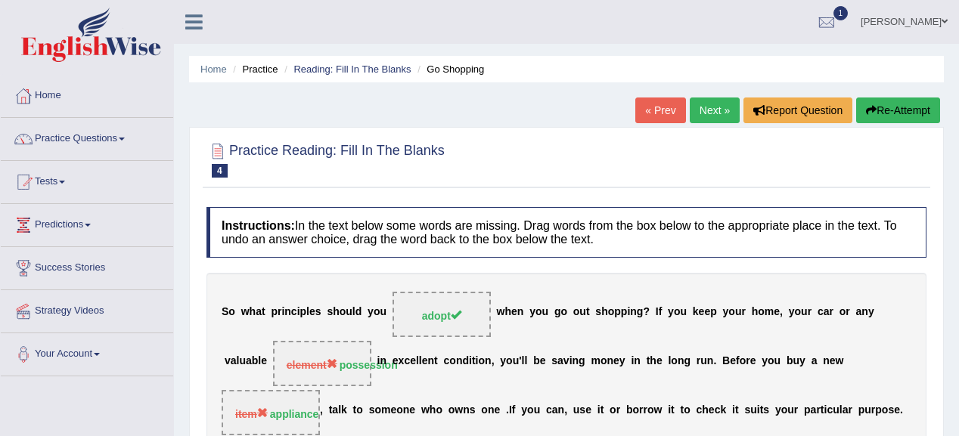
click at [705, 101] on link "Next »" at bounding box center [715, 111] width 50 height 26
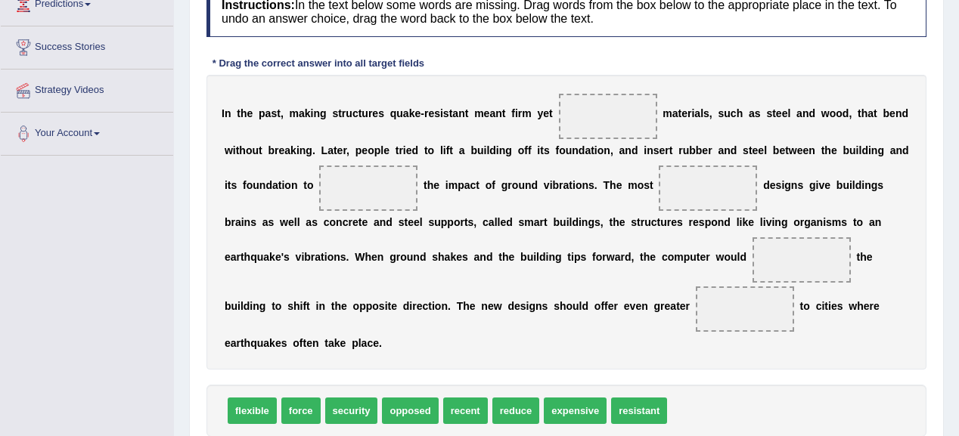
scroll to position [242, 0]
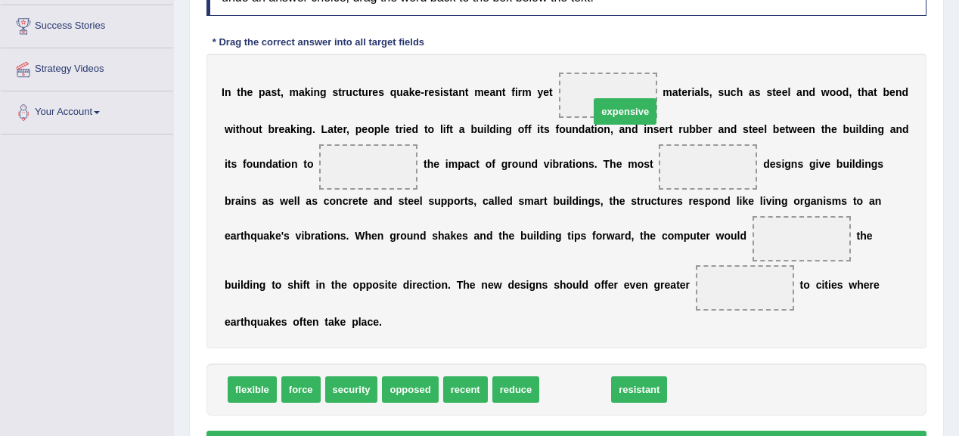
drag, startPoint x: 570, startPoint y: 393, endPoint x: 619, endPoint y: 113, distance: 284.0
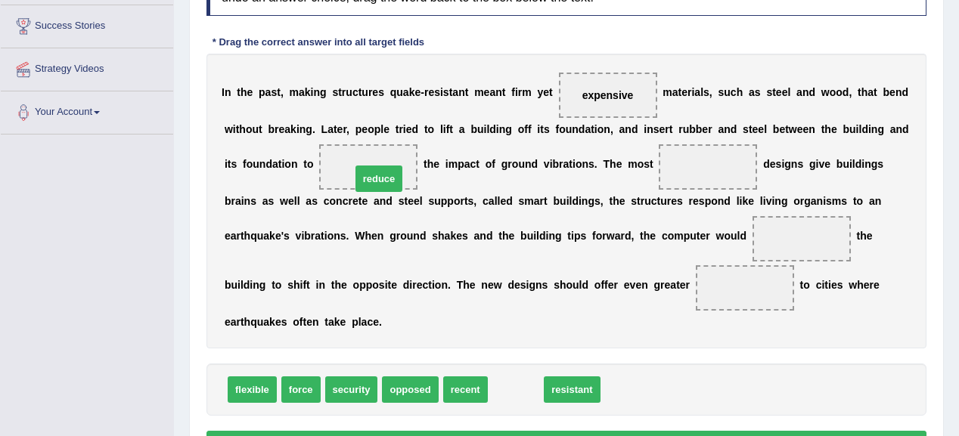
drag, startPoint x: 513, startPoint y: 386, endPoint x: 376, endPoint y: 175, distance: 251.4
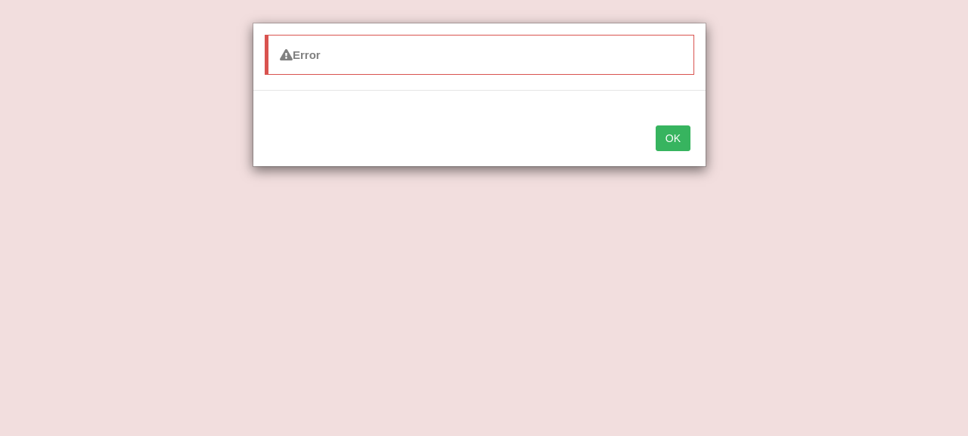
click at [677, 144] on button "OK" at bounding box center [672, 139] width 35 height 26
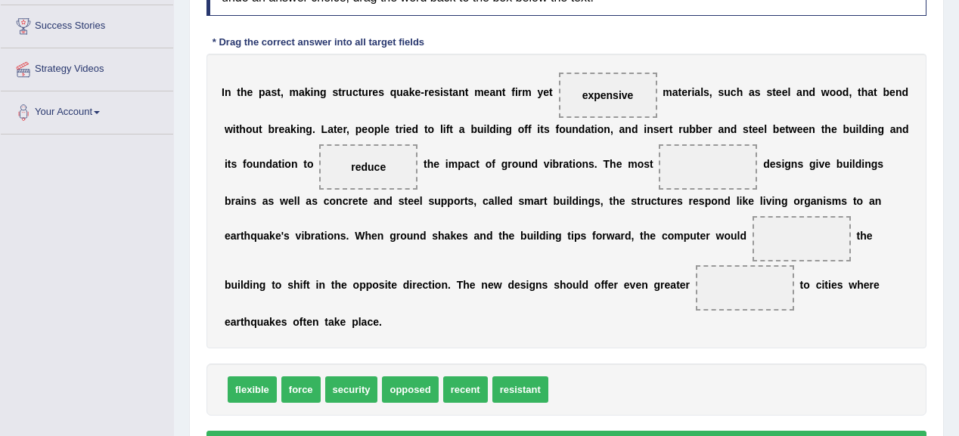
click at [356, 382] on span "security" at bounding box center [351, 390] width 53 height 26
drag, startPoint x: 356, startPoint y: 382, endPoint x: 824, endPoint y: 229, distance: 492.3
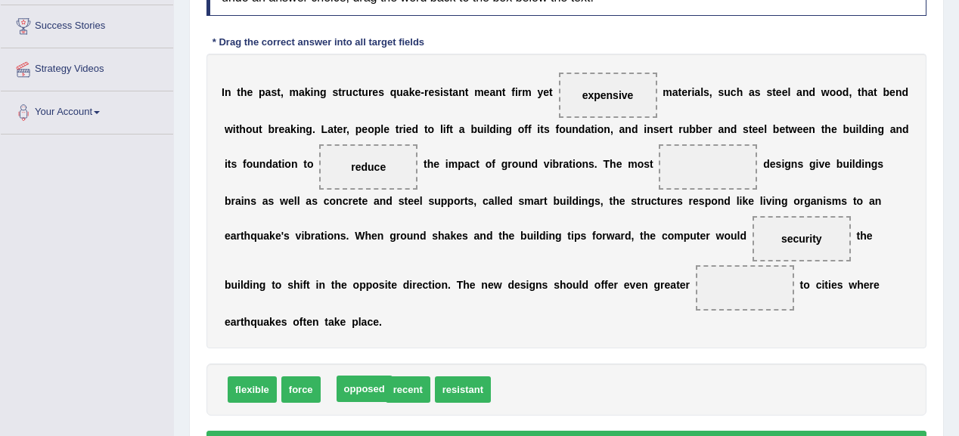
drag, startPoint x: 354, startPoint y: 386, endPoint x: 365, endPoint y: 386, distance: 11.4
drag, startPoint x: 299, startPoint y: 389, endPoint x: 738, endPoint y: 280, distance: 452.0
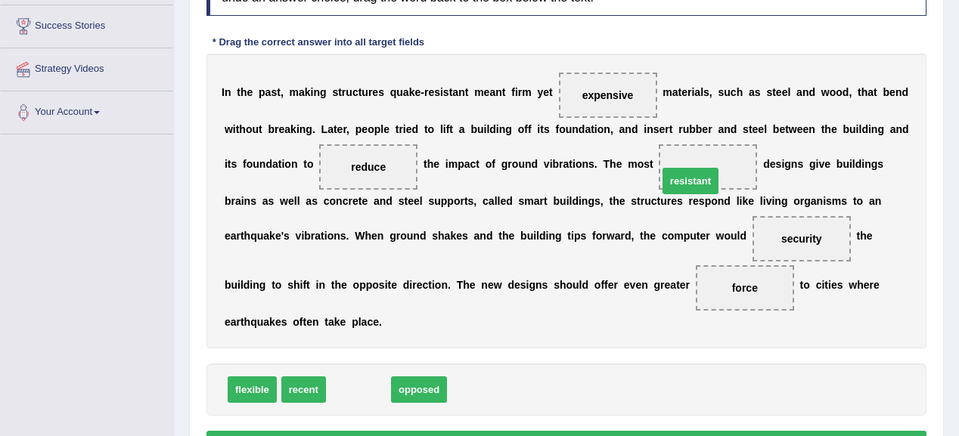
drag, startPoint x: 354, startPoint y: 382, endPoint x: 700, endPoint y: 159, distance: 411.9
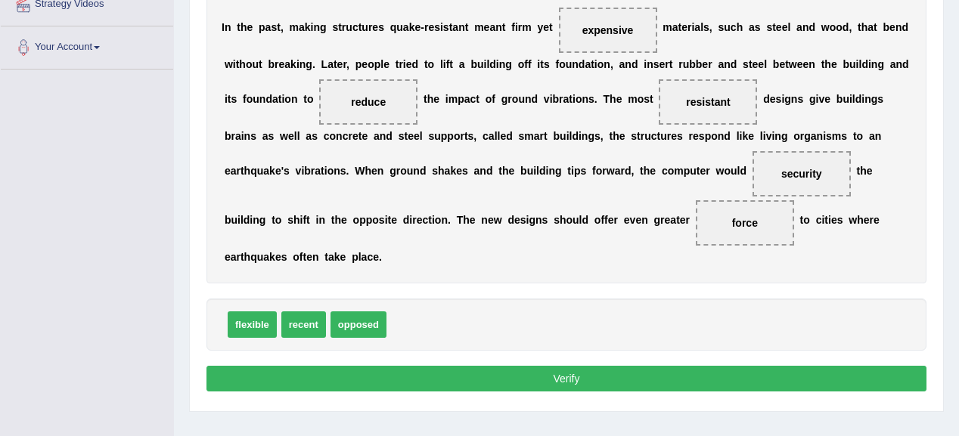
scroll to position [358, 0]
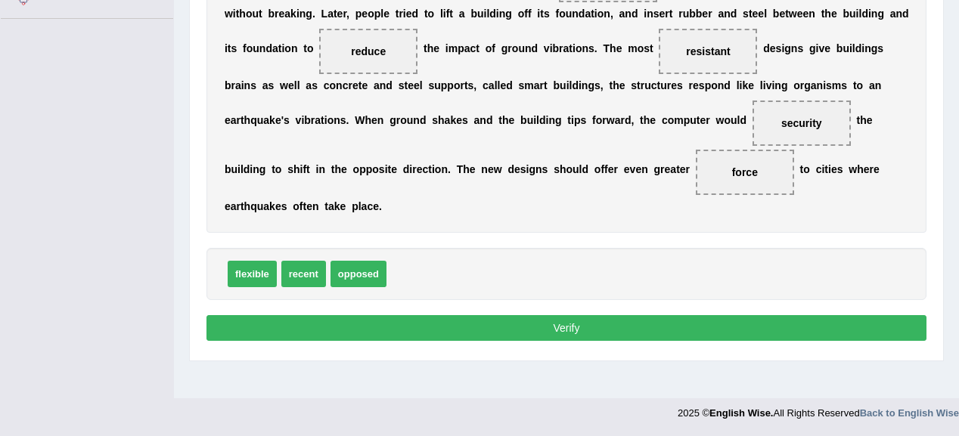
click at [620, 333] on button "Verify" at bounding box center [566, 328] width 720 height 26
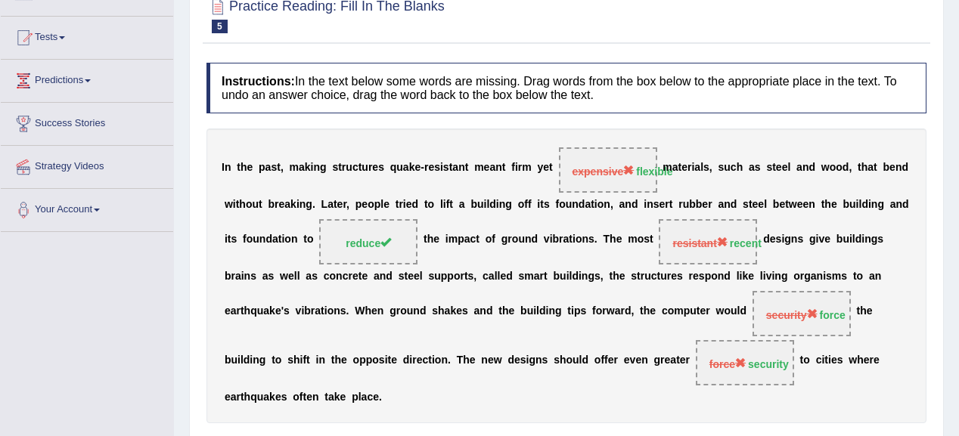
scroll to position [0, 0]
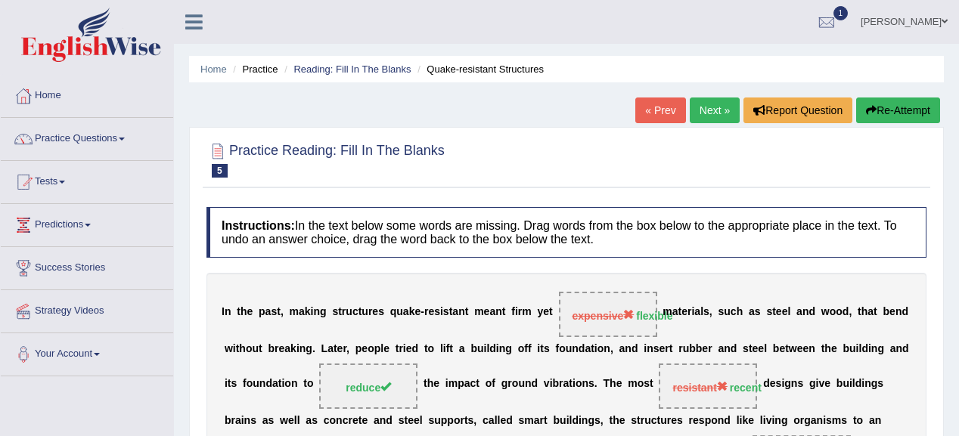
click at [702, 103] on link "Next »" at bounding box center [715, 111] width 50 height 26
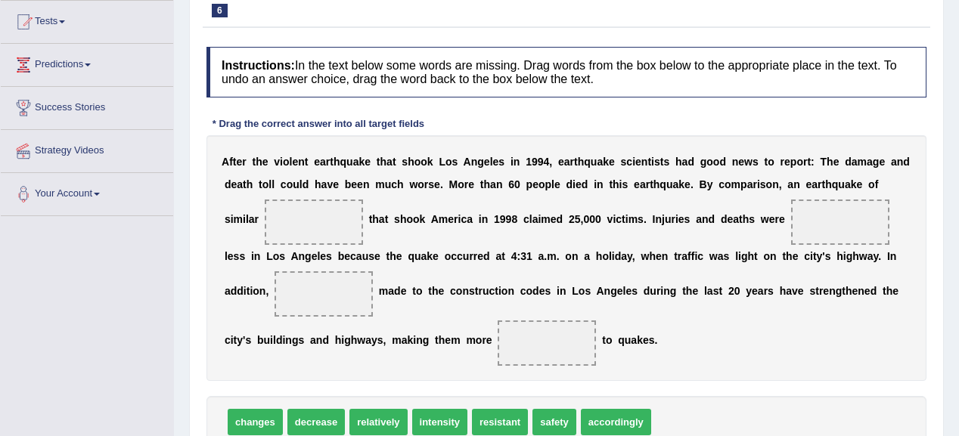
scroll to position [181, 0]
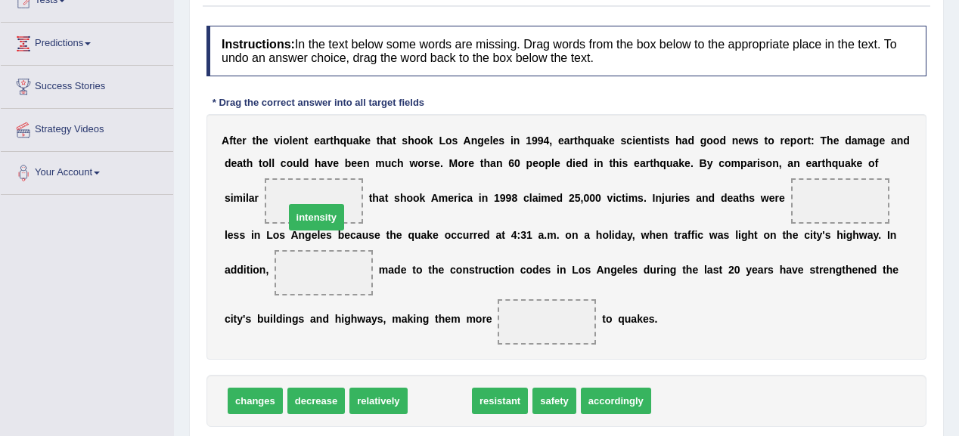
drag, startPoint x: 444, startPoint y: 401, endPoint x: 321, endPoint y: 218, distance: 221.2
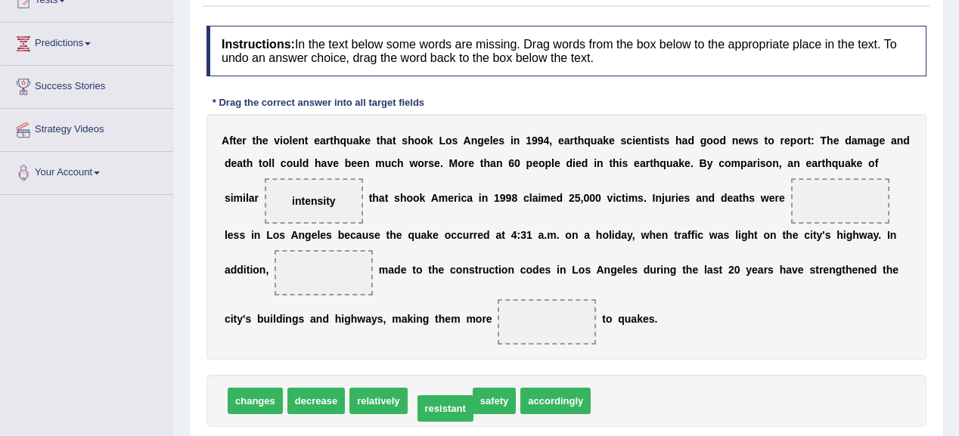
drag, startPoint x: 444, startPoint y: 398, endPoint x: 448, endPoint y: 405, distance: 8.8
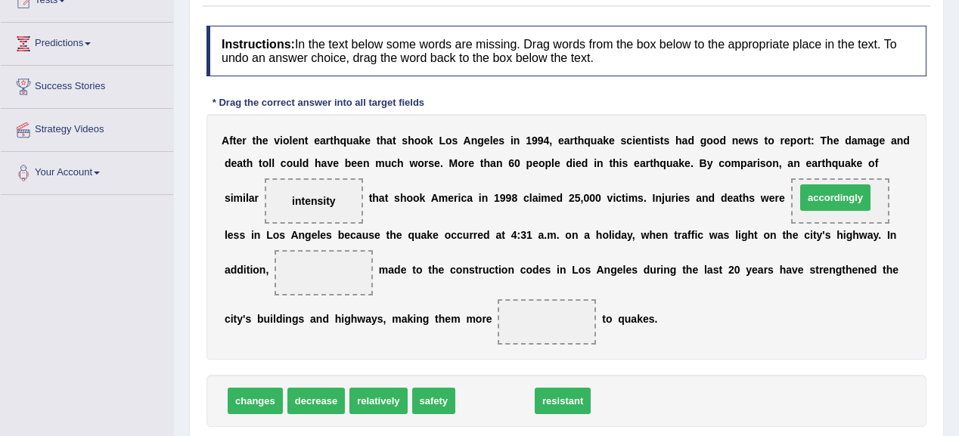
drag, startPoint x: 483, startPoint y: 401, endPoint x: 823, endPoint y: 198, distance: 396.4
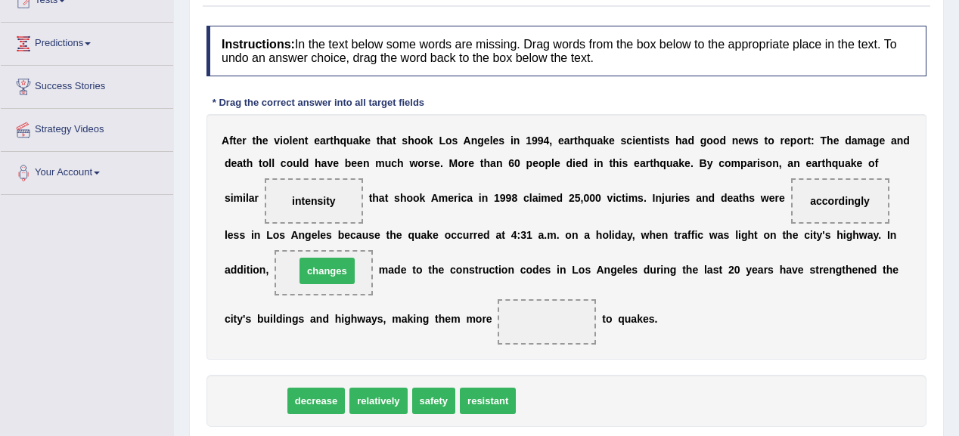
drag, startPoint x: 261, startPoint y: 395, endPoint x: 333, endPoint y: 265, distance: 148.6
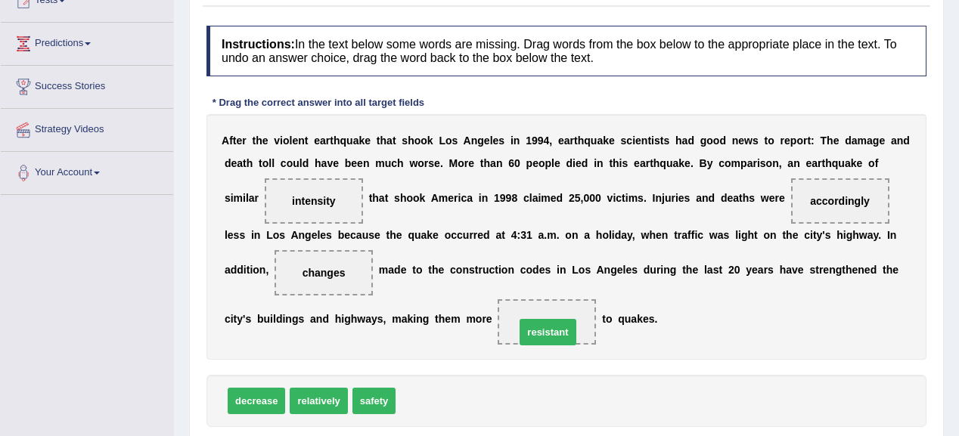
drag, startPoint x: 420, startPoint y: 396, endPoint x: 539, endPoint y: 327, distance: 137.9
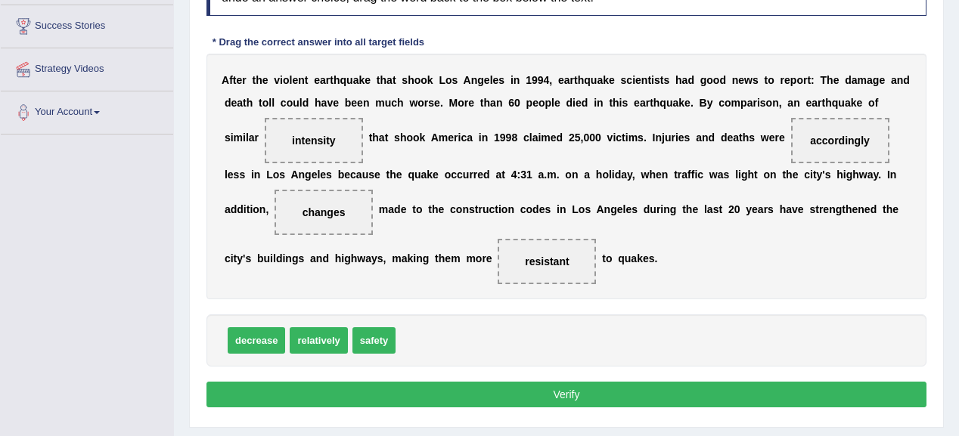
scroll to position [302, 0]
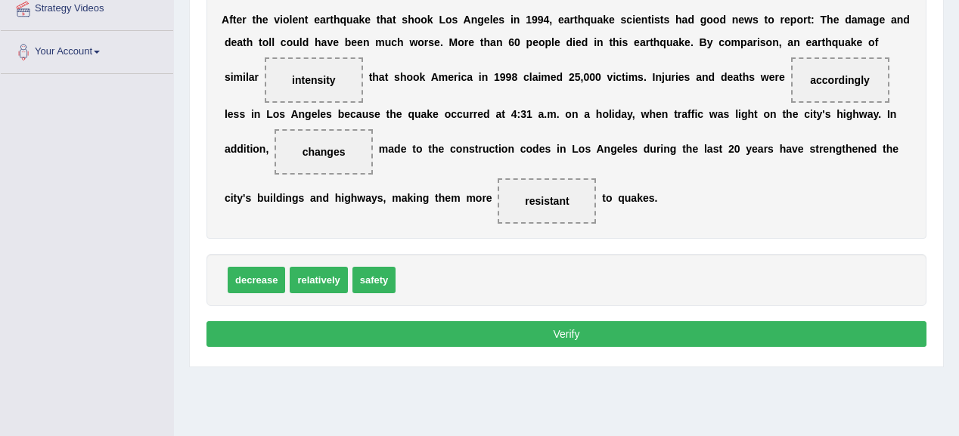
click at [537, 330] on button "Verify" at bounding box center [566, 334] width 720 height 26
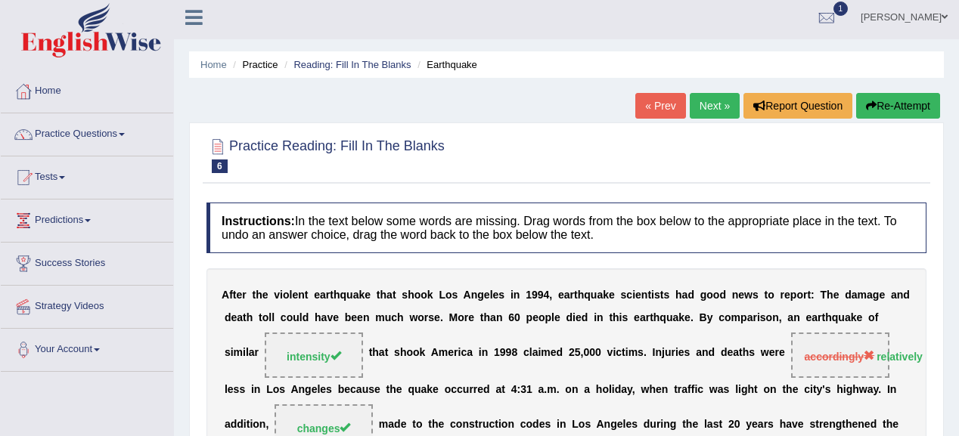
scroll to position [0, 0]
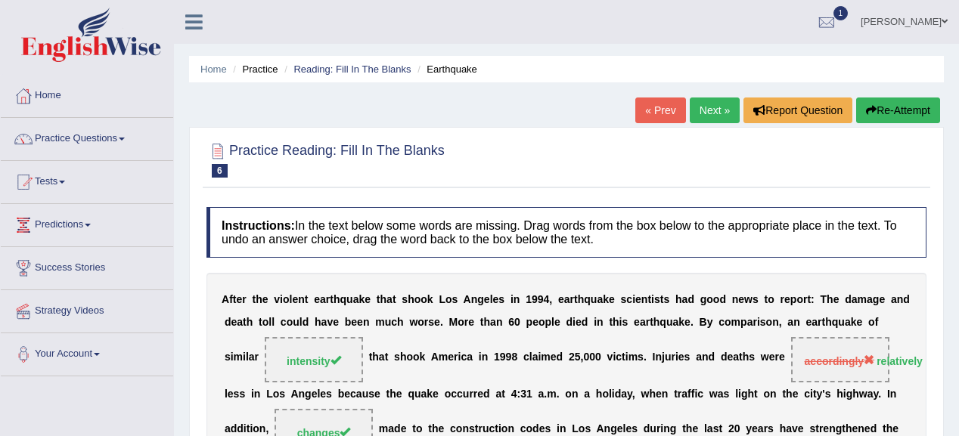
click at [702, 104] on link "Next »" at bounding box center [715, 111] width 50 height 26
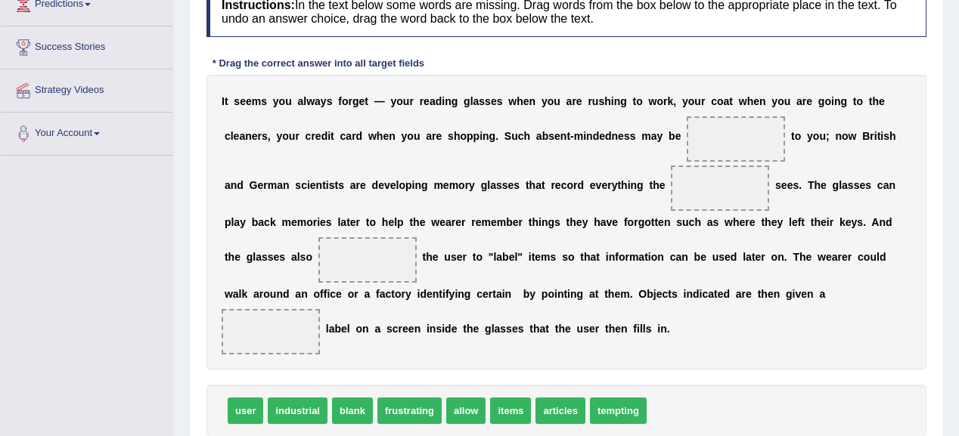
scroll to position [242, 0]
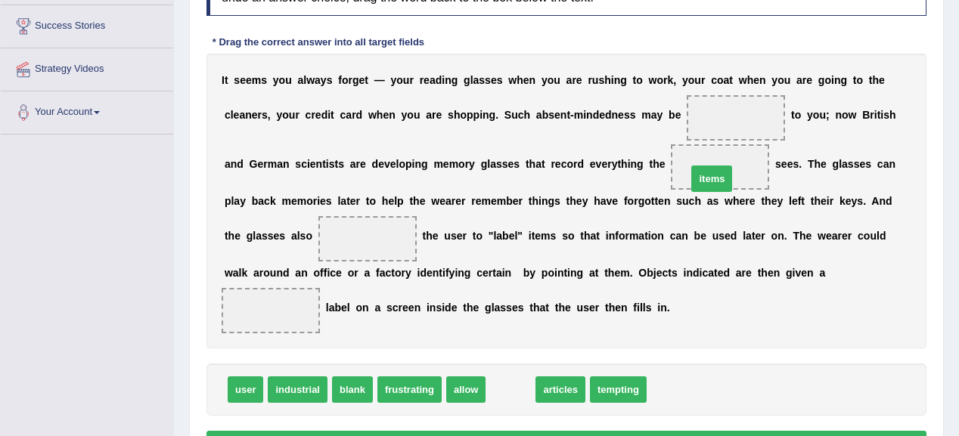
drag, startPoint x: 501, startPoint y: 389, endPoint x: 702, endPoint y: 177, distance: 292.5
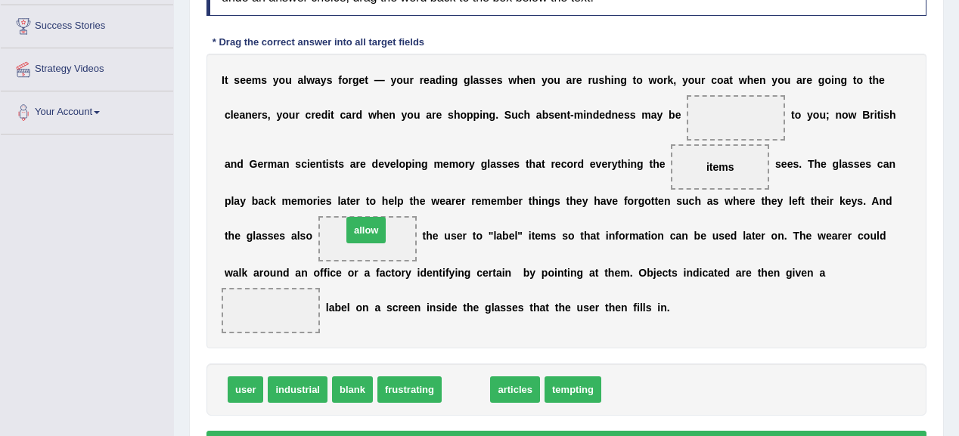
drag, startPoint x: 464, startPoint y: 383, endPoint x: 364, endPoint y: 225, distance: 187.5
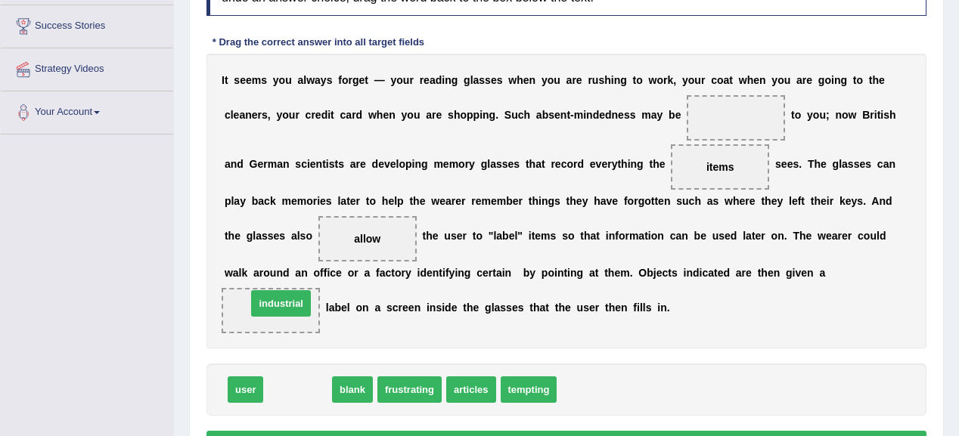
drag, startPoint x: 315, startPoint y: 390, endPoint x: 298, endPoint y: 304, distance: 87.8
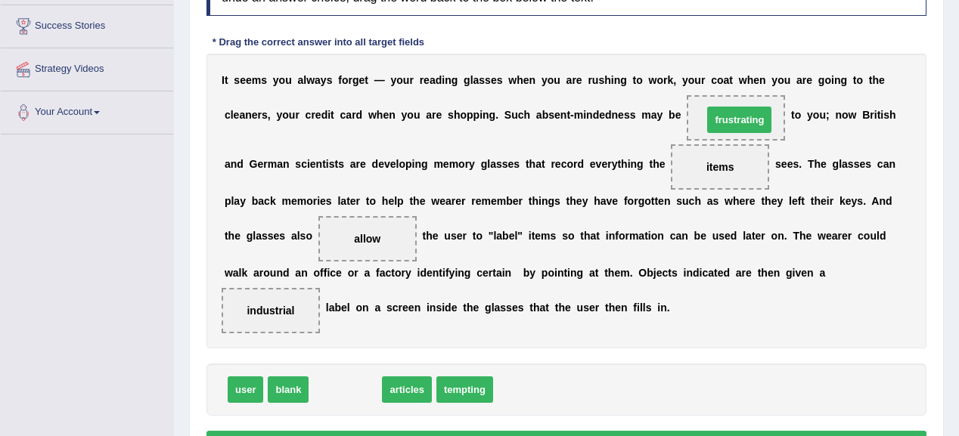
drag, startPoint x: 342, startPoint y: 389, endPoint x: 736, endPoint y: 119, distance: 478.1
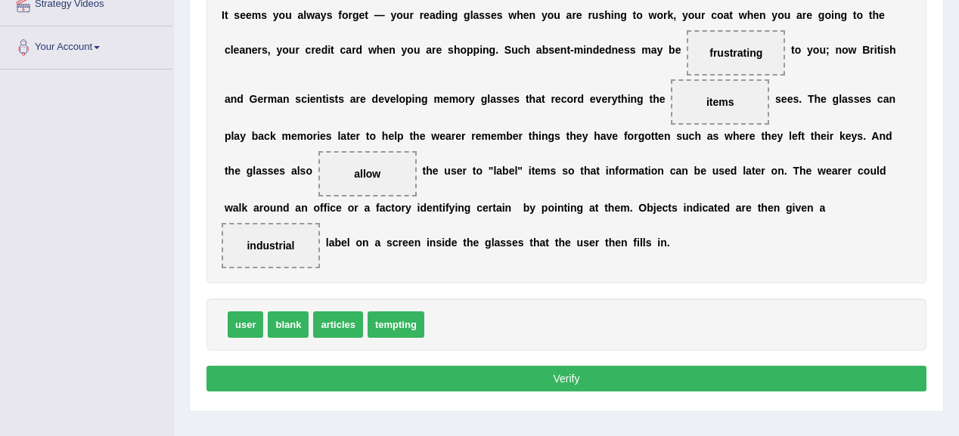
scroll to position [358, 0]
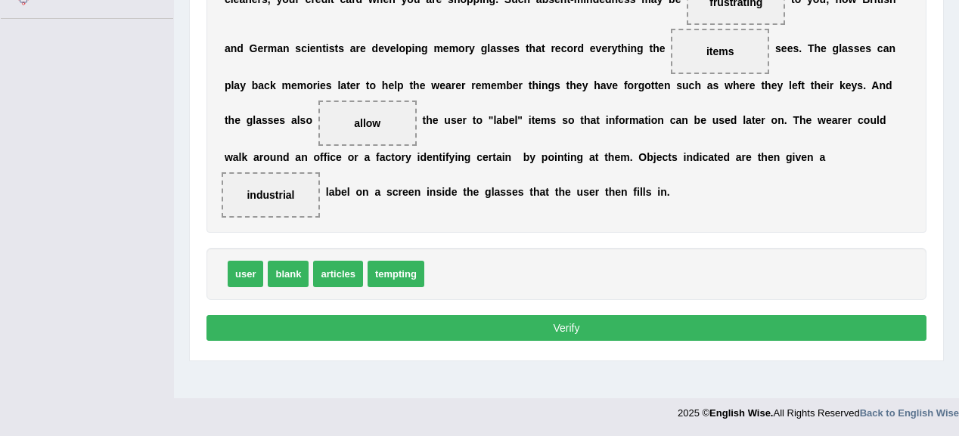
click at [516, 318] on button "Verify" at bounding box center [566, 328] width 720 height 26
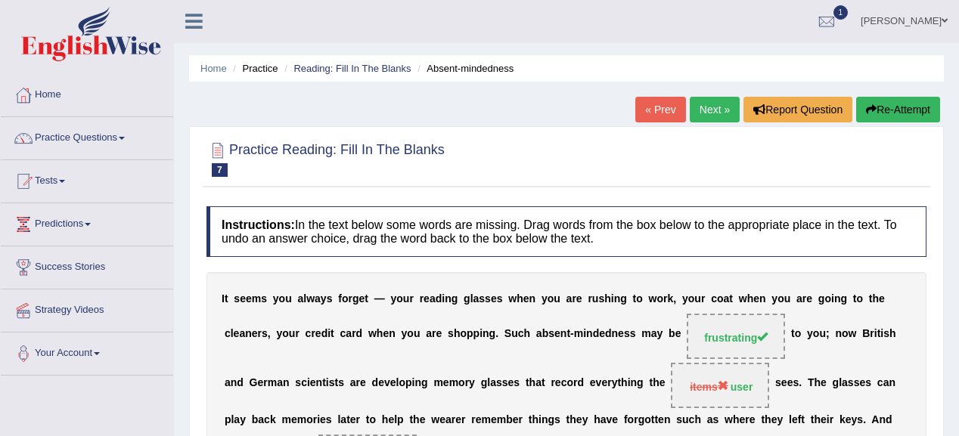
scroll to position [0, 0]
click at [702, 101] on link "Next »" at bounding box center [715, 111] width 50 height 26
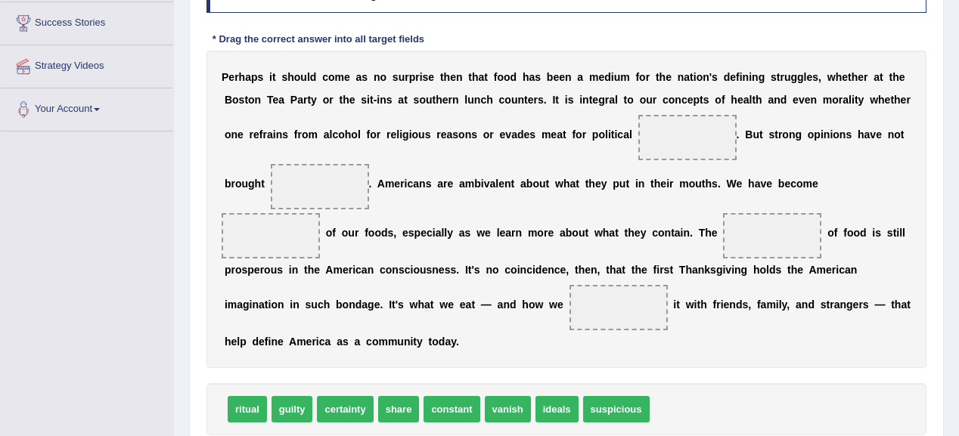
scroll to position [254, 0]
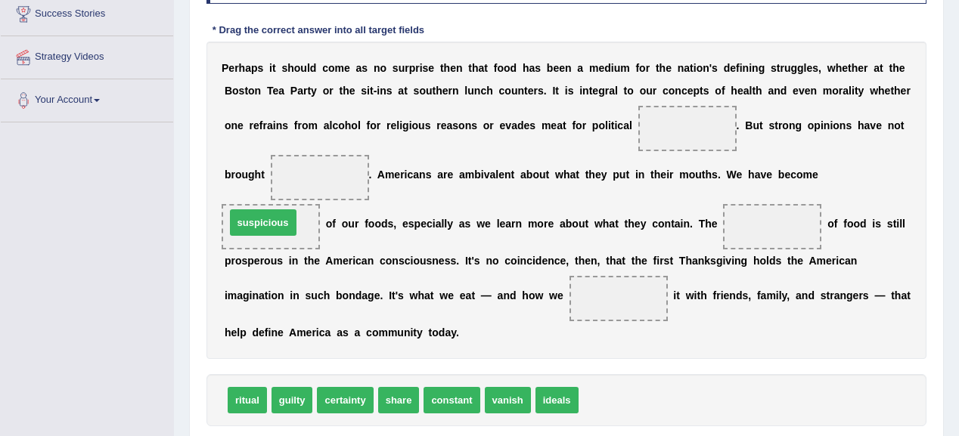
drag, startPoint x: 605, startPoint y: 400, endPoint x: 252, endPoint y: 222, distance: 395.3
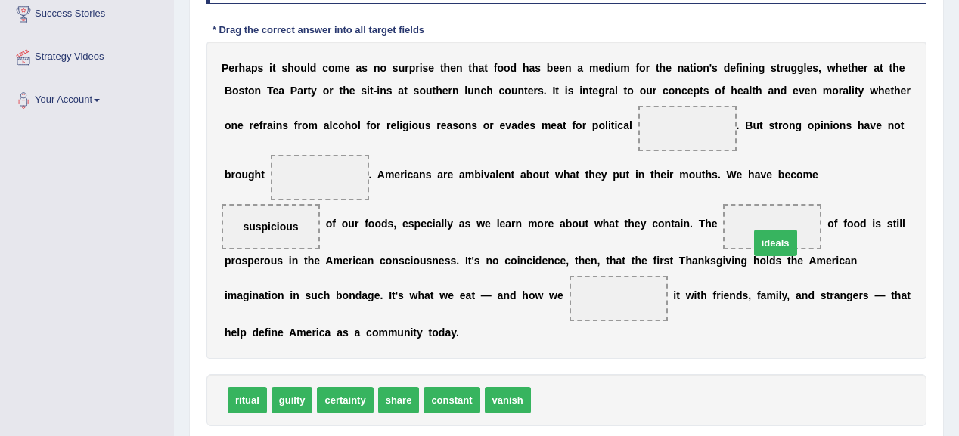
drag, startPoint x: 559, startPoint y: 392, endPoint x: 778, endPoint y: 235, distance: 269.2
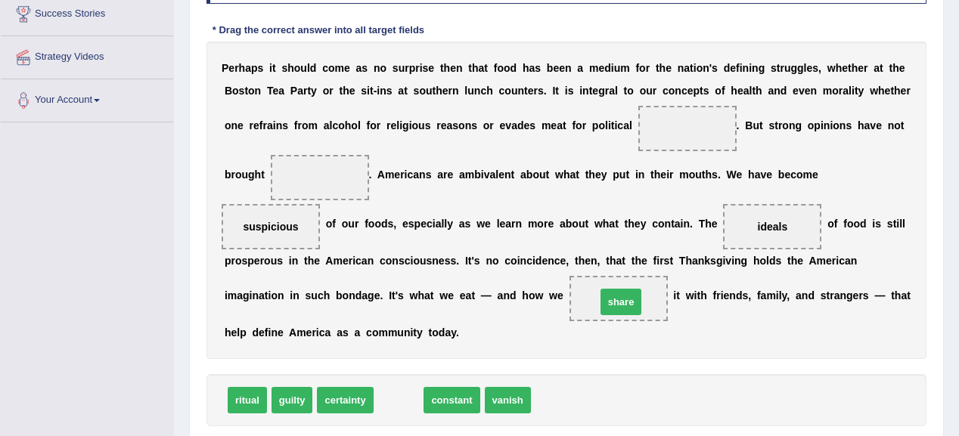
drag, startPoint x: 401, startPoint y: 392, endPoint x: 624, endPoint y: 296, distance: 242.8
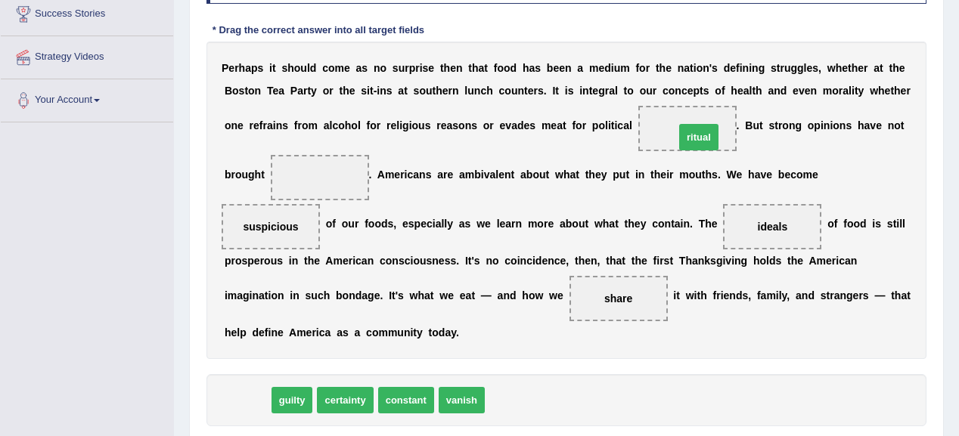
drag, startPoint x: 256, startPoint y: 394, endPoint x: 705, endPoint y: 129, distance: 521.3
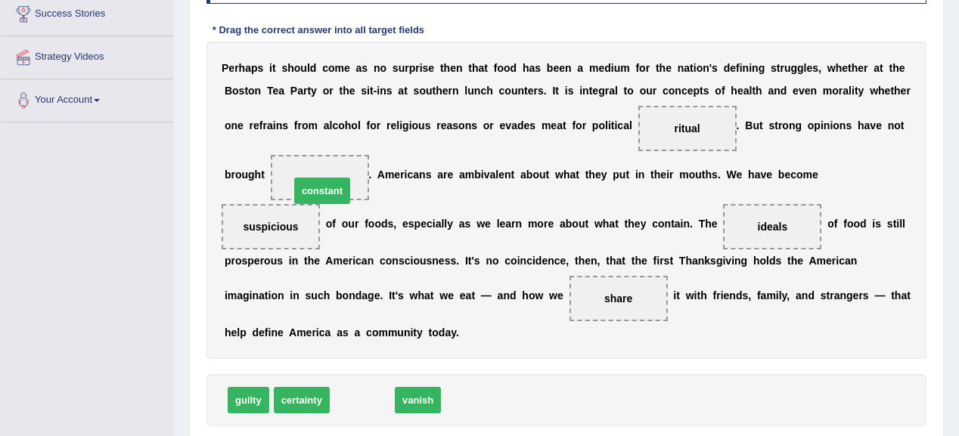
drag, startPoint x: 359, startPoint y: 392, endPoint x: 319, endPoint y: 183, distance: 213.2
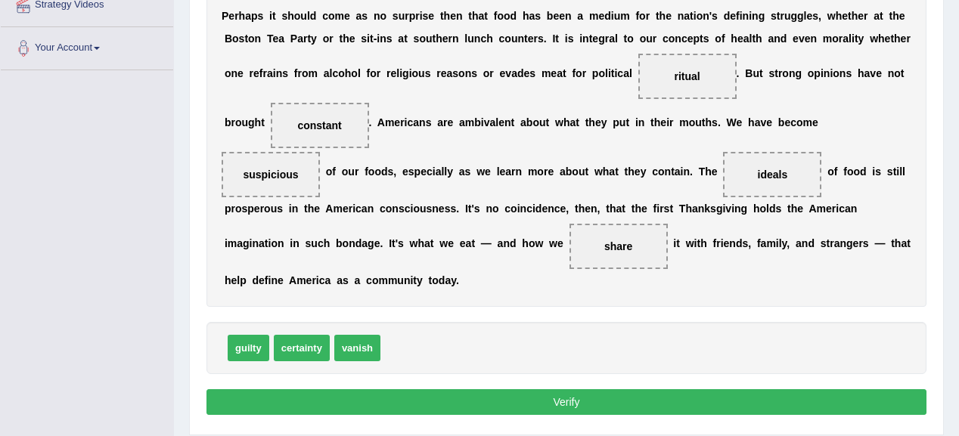
scroll to position [358, 0]
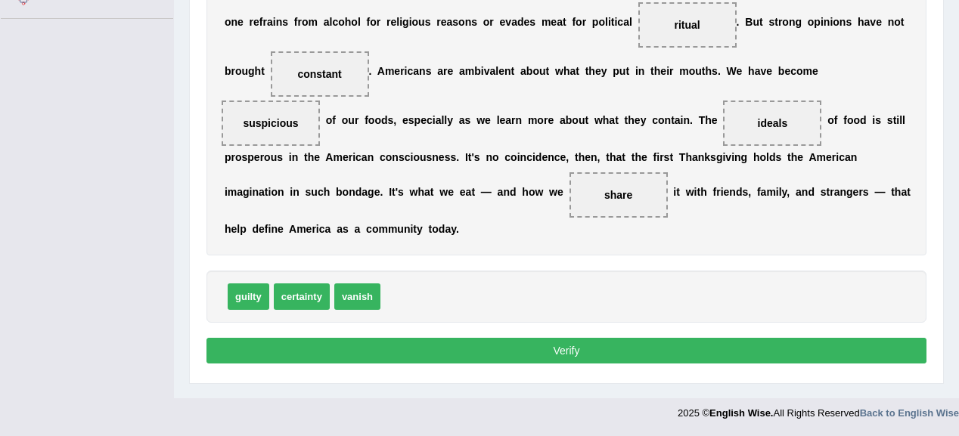
click at [470, 351] on button "Verify" at bounding box center [566, 351] width 720 height 26
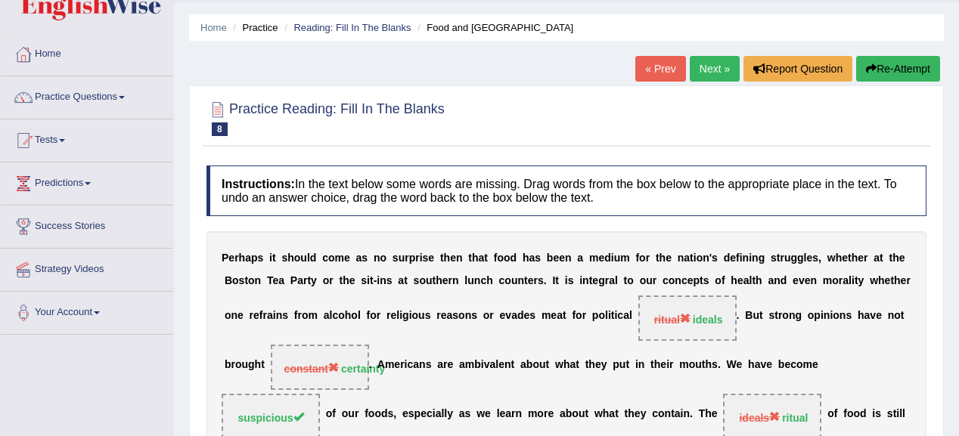
scroll to position [0, 0]
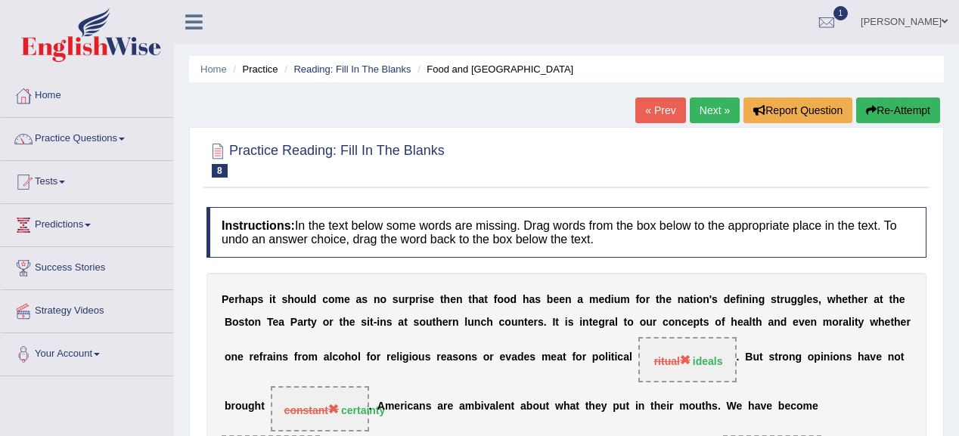
click at [713, 113] on link "Next »" at bounding box center [715, 111] width 50 height 26
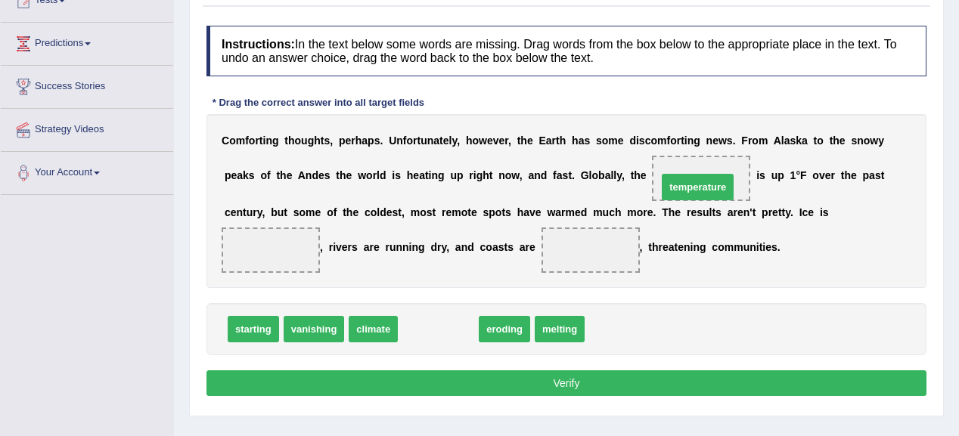
drag, startPoint x: 426, startPoint y: 330, endPoint x: 685, endPoint y: 187, distance: 295.7
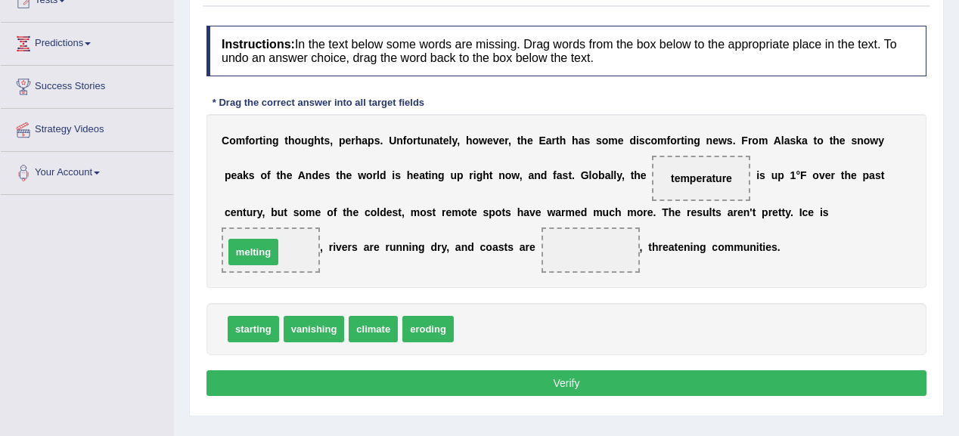
drag, startPoint x: 479, startPoint y: 331, endPoint x: 248, endPoint y: 254, distance: 243.1
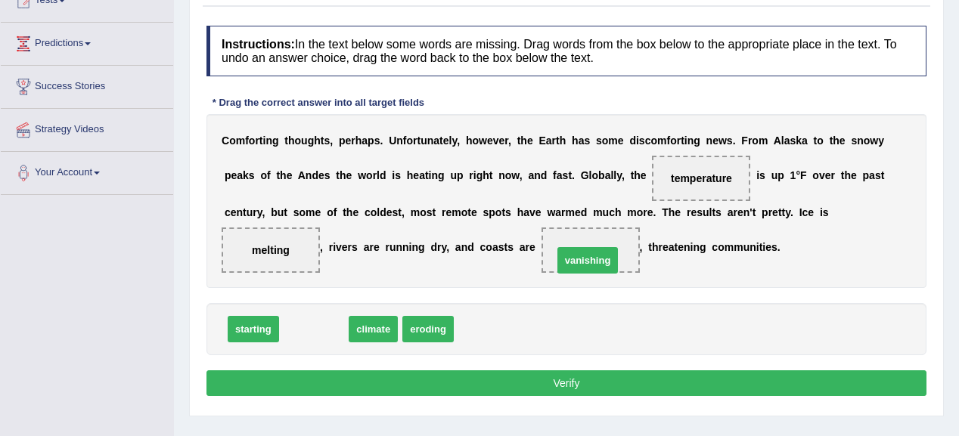
drag, startPoint x: 321, startPoint y: 325, endPoint x: 595, endPoint y: 256, distance: 282.9
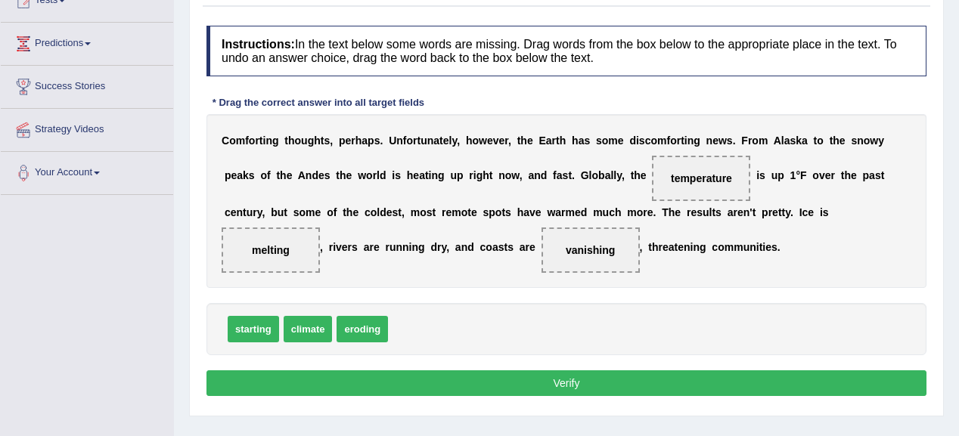
click at [554, 375] on button "Verify" at bounding box center [566, 383] width 720 height 26
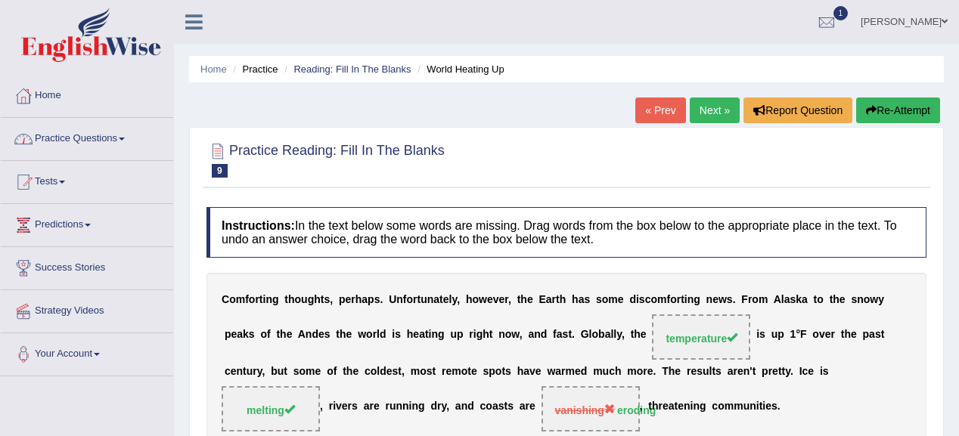
click at [70, 142] on link "Practice Questions" at bounding box center [87, 137] width 172 height 38
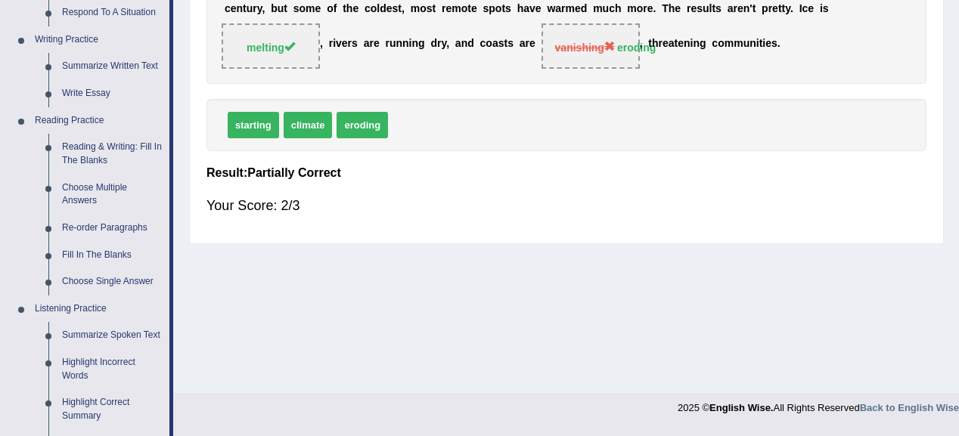
scroll to position [423, 0]
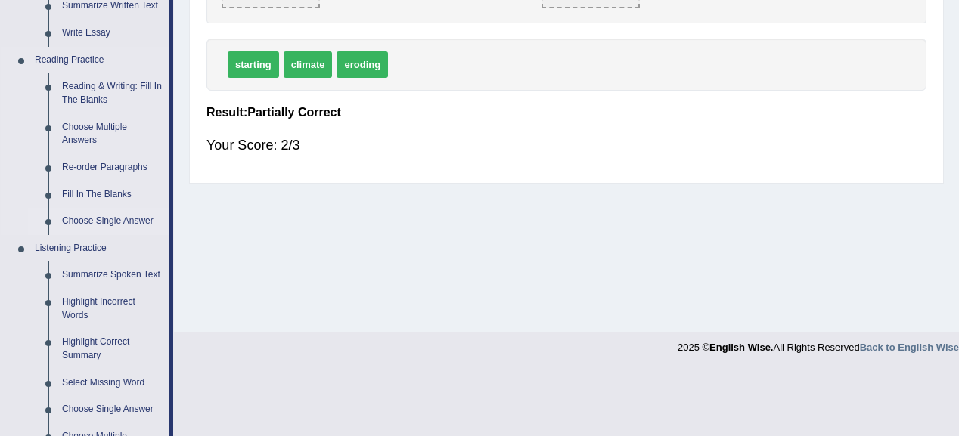
click at [109, 225] on link "Choose Single Answer" at bounding box center [112, 221] width 114 height 27
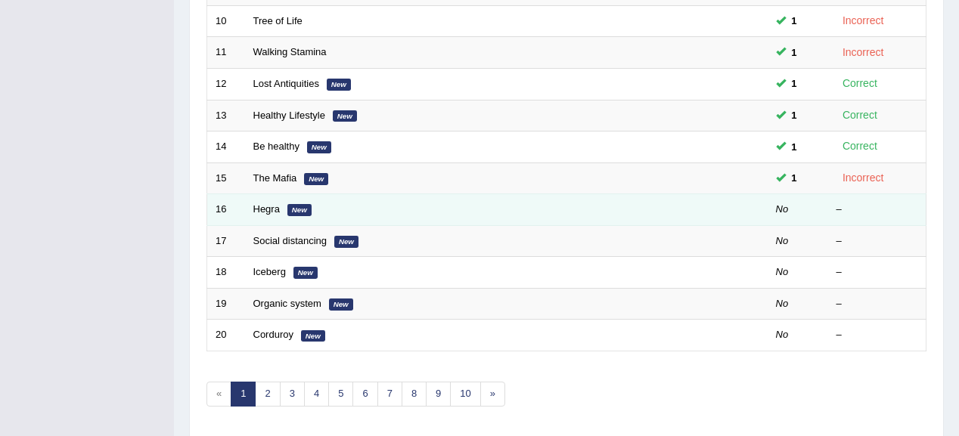
scroll to position [560, 0]
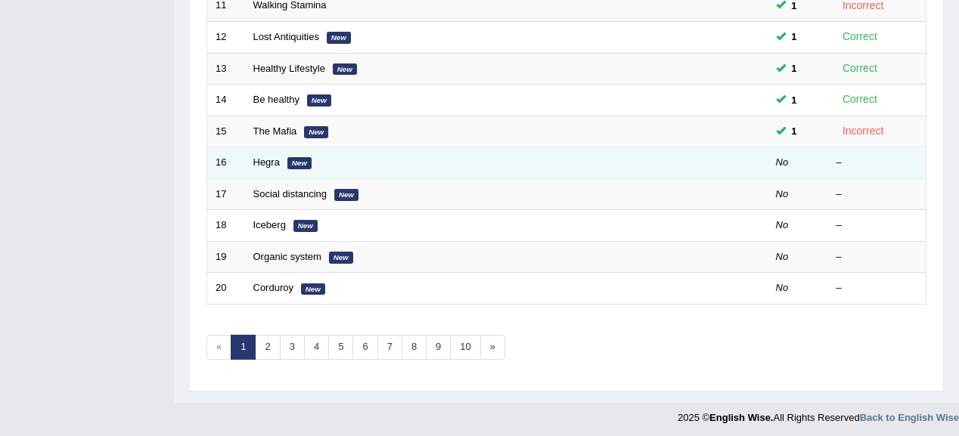
click at [269, 164] on td "Hegra New" at bounding box center [449, 163] width 409 height 32
click at [268, 161] on link "Hegra" at bounding box center [266, 162] width 26 height 11
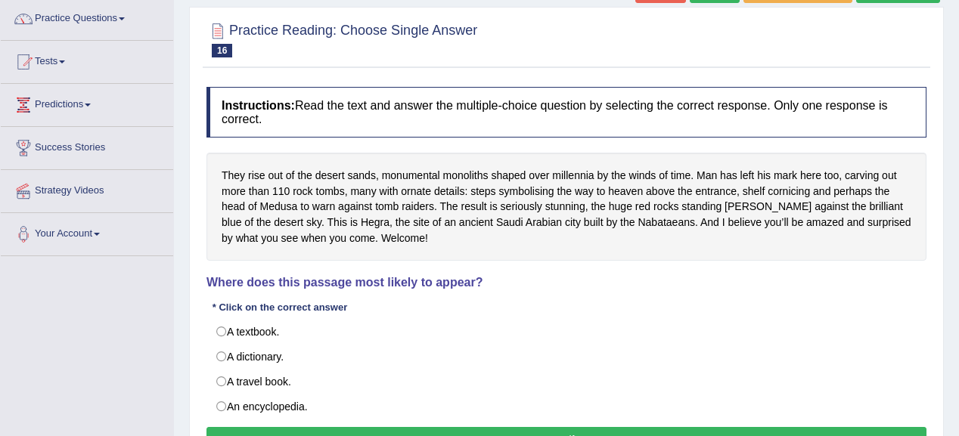
scroll to position [121, 0]
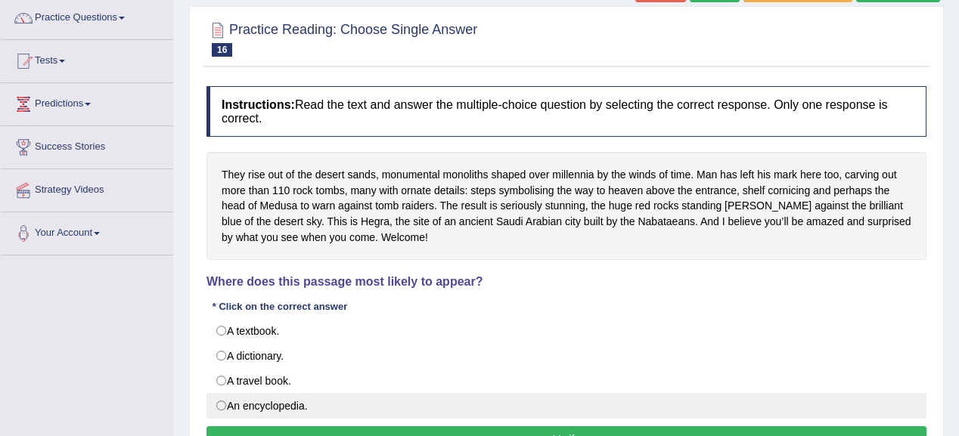
click at [234, 411] on label "An encyclopedia." at bounding box center [566, 406] width 720 height 26
radio input "true"
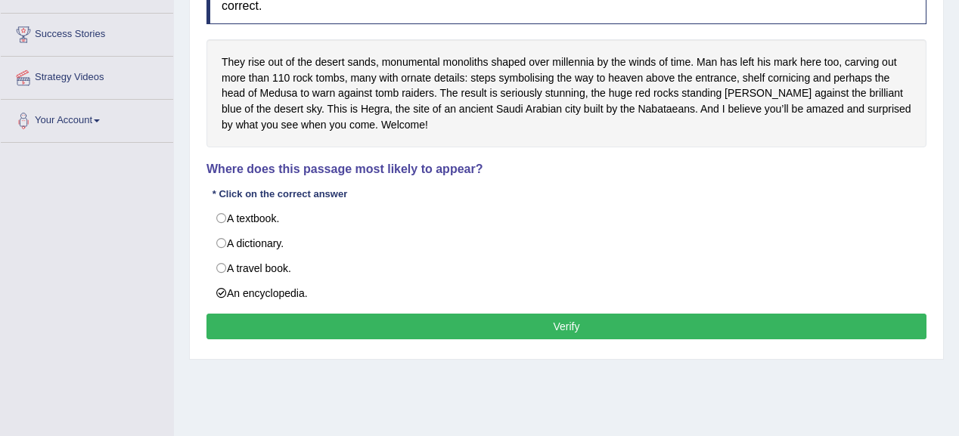
scroll to position [242, 0]
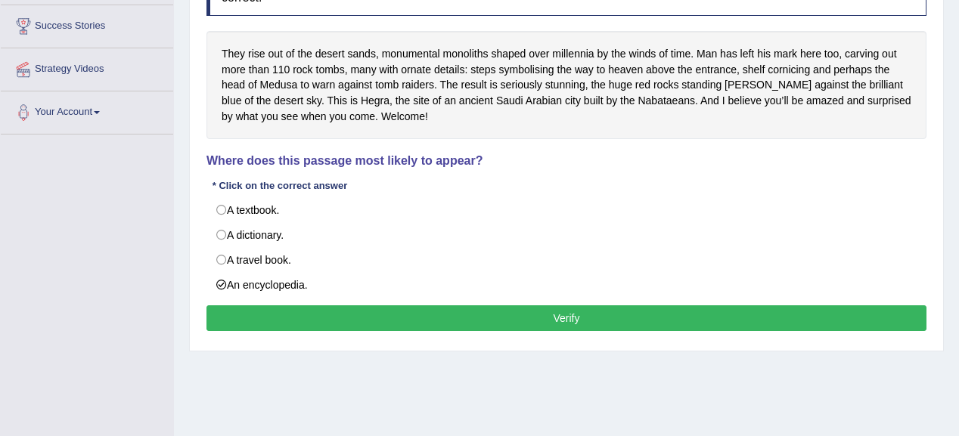
click at [483, 316] on button "Verify" at bounding box center [566, 318] width 720 height 26
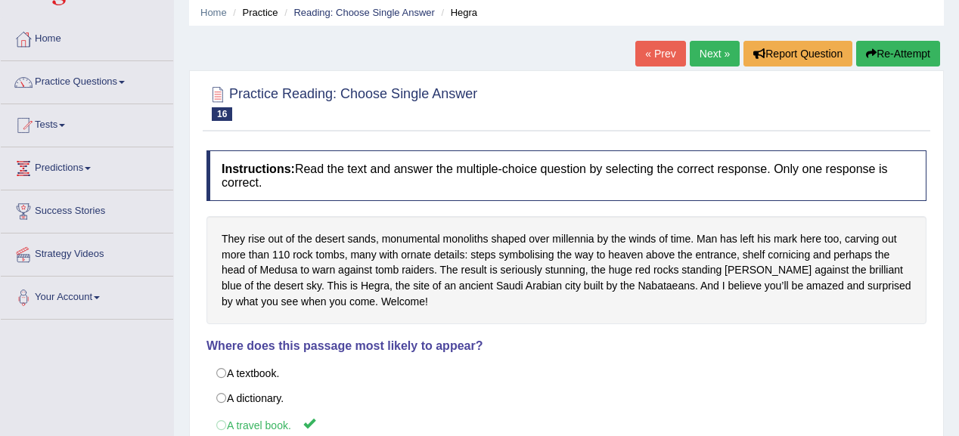
scroll to position [0, 0]
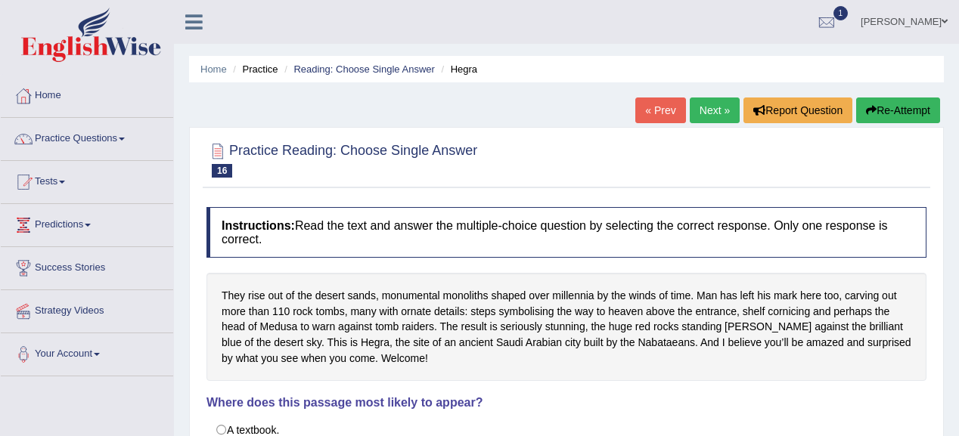
click at [723, 100] on link "Next »" at bounding box center [715, 111] width 50 height 26
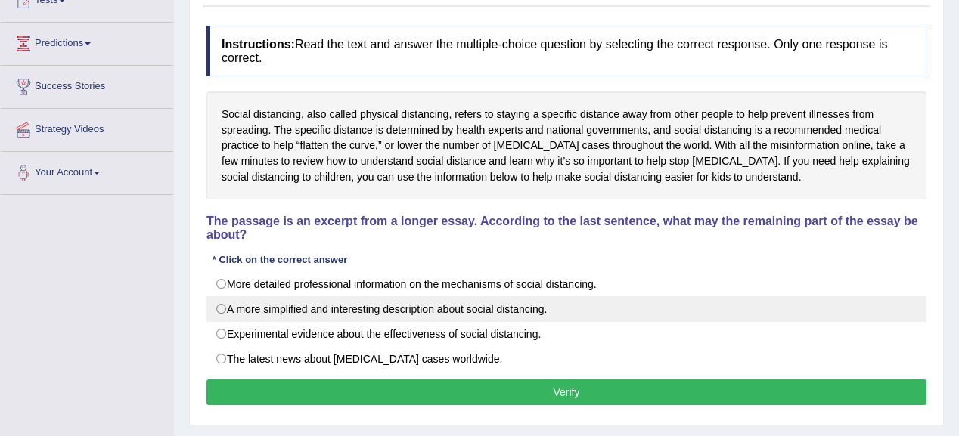
click at [416, 313] on label "A more simplified and interesting description about social distancing." at bounding box center [566, 309] width 720 height 26
radio input "true"
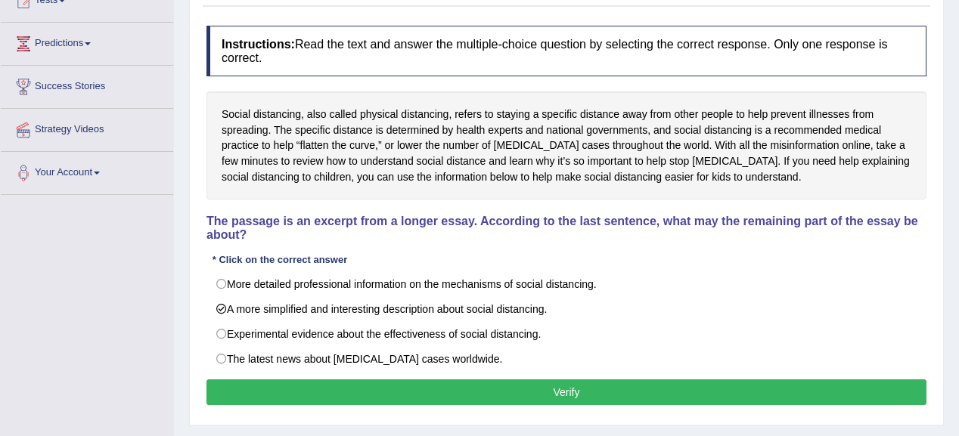
click at [493, 383] on button "Verify" at bounding box center [566, 393] width 720 height 26
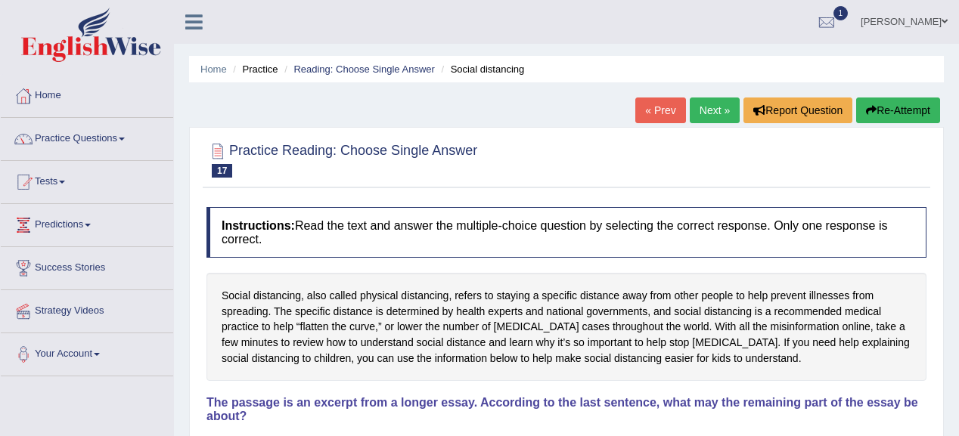
click at [723, 101] on link "Next »" at bounding box center [715, 111] width 50 height 26
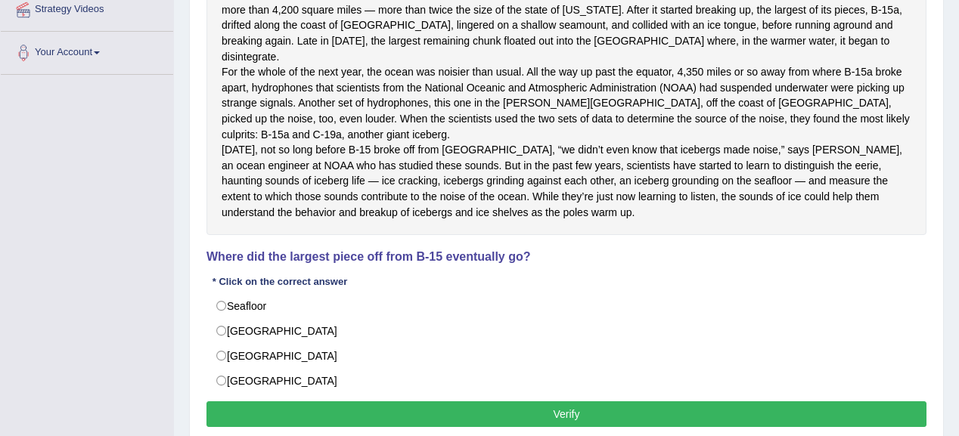
scroll to position [377, 0]
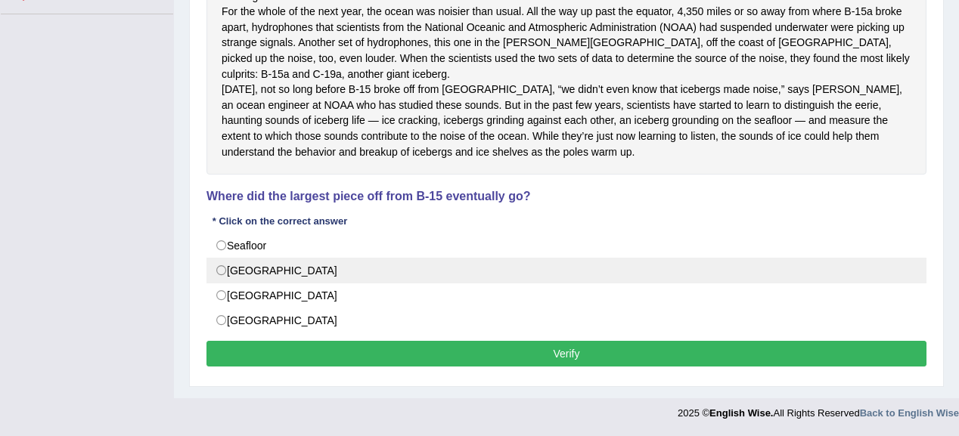
click at [243, 272] on label "[GEOGRAPHIC_DATA]" at bounding box center [566, 271] width 720 height 26
radio input "true"
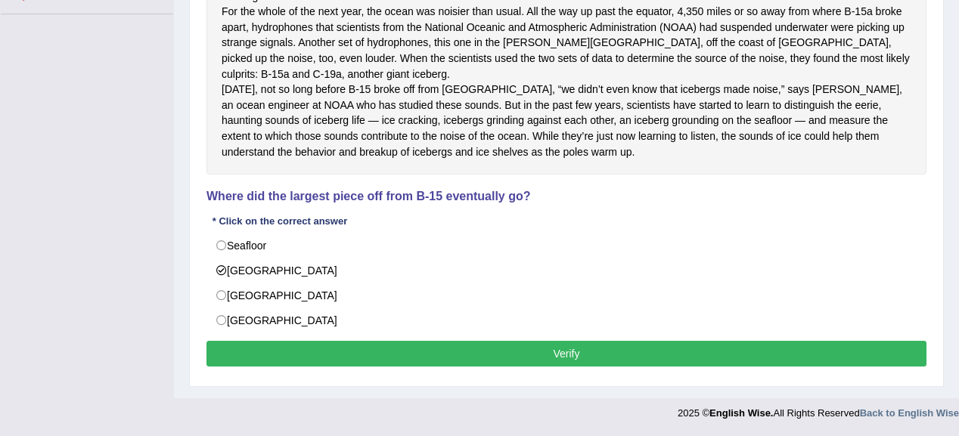
click at [422, 357] on button "Verify" at bounding box center [566, 354] width 720 height 26
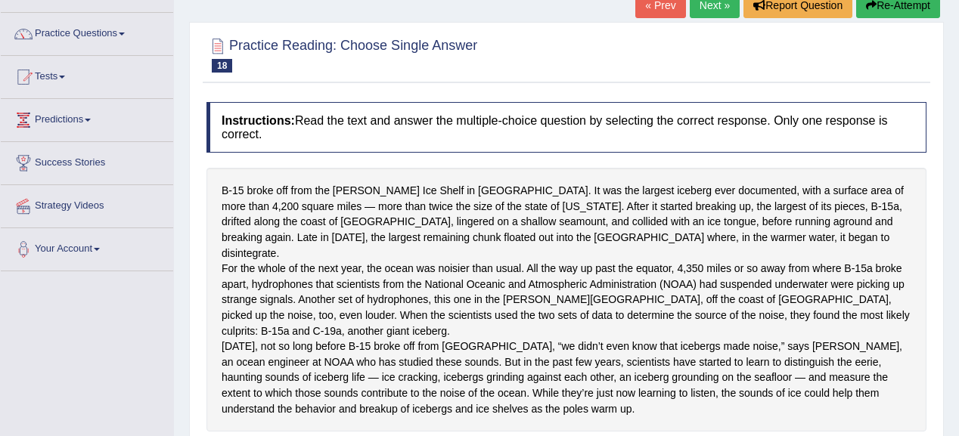
scroll to position [0, 0]
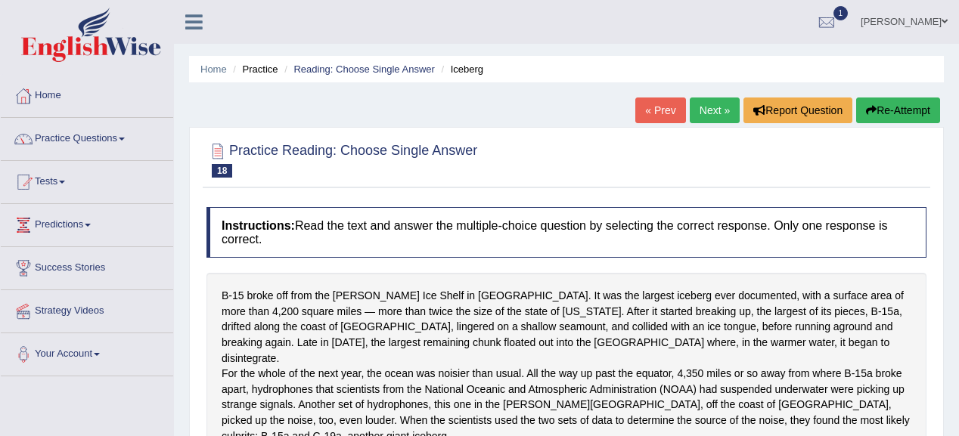
click at [711, 115] on link "Next »" at bounding box center [715, 111] width 50 height 26
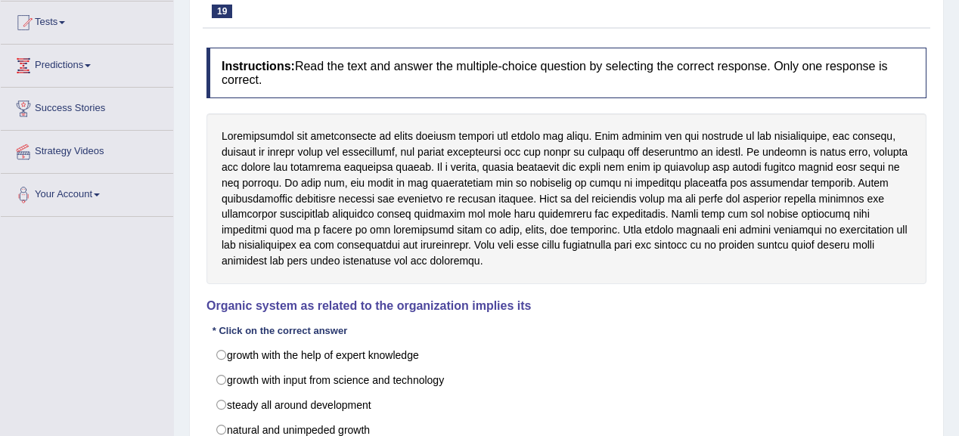
scroll to position [181, 0]
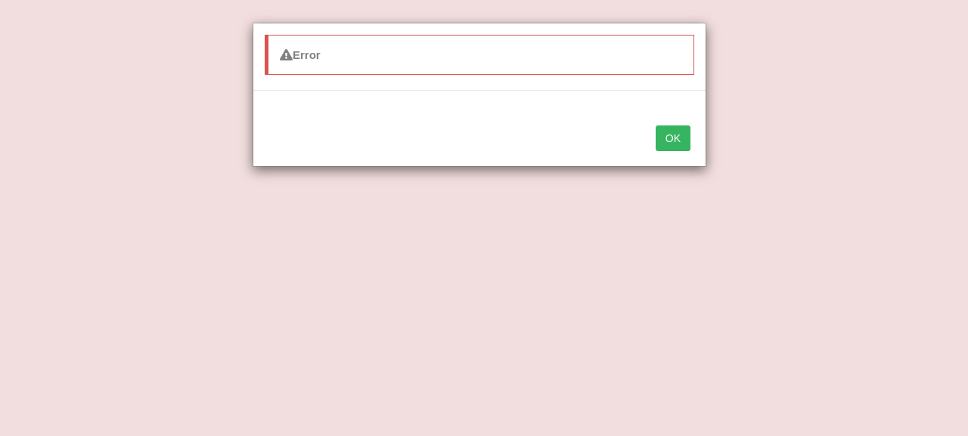
click at [693, 131] on div "OK" at bounding box center [479, 139] width 452 height 53
click at [683, 134] on button "OK" at bounding box center [672, 139] width 35 height 26
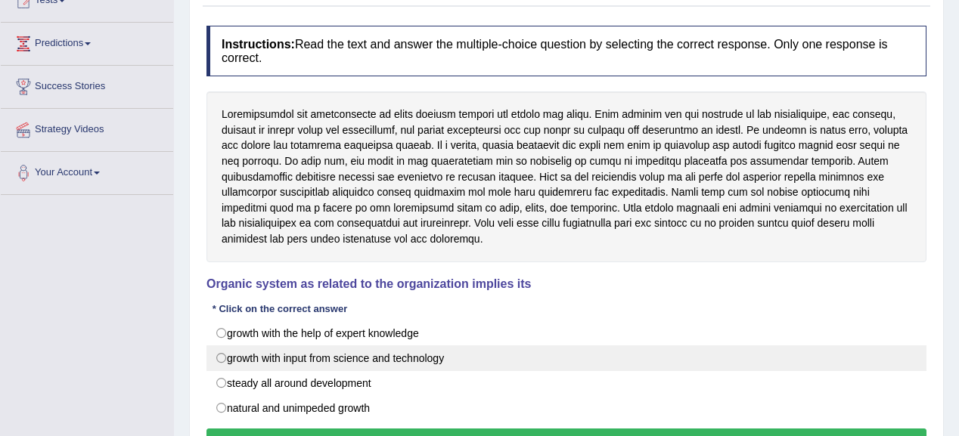
click at [311, 351] on label "growth with input from science and technology" at bounding box center [566, 359] width 720 height 26
radio input "true"
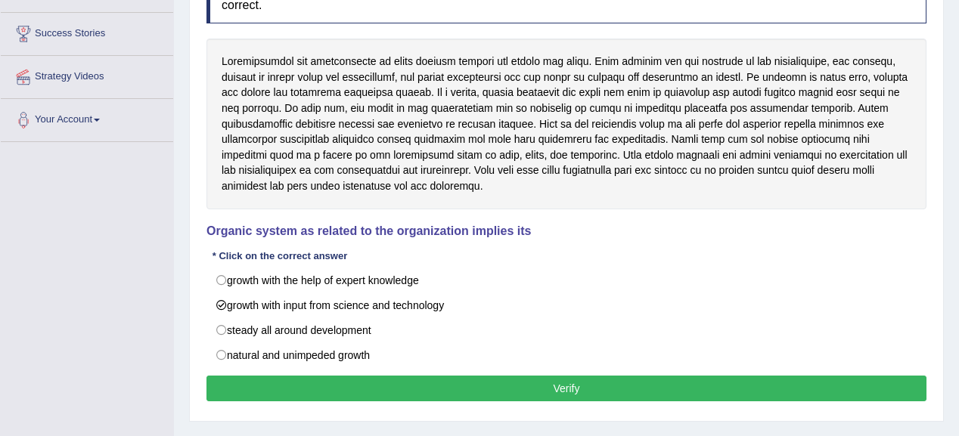
scroll to position [302, 0]
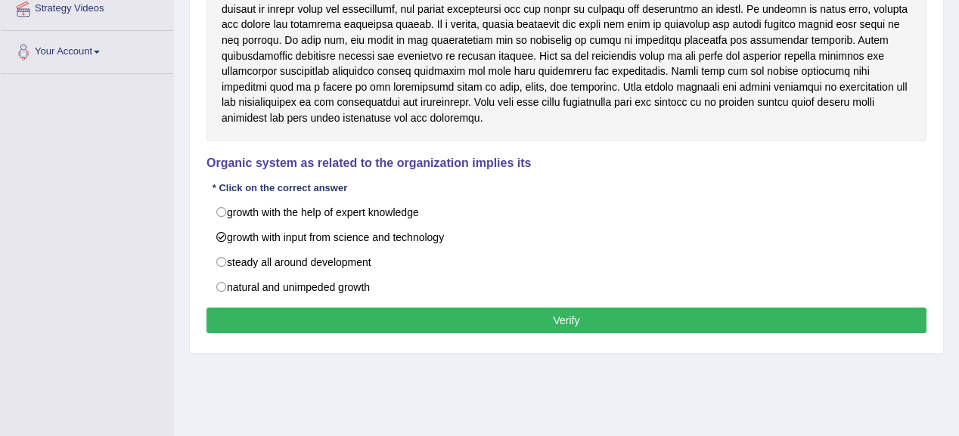
click at [431, 321] on button "Verify" at bounding box center [566, 321] width 720 height 26
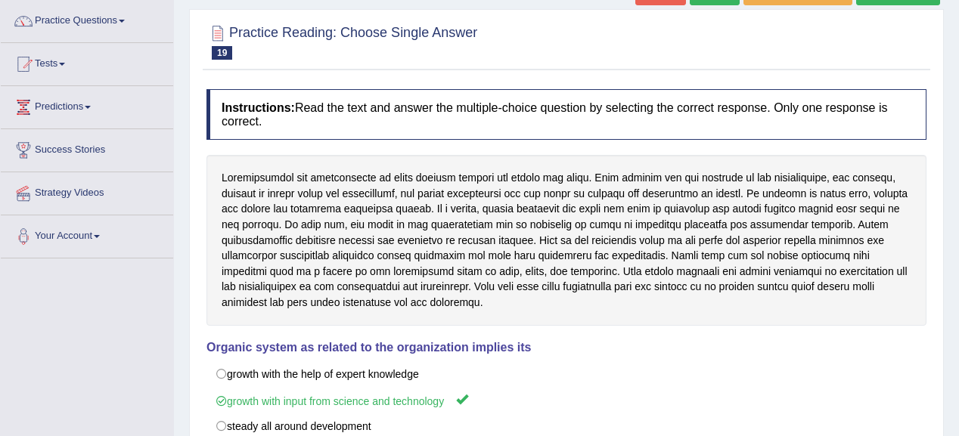
scroll to position [60, 0]
